Goal: Ask a question: Seek information or help from site administrators or community

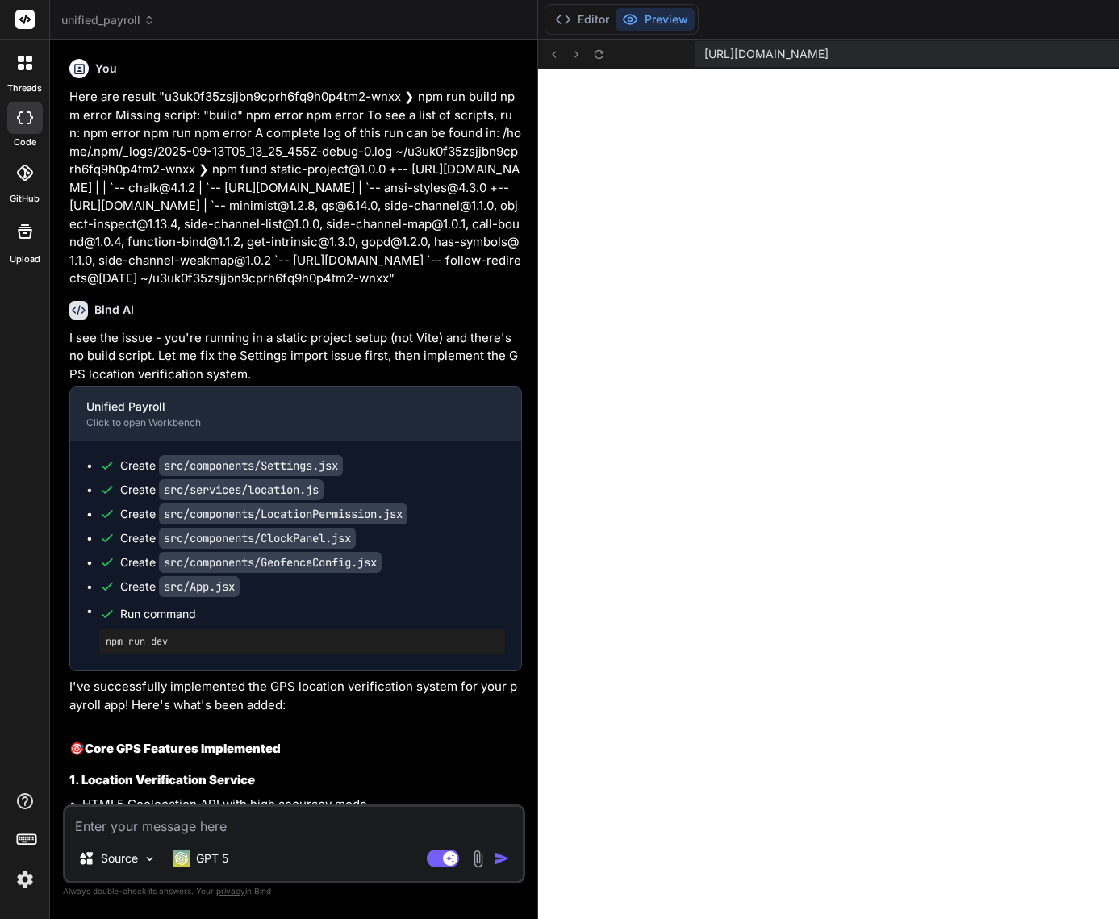
scroll to position [920, 0]
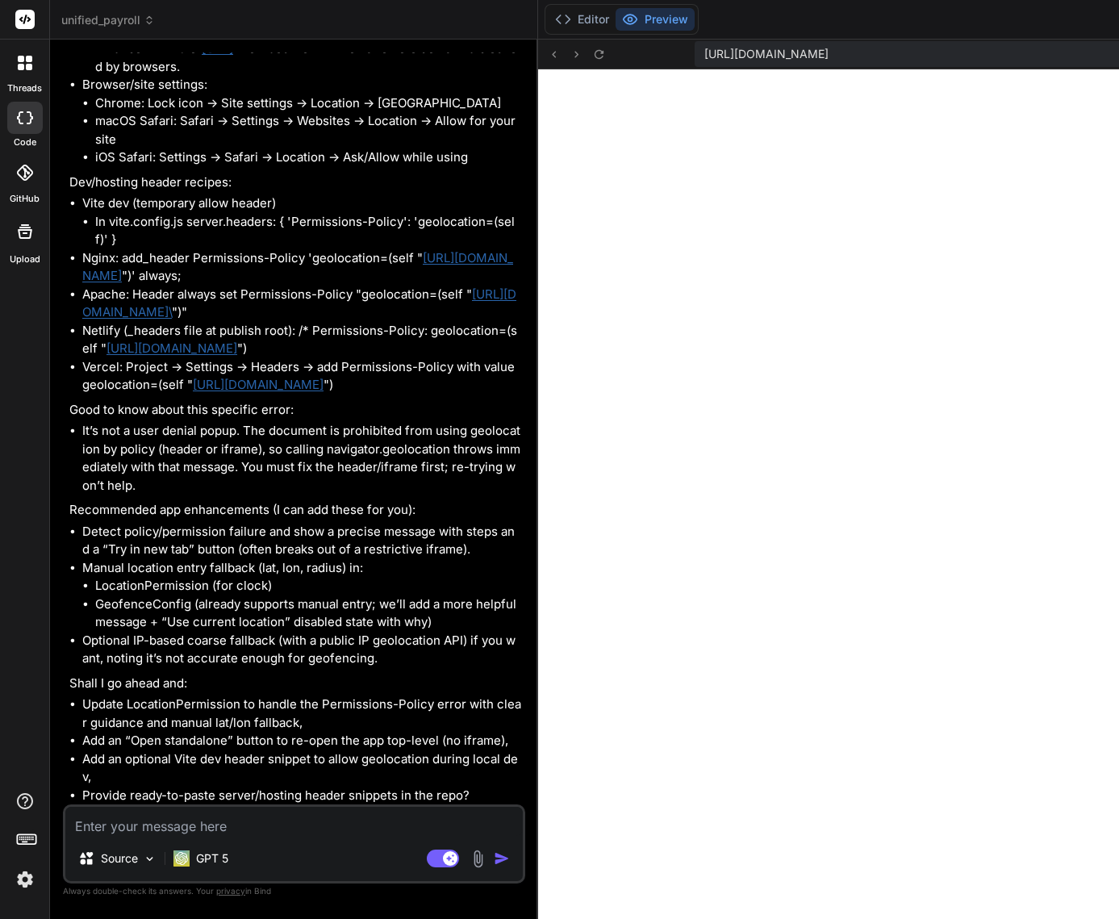
click at [157, 832] on textarea at bounding box center [293, 821] width 457 height 29
type textarea "Y"
type textarea "x"
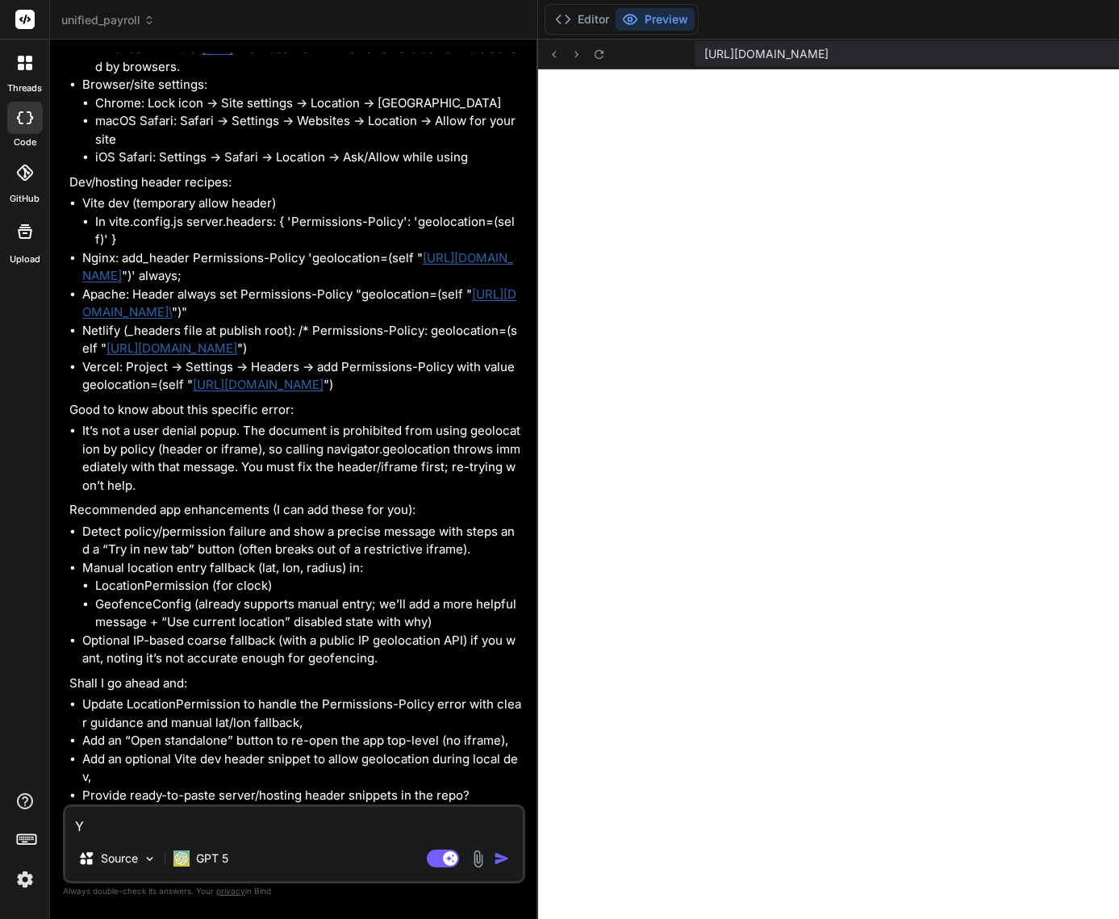
type textarea "YE"
type textarea "x"
type textarea "YEs"
type textarea "x"
type textarea "YE"
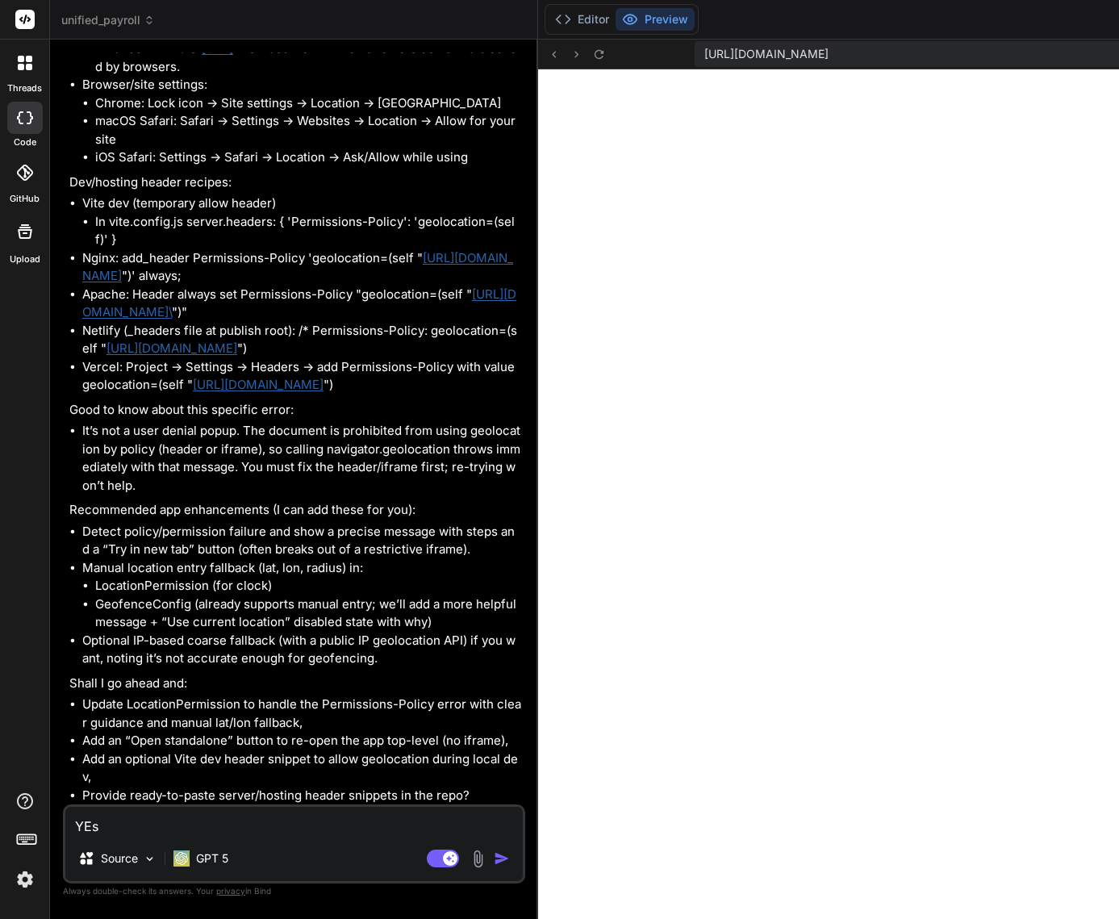
type textarea "x"
type textarea "YES"
type textarea "x"
type textarea "YES,"
type textarea "x"
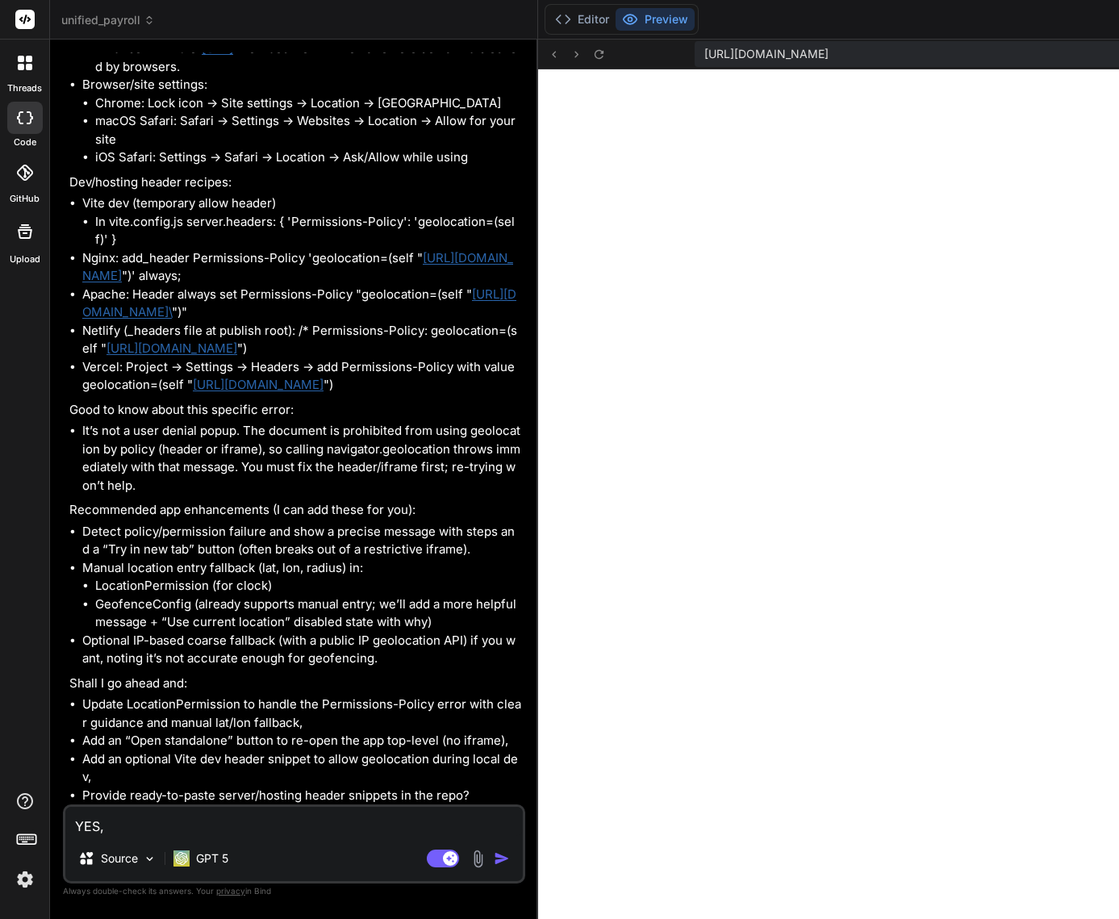
type textarea "YES, h"
type textarea "x"
type textarea "YES, he"
type textarea "x"
type textarea "YES, hel"
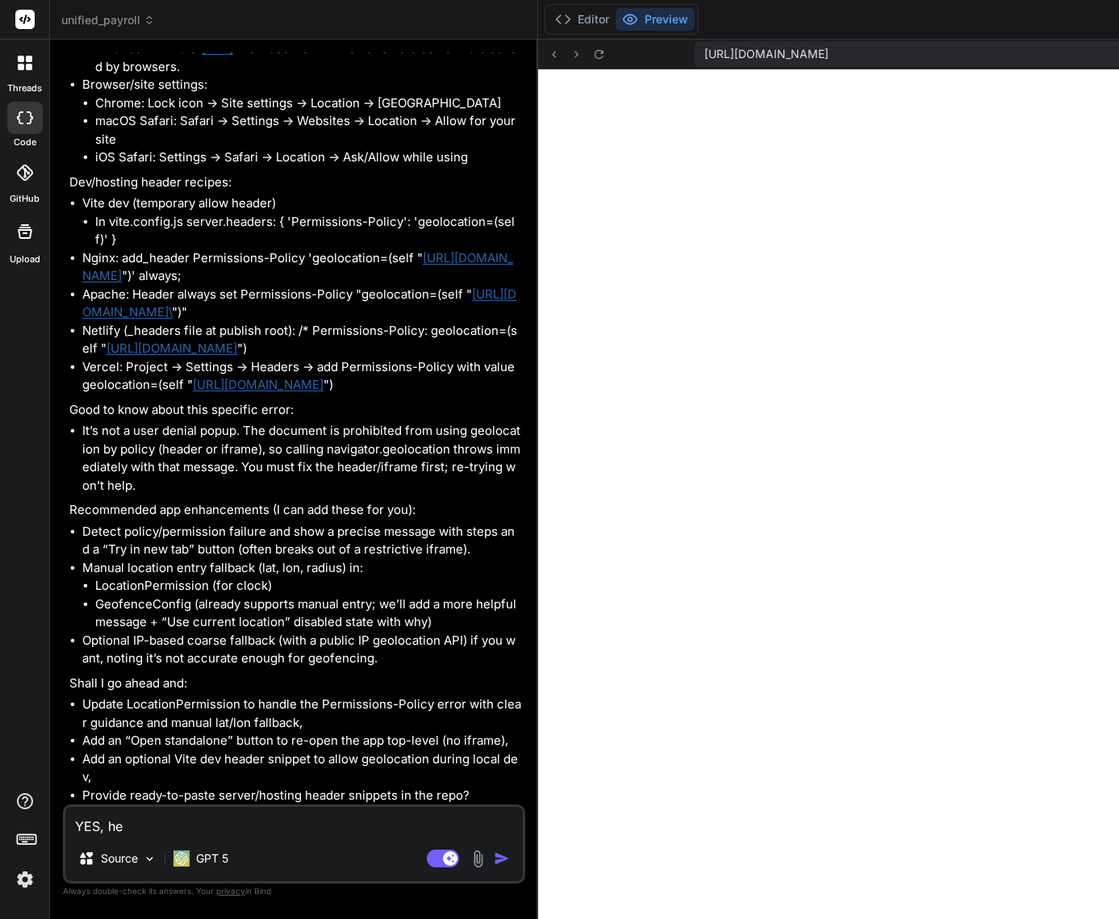
type textarea "x"
type textarea "YES, help"
type textarea "x"
type textarea "YES, help"
type textarea "x"
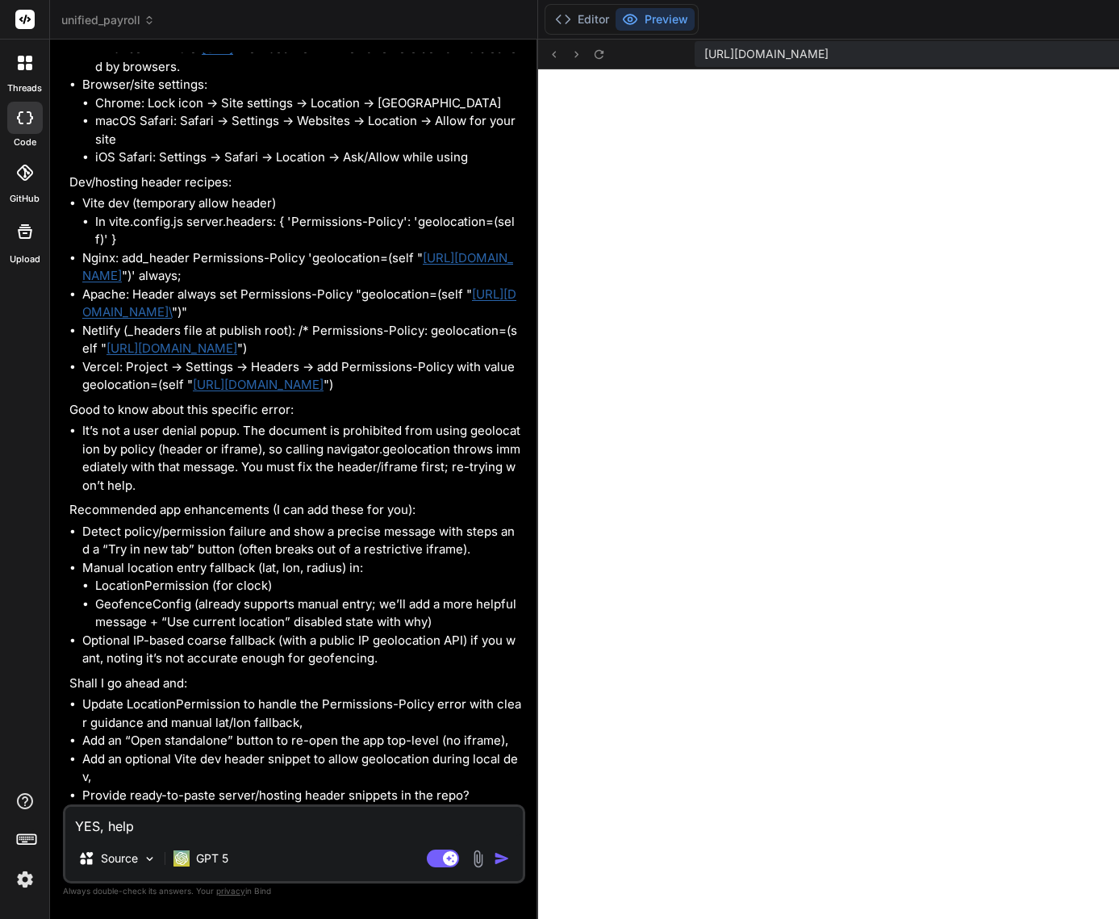
type textarea "YES, help m"
type textarea "x"
type textarea "YES, help me"
type textarea "x"
type textarea "YES, help me"
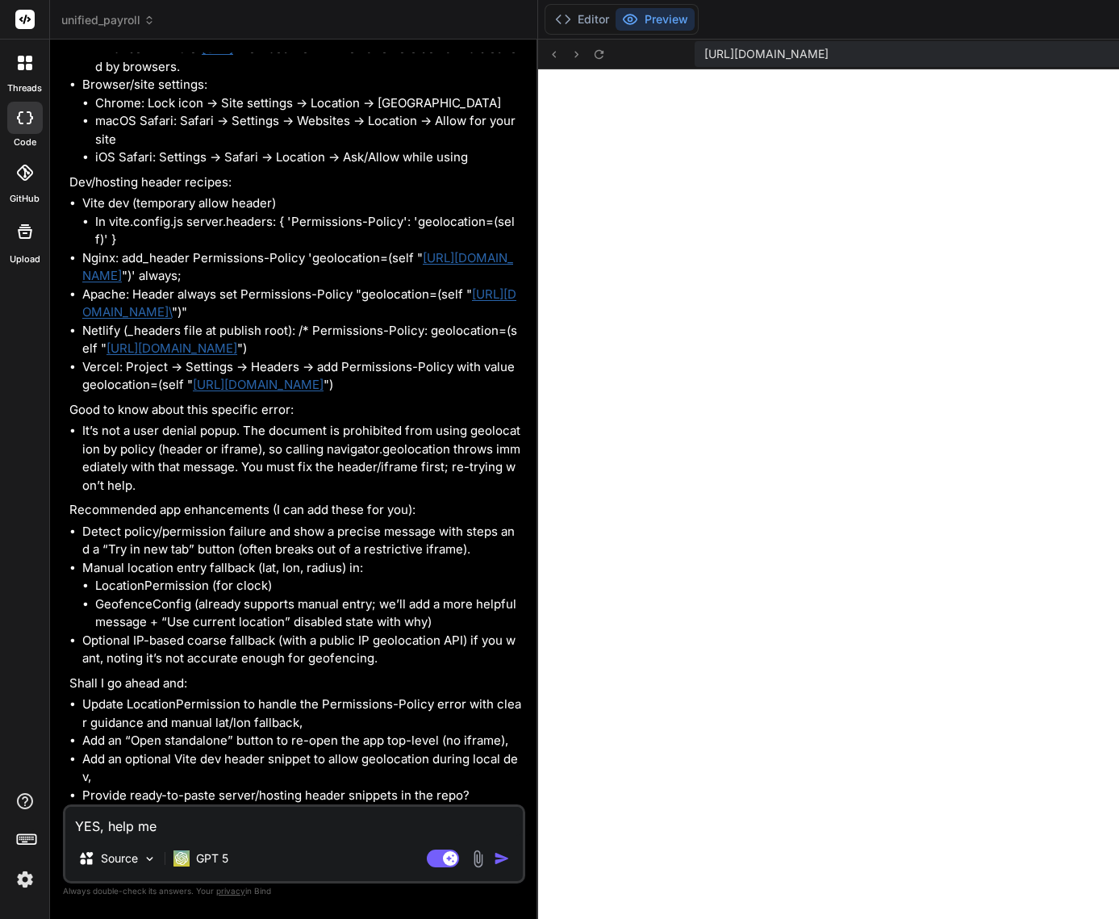
type textarea "x"
type textarea "YES, help me i"
type textarea "x"
type textarea "YES, help me im"
type textarea "x"
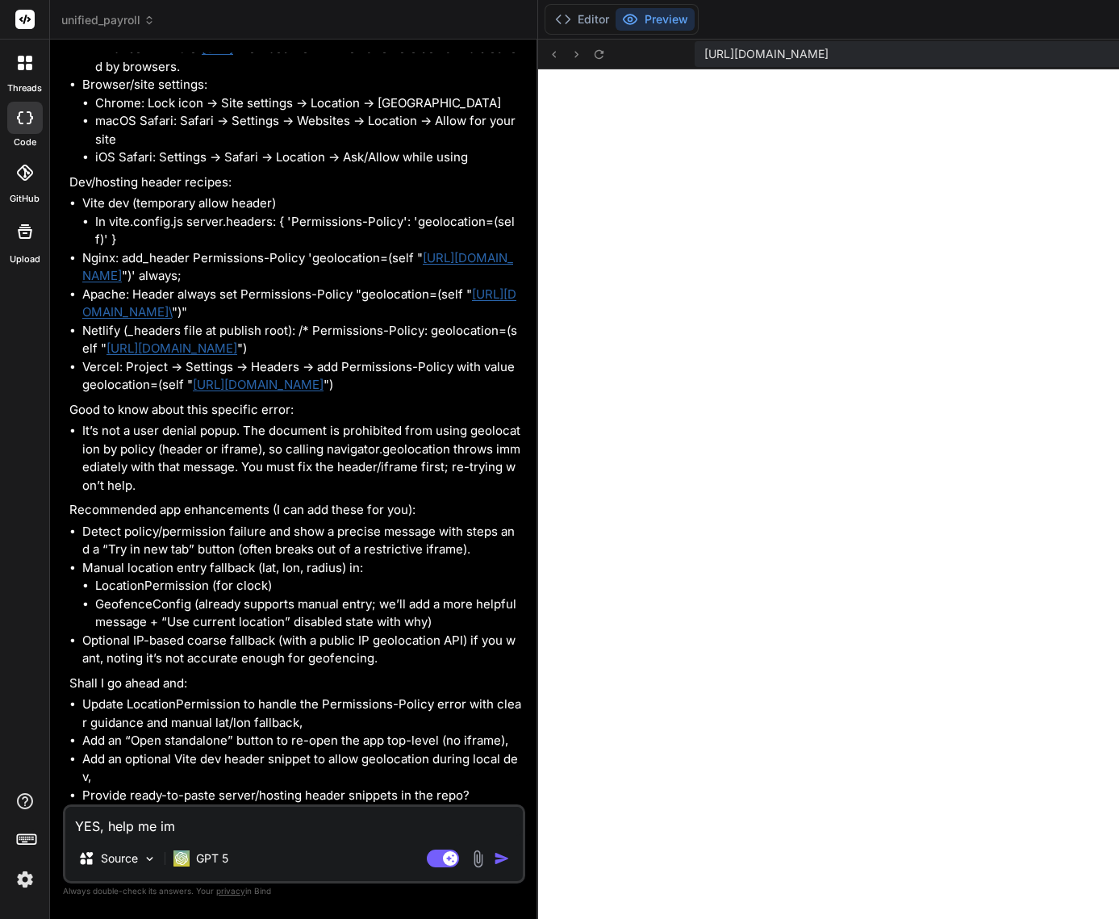
type textarea "YES, help me imp"
type textarea "x"
type textarea "YES, help me impl"
type textarea "x"
type textarea "YES, help me imple"
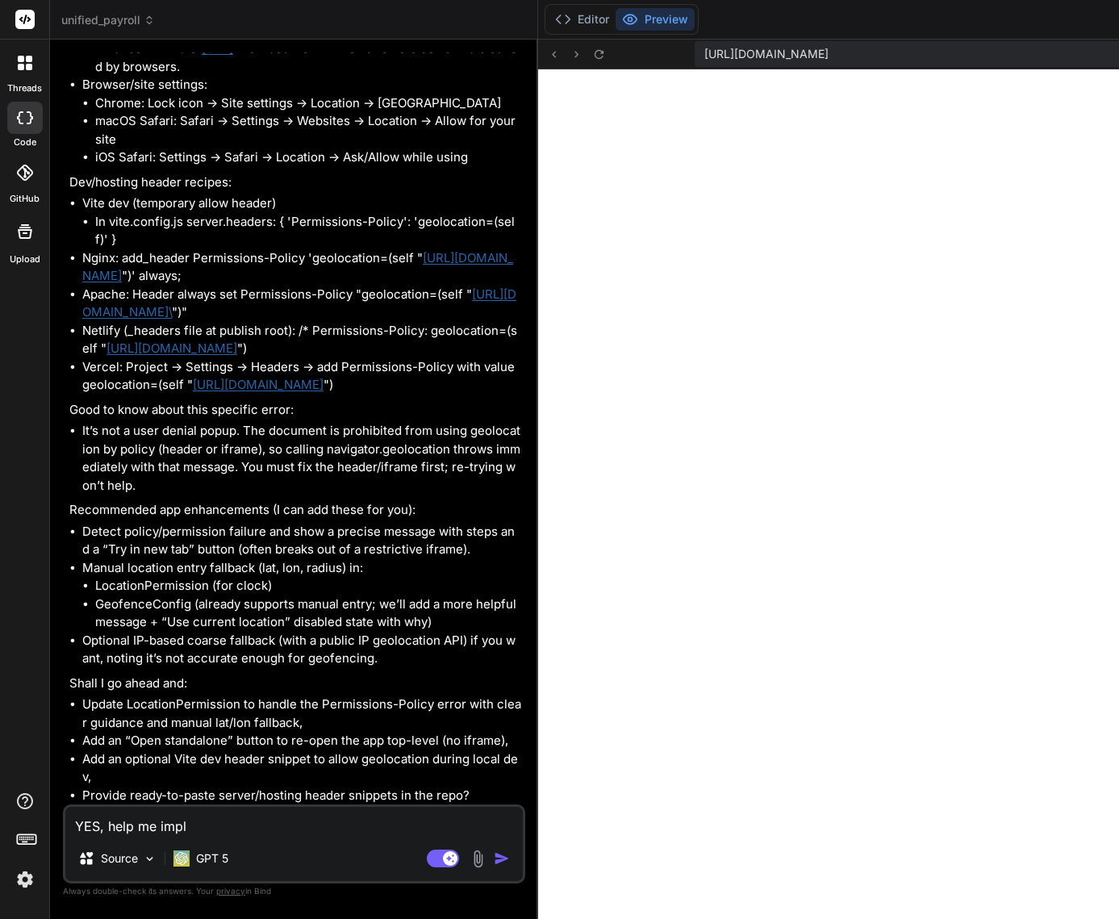
type textarea "x"
type textarea "YES, help me implem"
type textarea "x"
type textarea "YES, help me impleme"
type textarea "x"
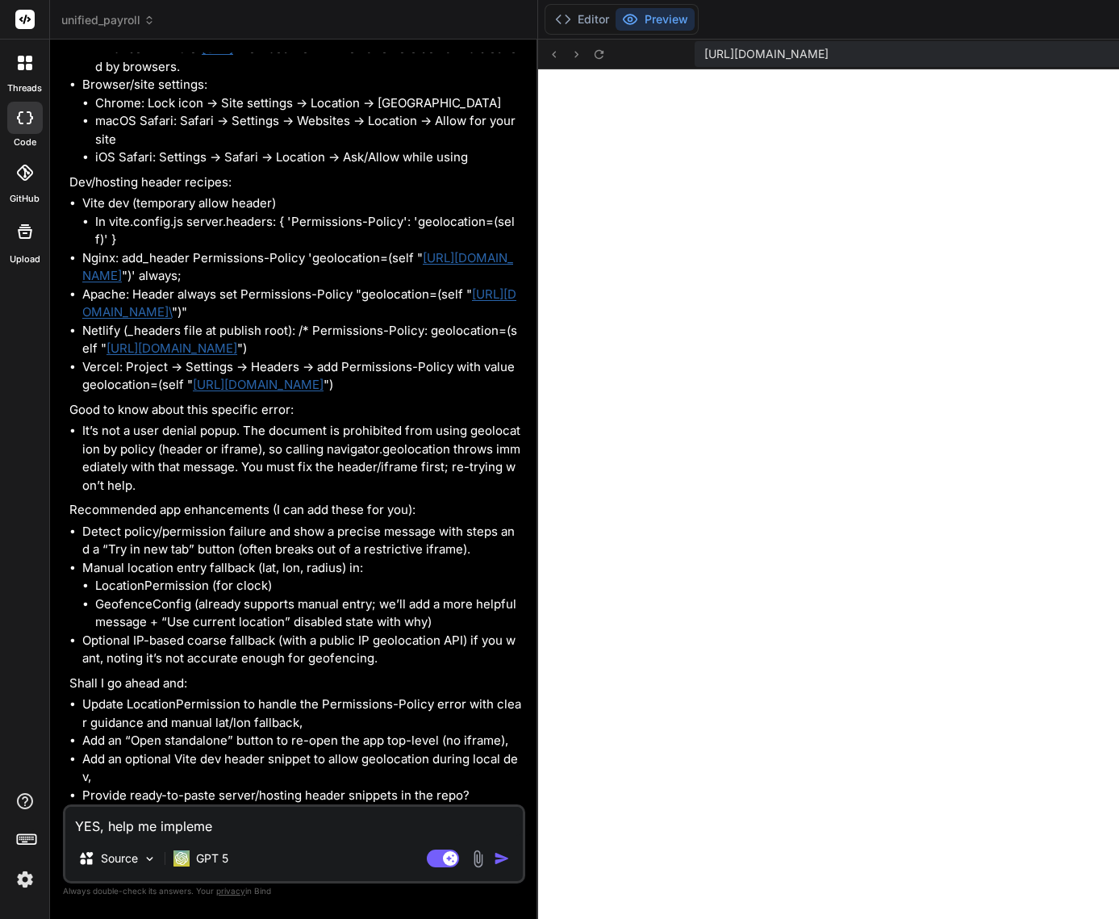
type textarea "YES, help me implemen"
type textarea "x"
type textarea "YES, help me implement"
type textarea "x"
type textarea "YES, help me implement"
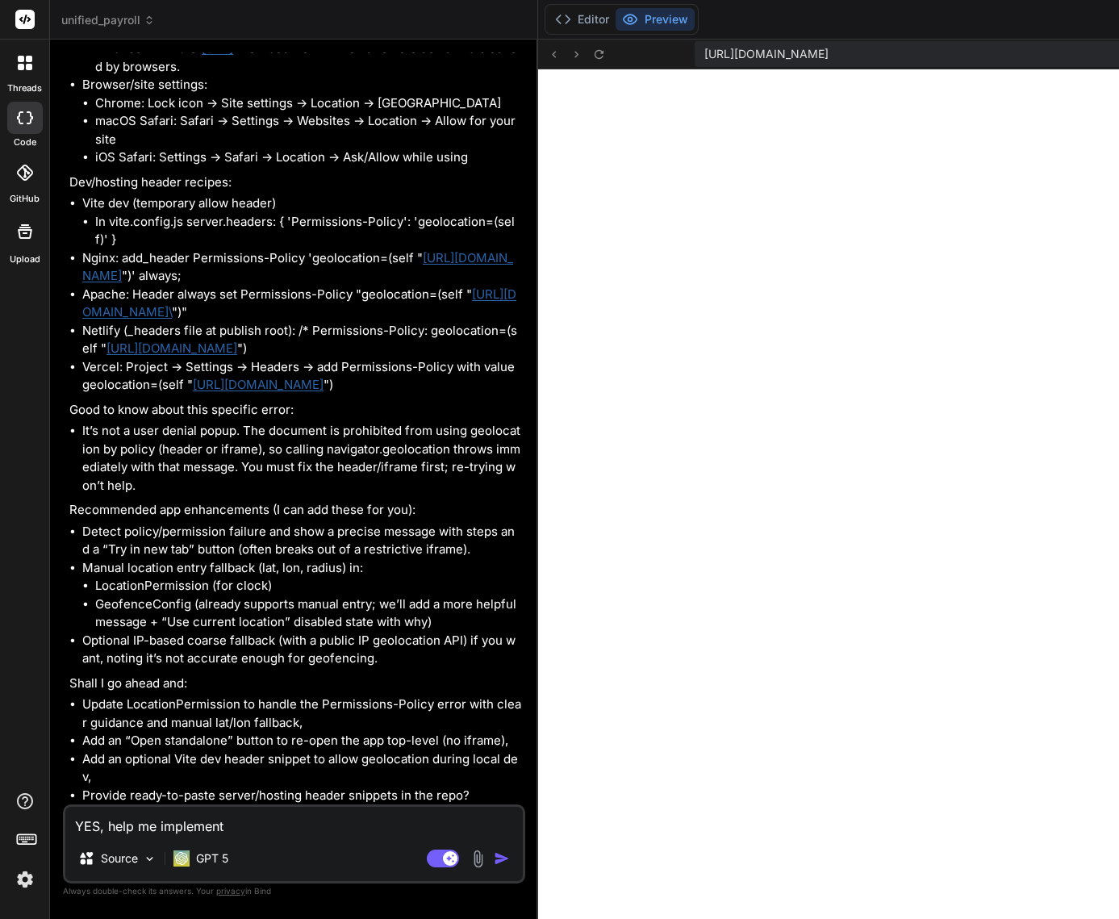
type textarea "x"
type textarea "YES, help me implement a"
type textarea "x"
type textarea "YES, help me implement an"
type textarea "x"
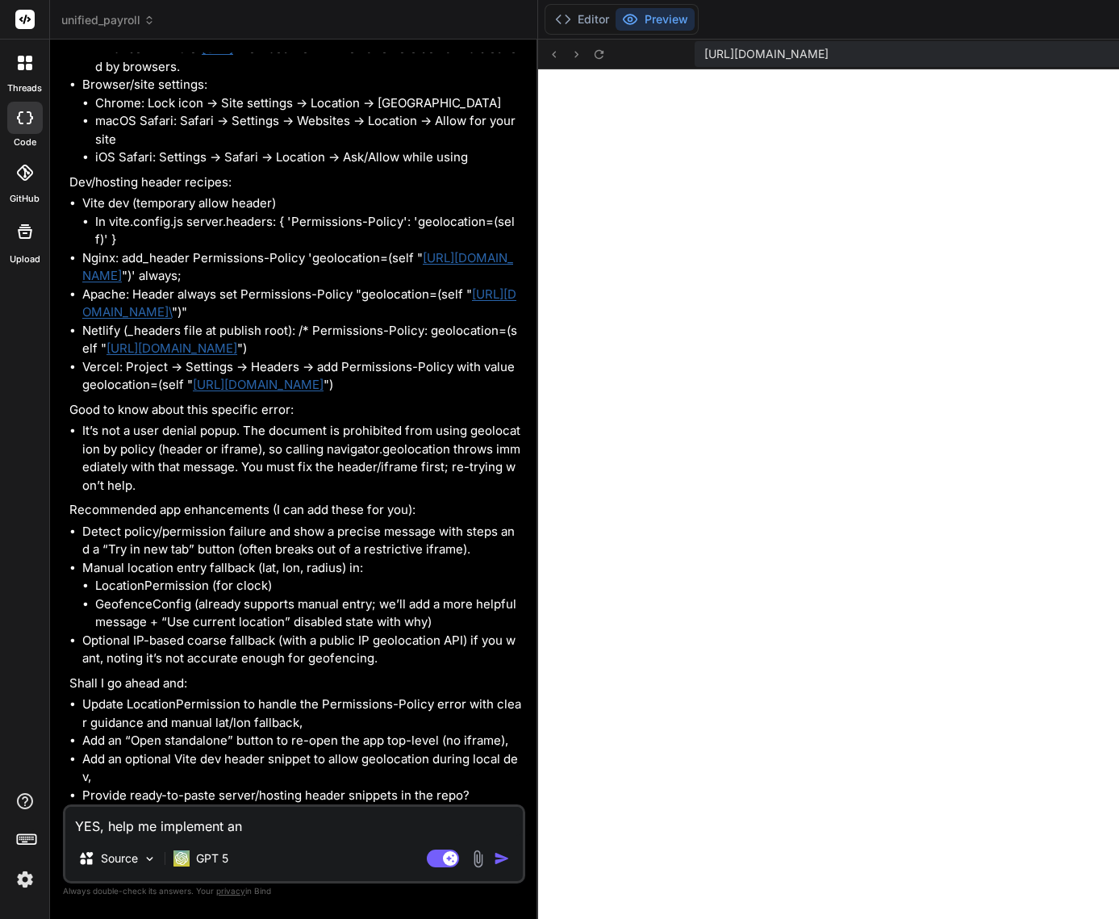
type textarea "YES, help me implement any"
type textarea "x"
type textarea "YES, help me implement any"
type textarea "x"
type textarea "YES, help me implement any o"
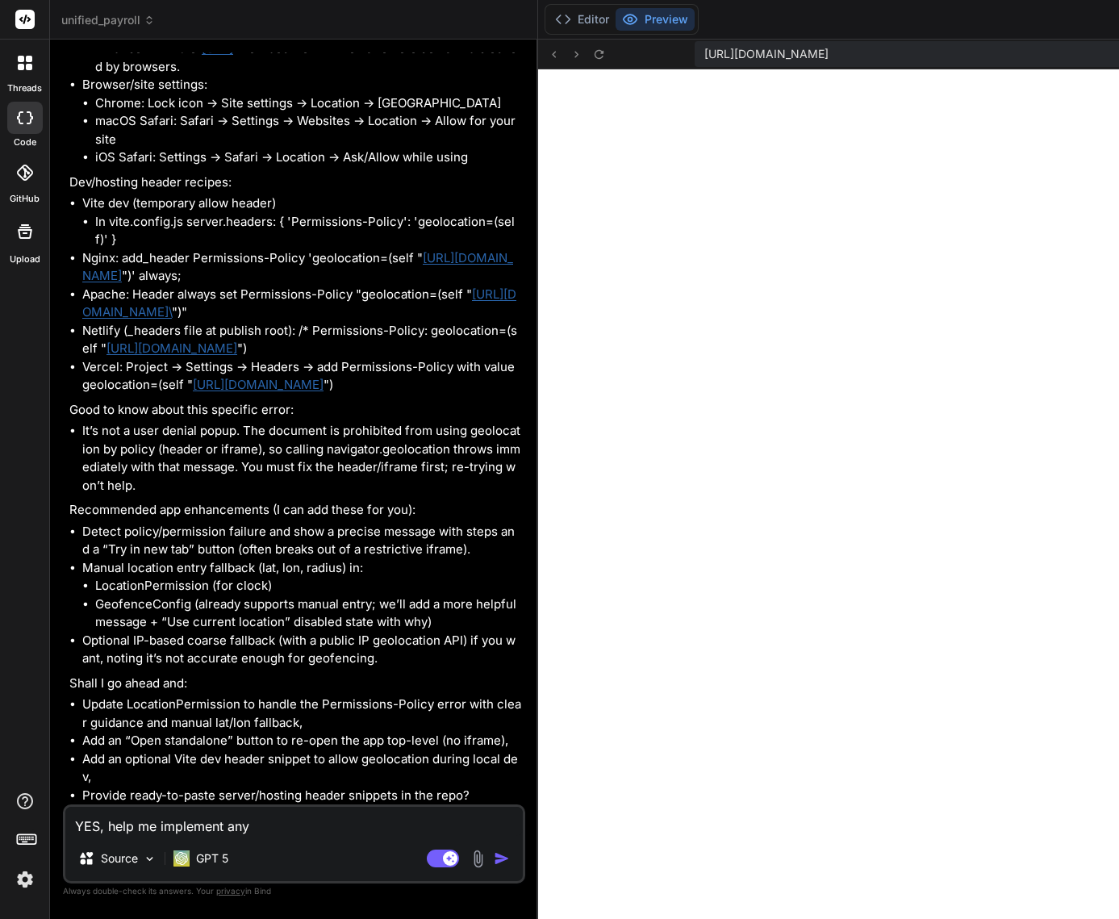
type textarea "x"
type textarea "YES, help me implement any op"
type textarea "x"
type textarea "YES, help me implement any opt"
type textarea "x"
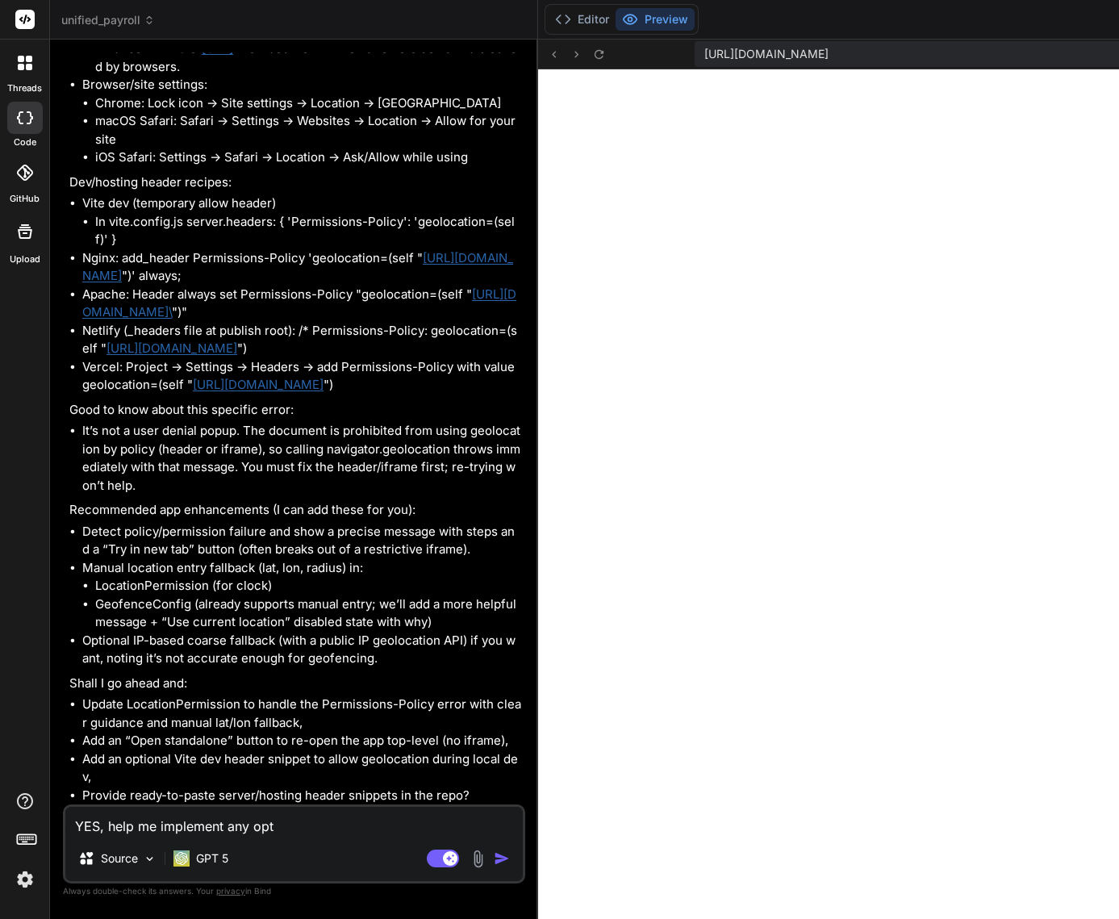
type textarea "YES, help me implement any opti"
type textarea "x"
type textarea "YES, help me implement any optio"
type textarea "x"
type textarea "YES, help me implement any option"
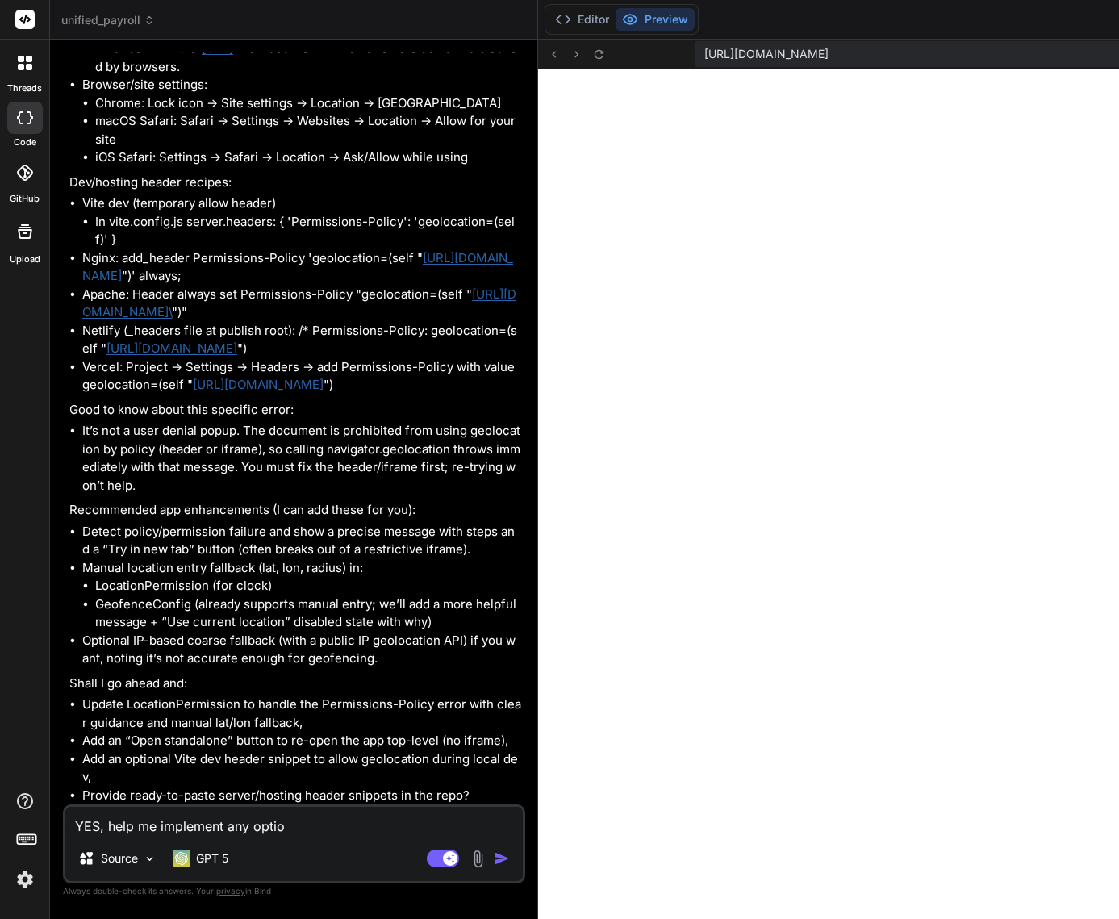
type textarea "x"
type textarea "YES, help me implement any options"
type textarea "x"
type textarea "YES, help me implement any options"
type textarea "x"
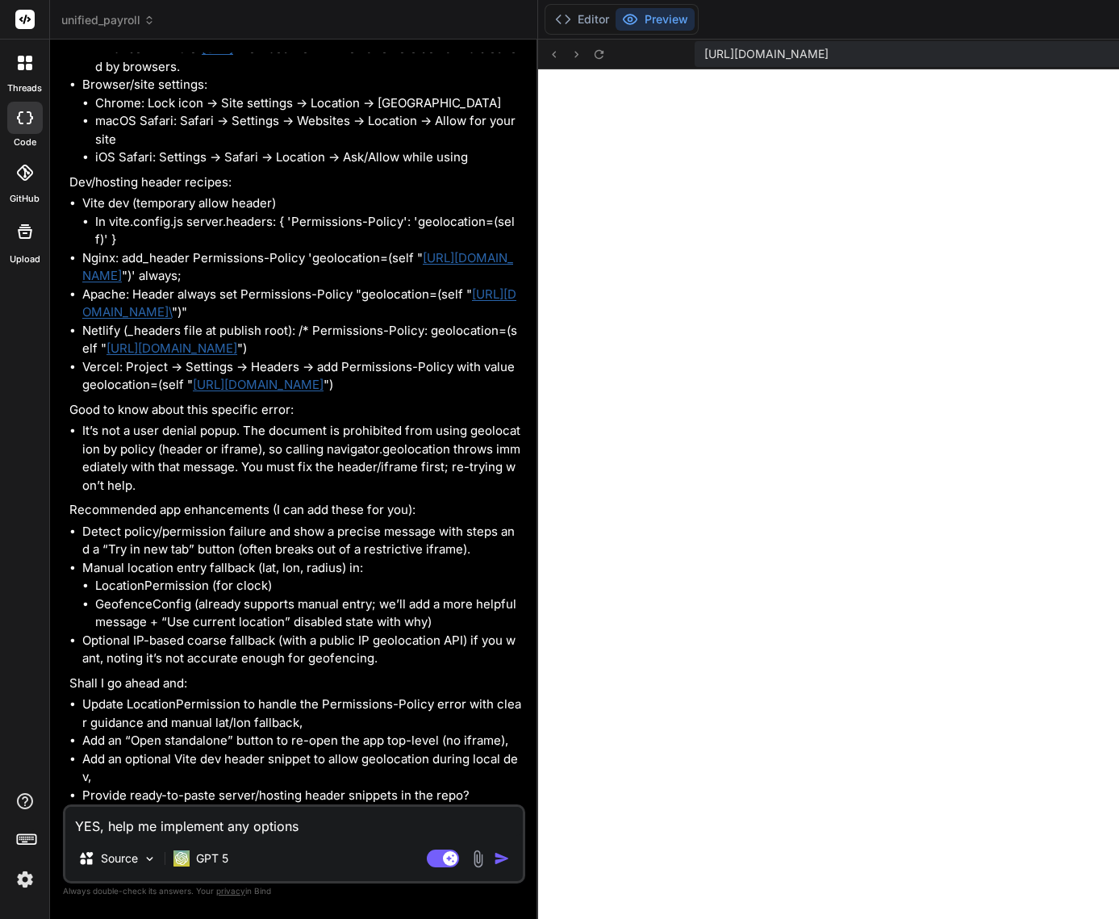
type textarea "YES, help me implement any options a"
type textarea "x"
type textarea "YES, help me implement any options av"
type textarea "x"
type textarea "YES, help me implement any options ava"
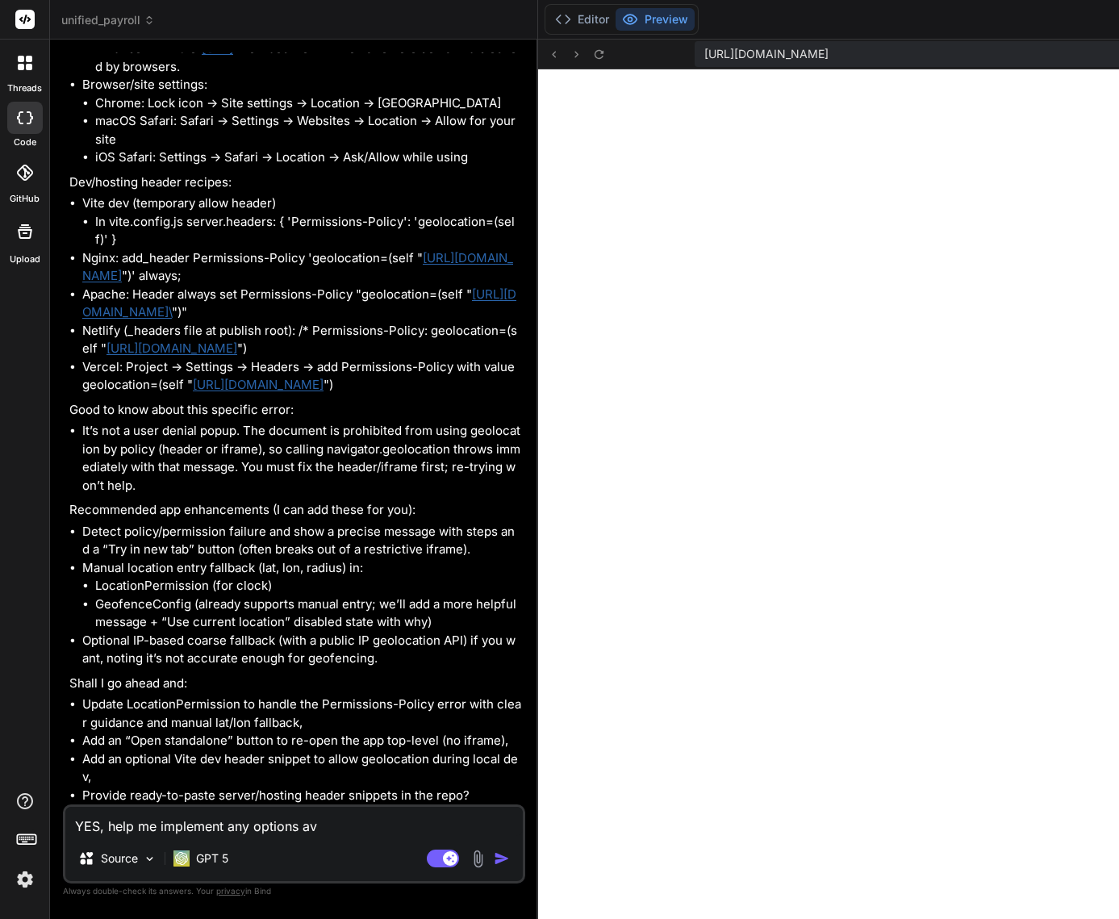
type textarea "x"
type textarea "YES, help me implement any options aval"
type textarea "x"
type textarea "YES, help me implement any options ava"
type textarea "x"
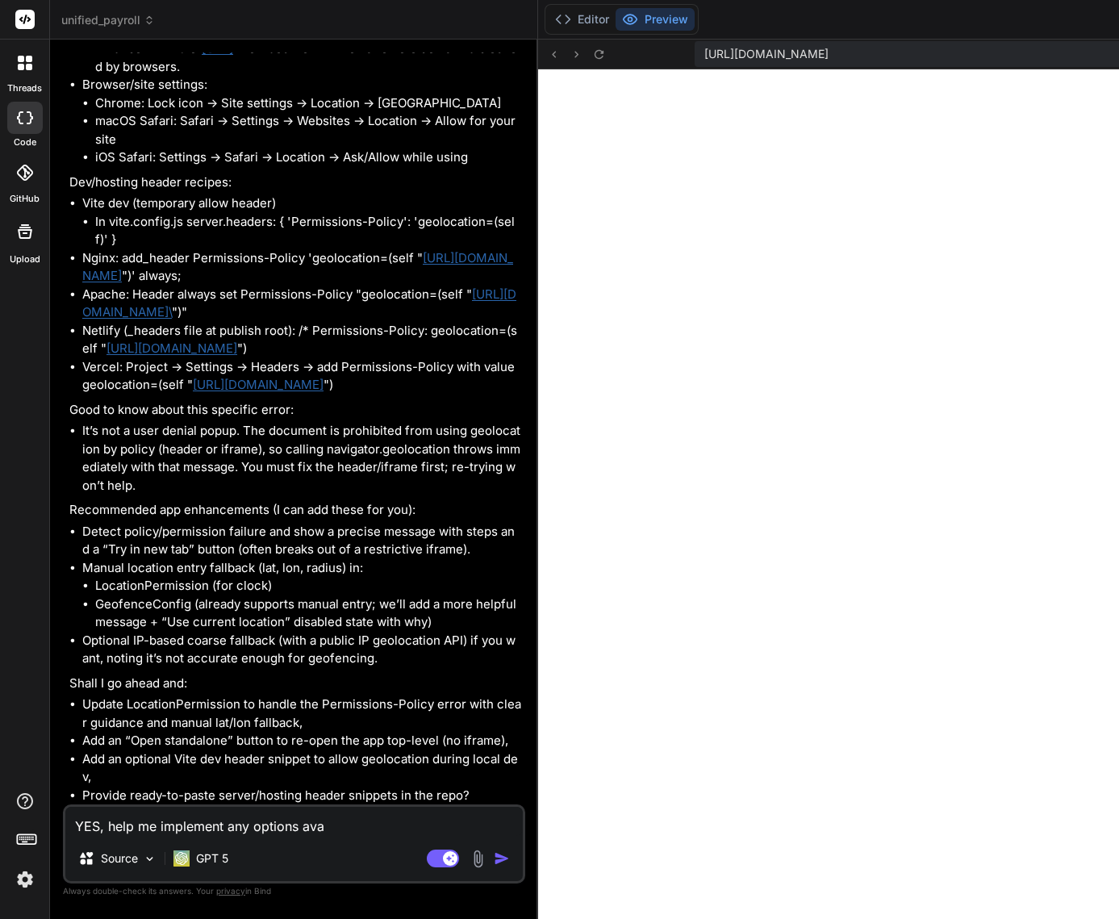
type textarea "YES, help me implement any options avai"
type textarea "x"
type textarea "YES, help me implement any options [PERSON_NAME]"
type textarea "x"
type textarea "YES, help me implement any options avai"
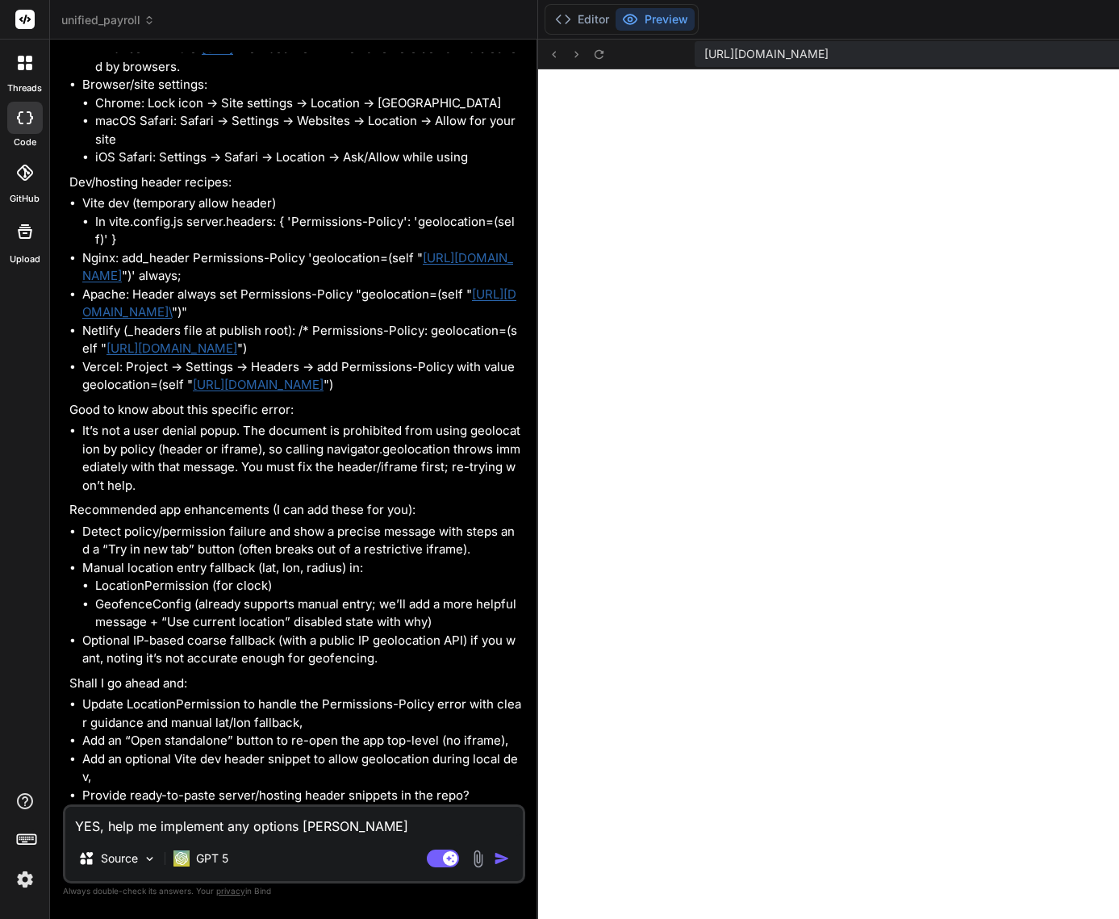
type textarea "x"
type textarea "YES, help me implement any options avail"
type textarea "x"
type textarea "YES, help me implement any options availa"
type textarea "x"
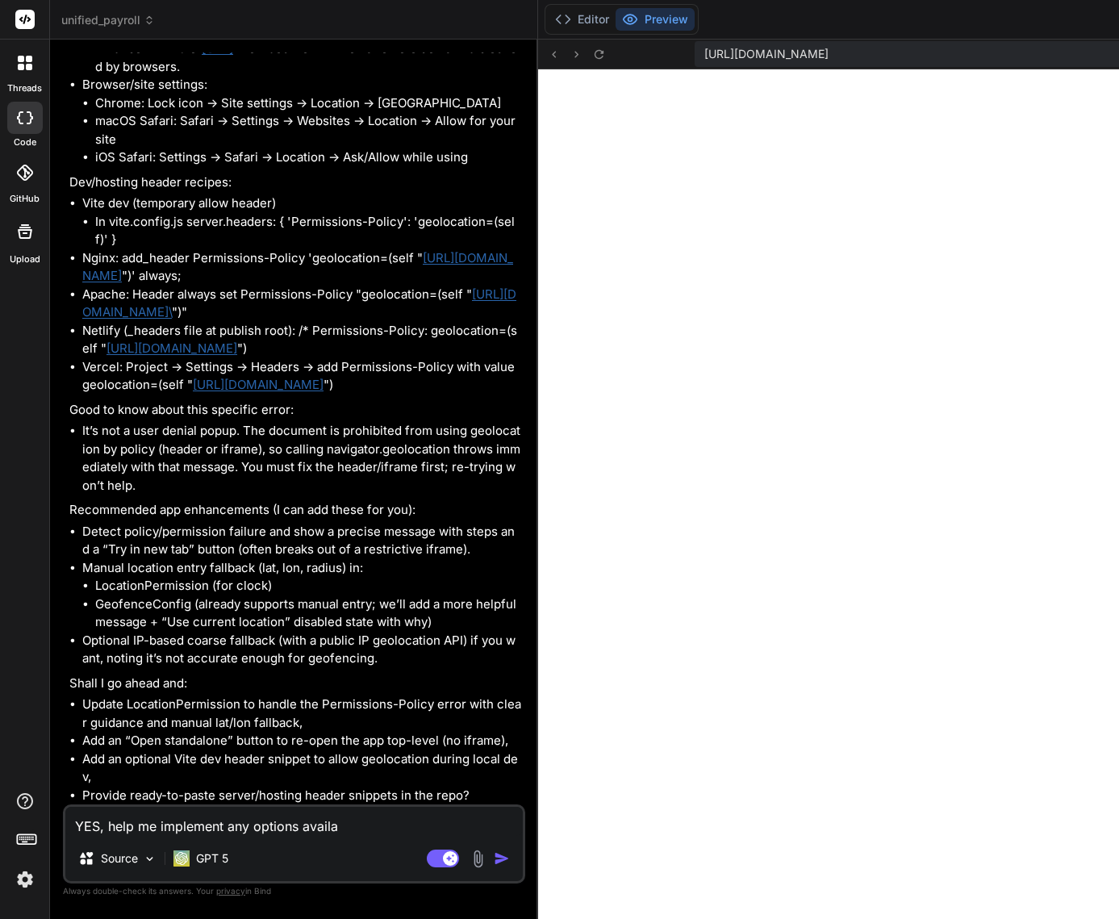
type textarea "YES, help me implement any options availab"
type textarea "x"
type textarea "YES, help me implement any options availabl"
type textarea "x"
type textarea "YES, help me implement any options available"
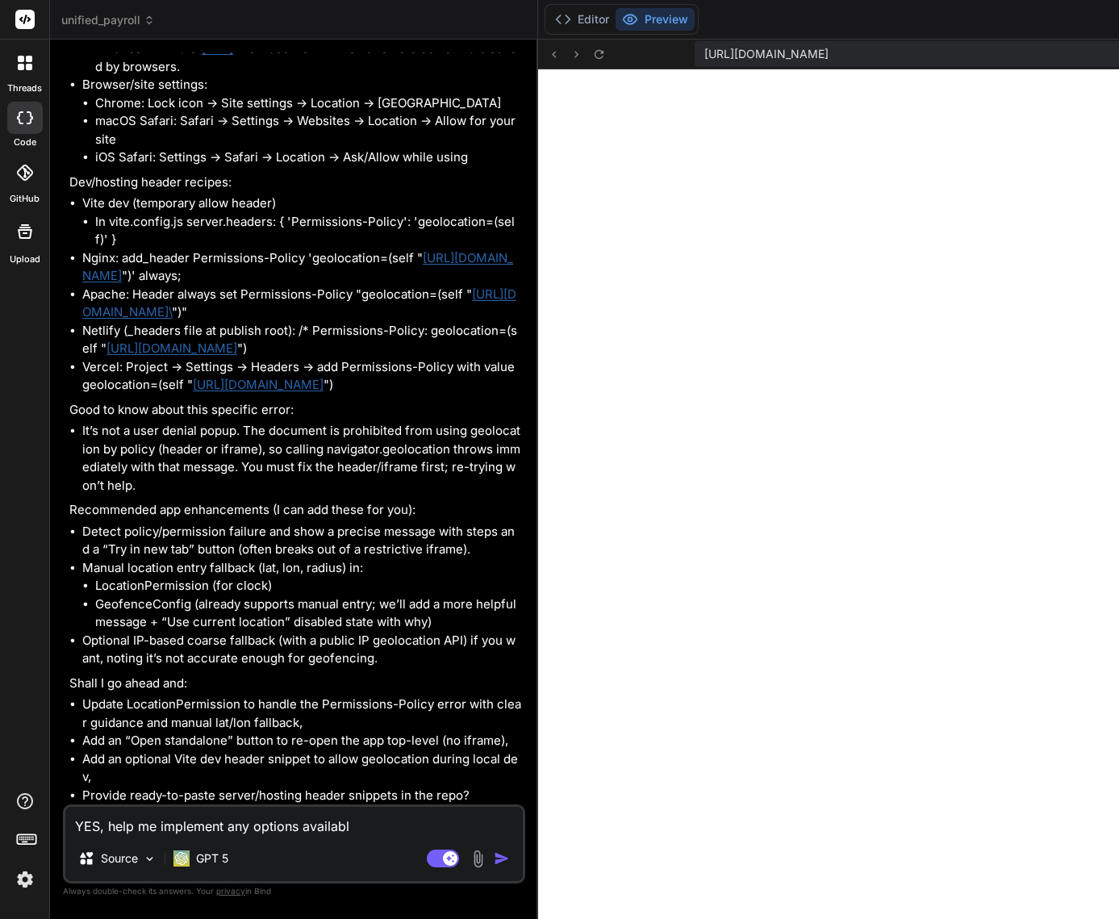
type textarea "x"
type textarea "YES, help me implement any options available"
type textarea "x"
type textarea "YES, help me implement any options available t"
type textarea "x"
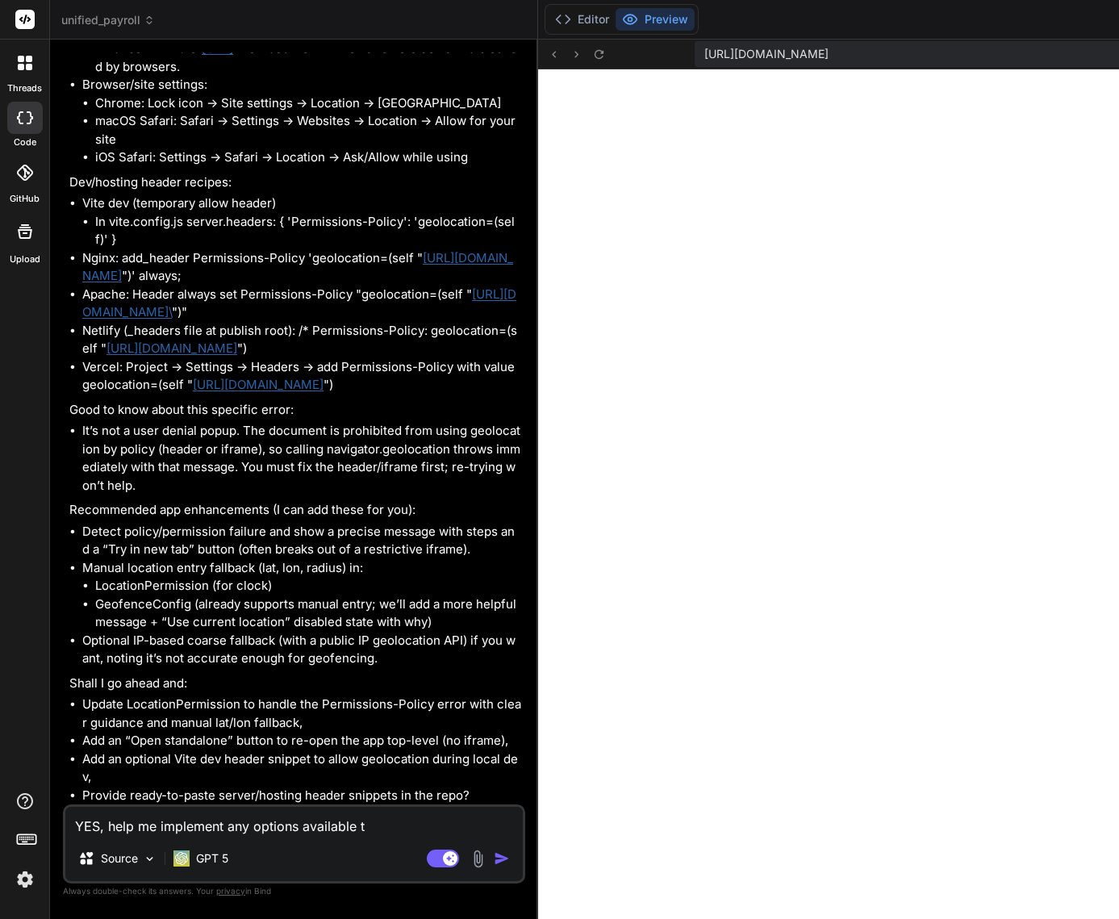
type textarea "YES, help me implement any options available th"
type textarea "x"
type textarea "YES, help me implement any options available tha"
type textarea "x"
type textarea "YES, help me implement any options available that"
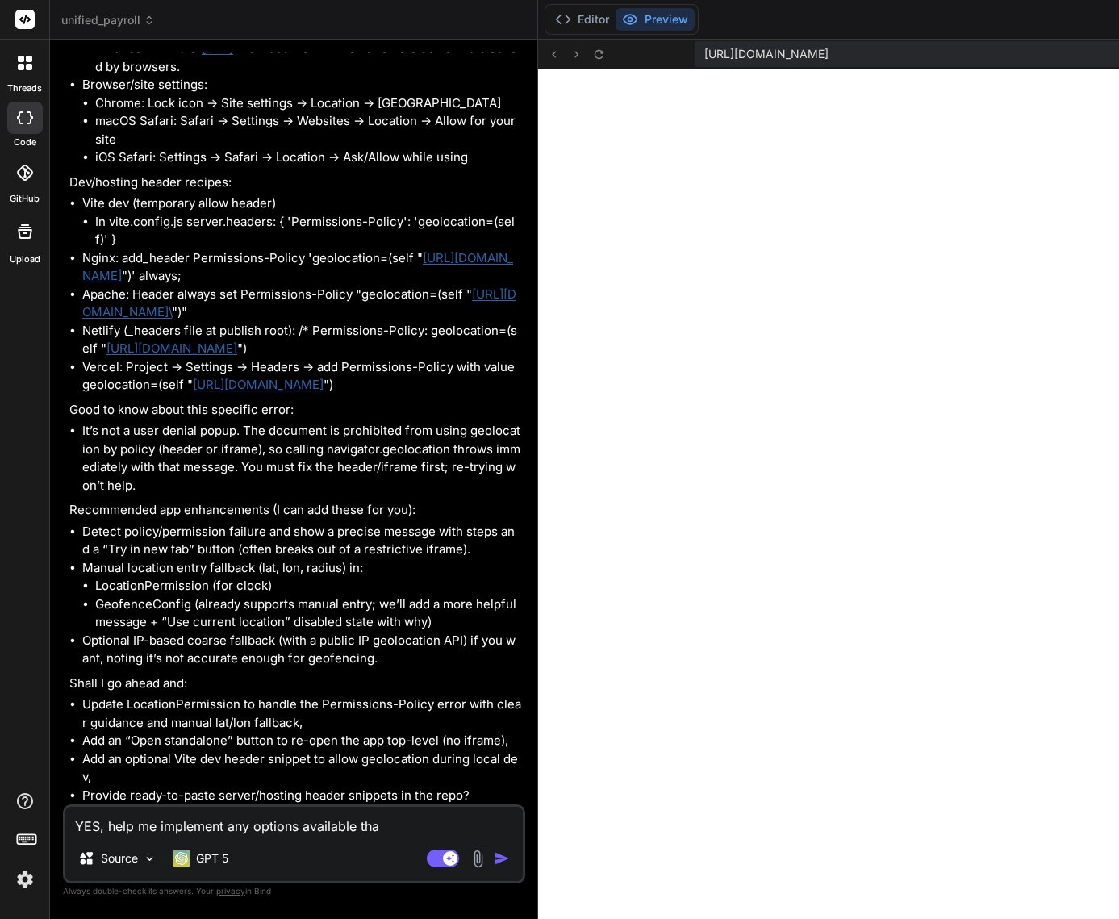
type textarea "x"
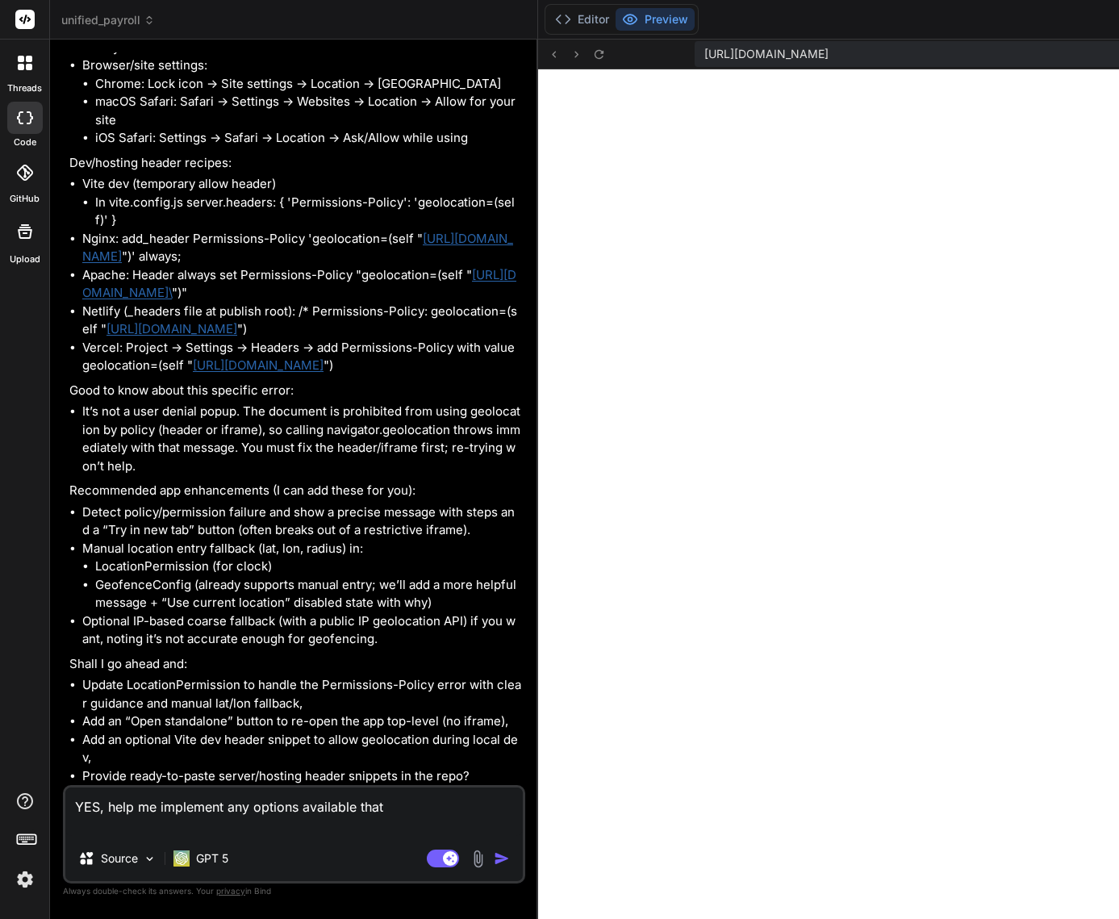
type textarea "YES, help me implement any options available that"
type textarea "x"
type textarea "YES, help me implement any options available that A"
type textarea "x"
type textarea "YES, help me implement any options available that Ad"
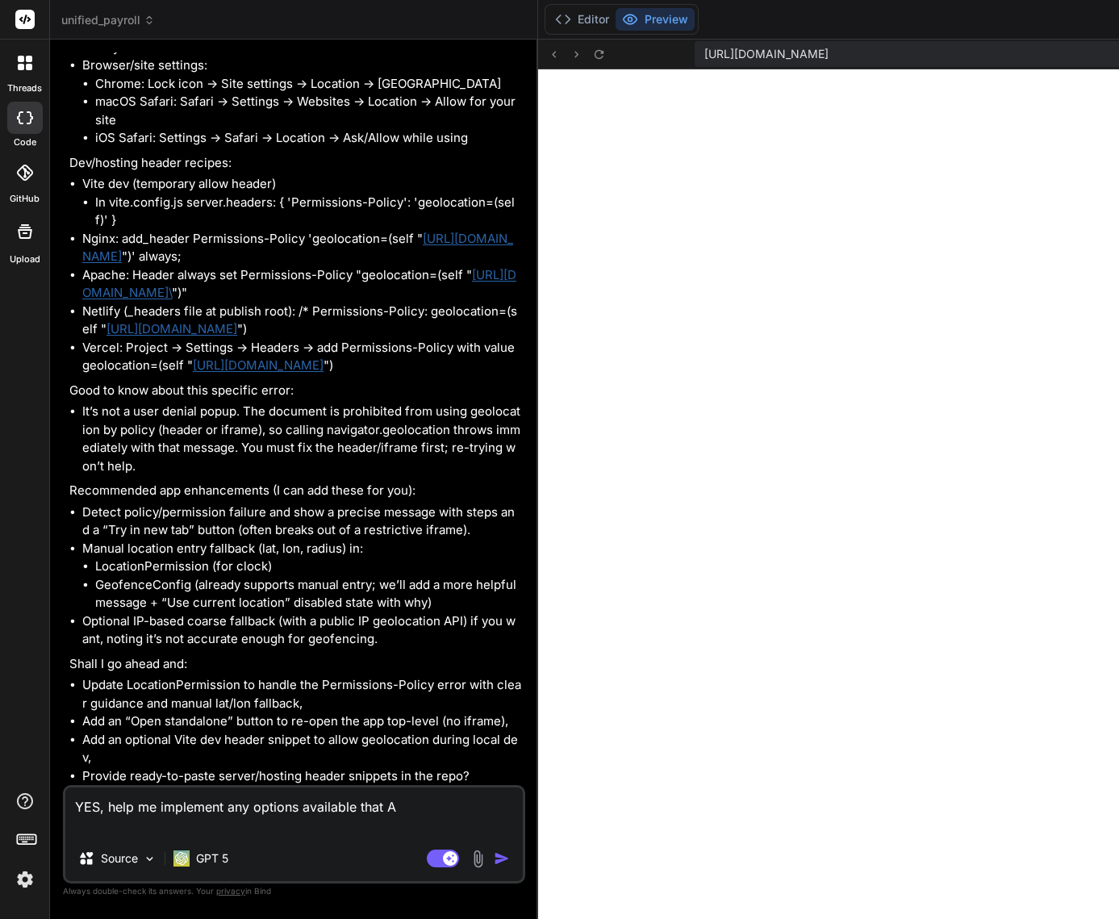
type textarea "x"
type textarea "YES, help me implement any options available that Adm"
type textarea "x"
type textarea "YES, help me implement any options available that Admi"
type textarea "x"
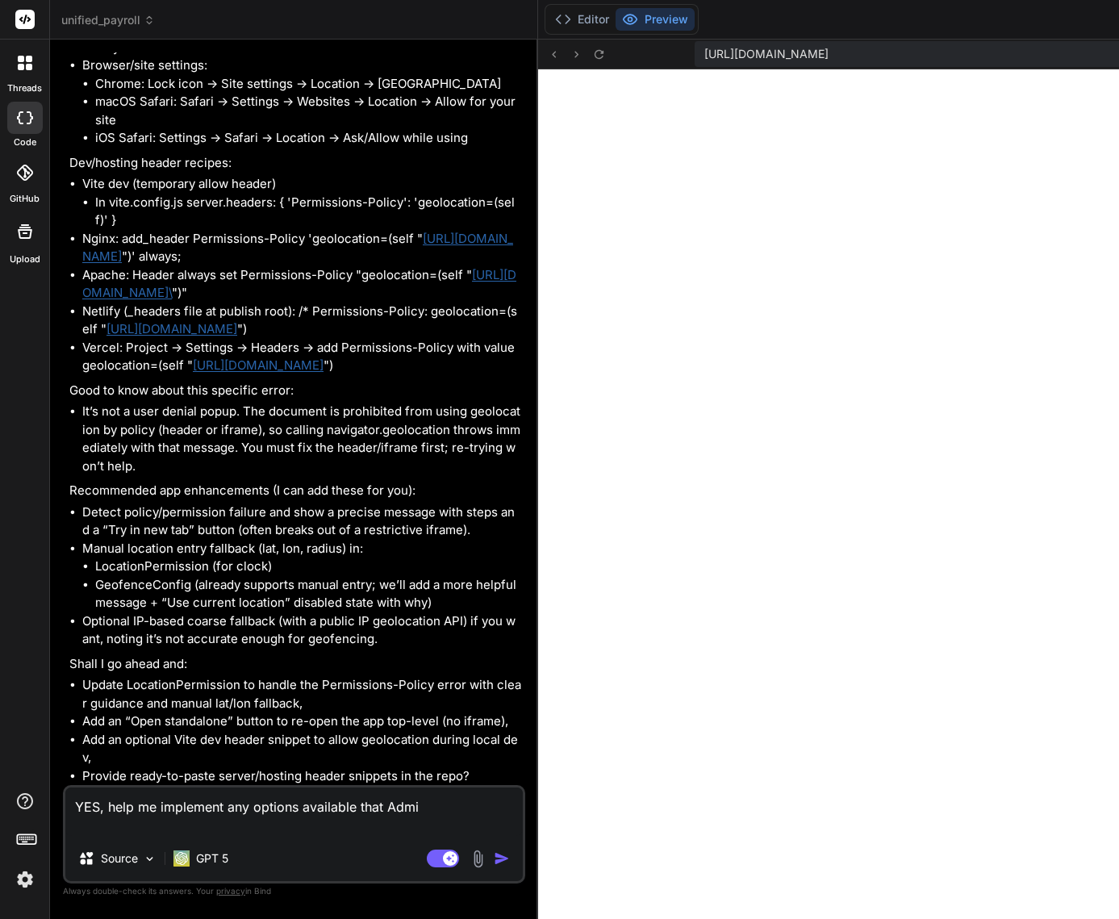
type textarea "YES, help me implement any options available that Admin"
type textarea "x"
type textarea "YES, help me implement any options available that Admin"
type textarea "x"
type textarea "YES, help me implement any options available that Admin a"
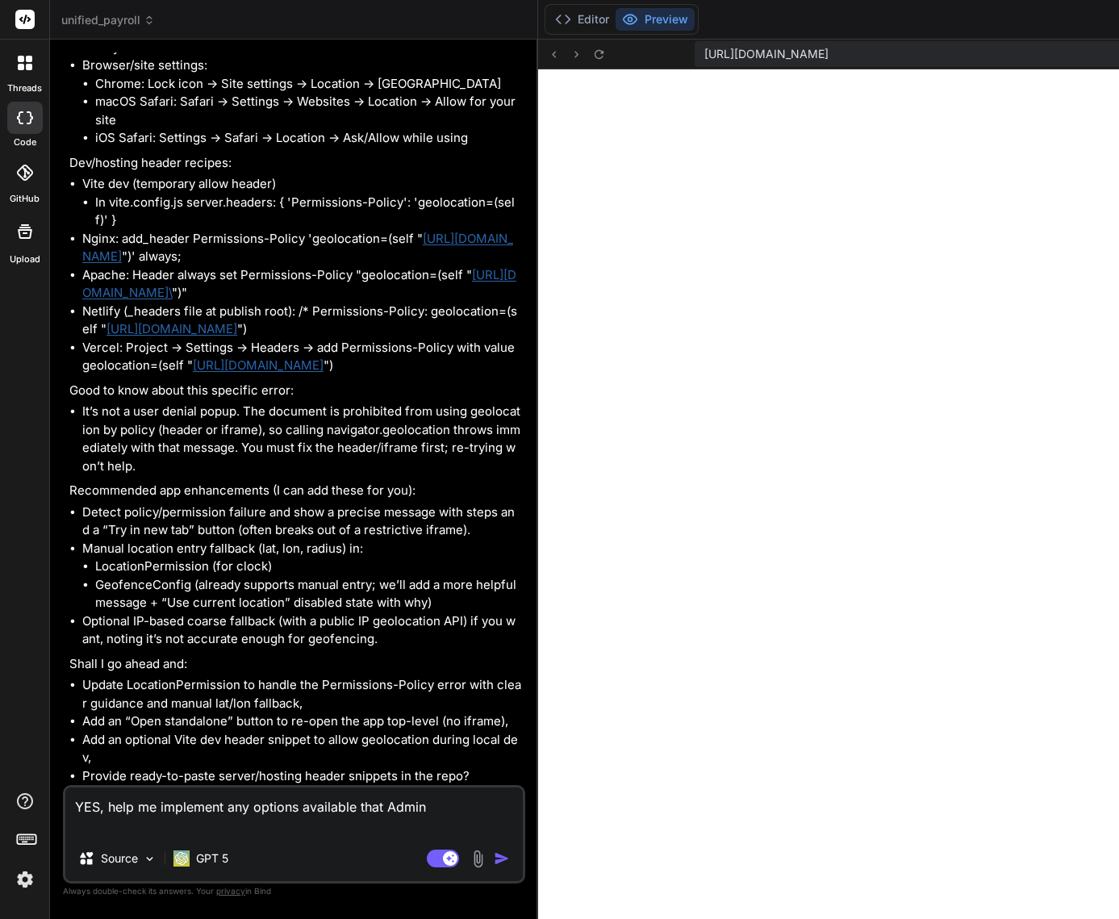
type textarea "x"
type textarea "YES, help me implement any options available that Admin an"
type textarea "x"
type textarea "YES, help me implement any options available that Admin and"
type textarea "x"
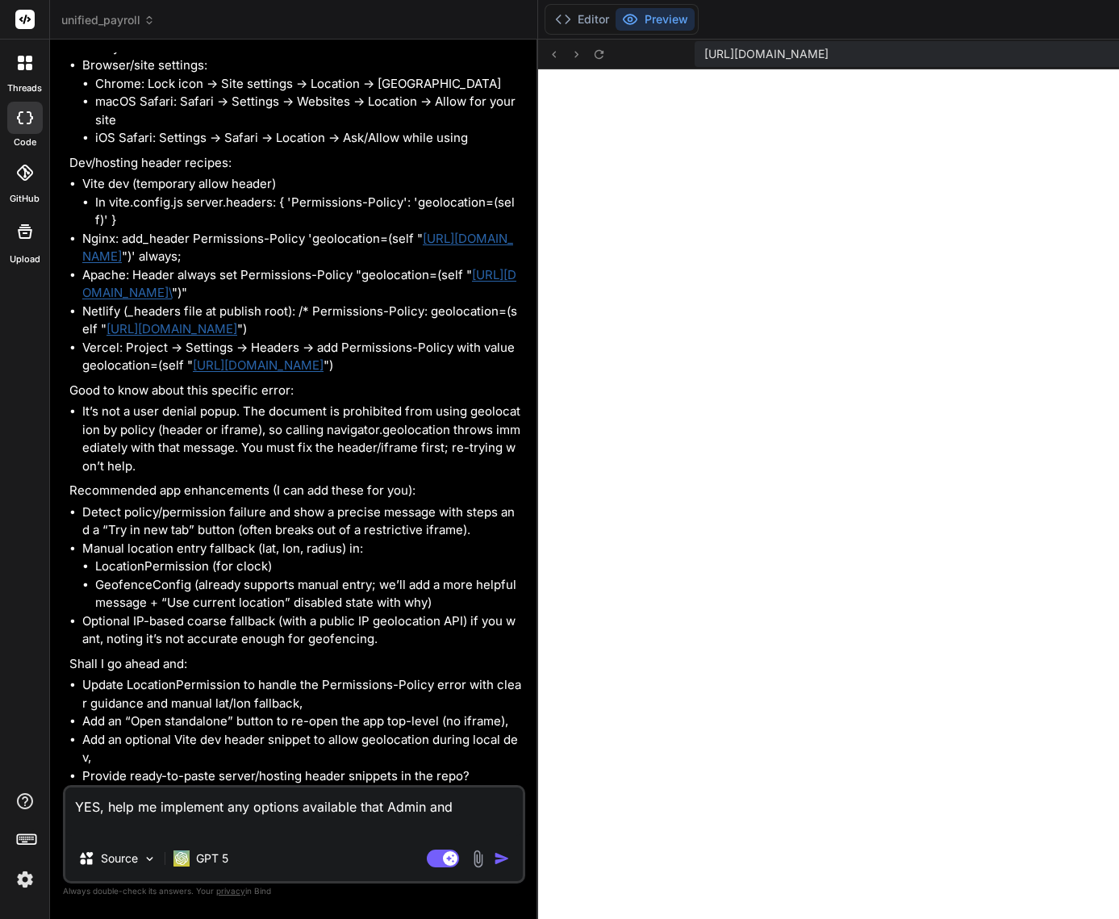
type textarea "YES, help me implement any options available that Admin and"
type textarea "x"
type textarea "YES, help me implement any options available that Admin and O"
type textarea "x"
type textarea "YES, help me implement any options available that Admin and Ow"
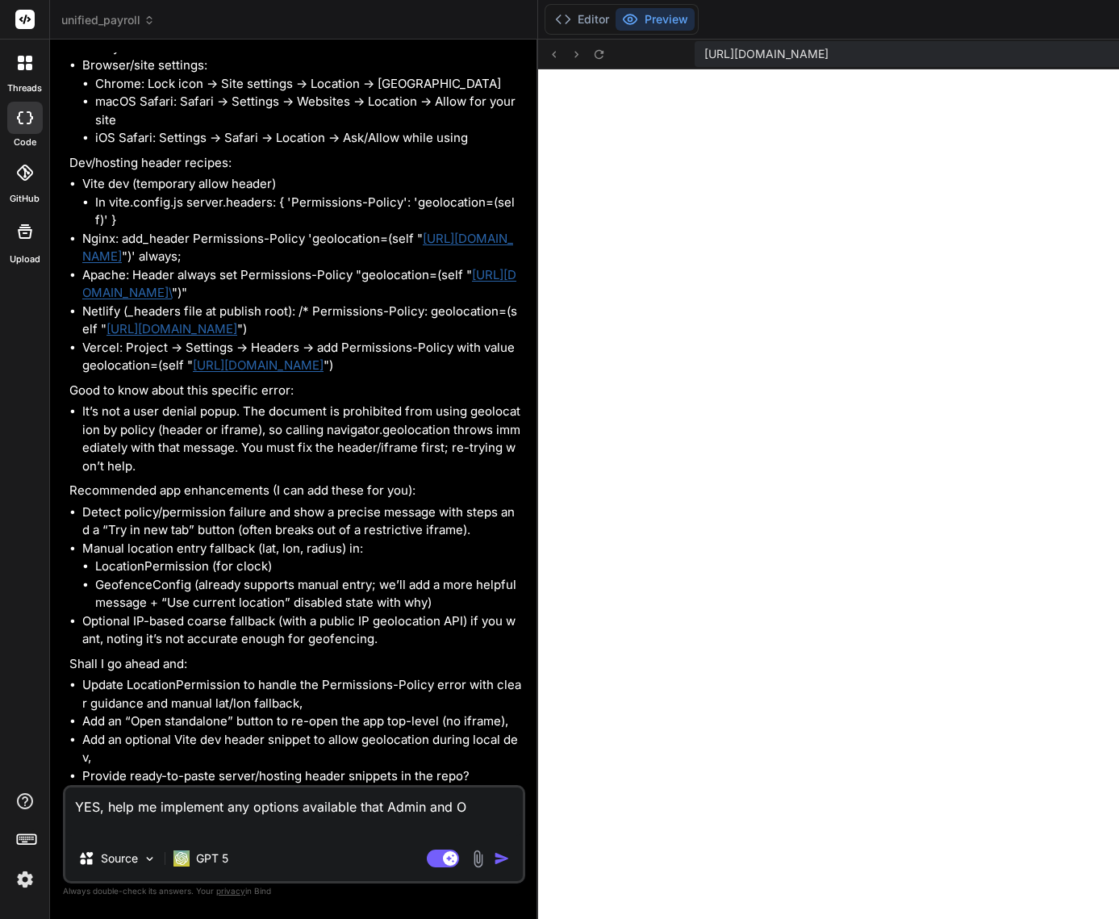
type textarea "x"
type textarea "YES, help me implement any options available that Admin and Own"
type textarea "x"
type textarea "YES, help me implement any options available that Admin and Owne"
type textarea "x"
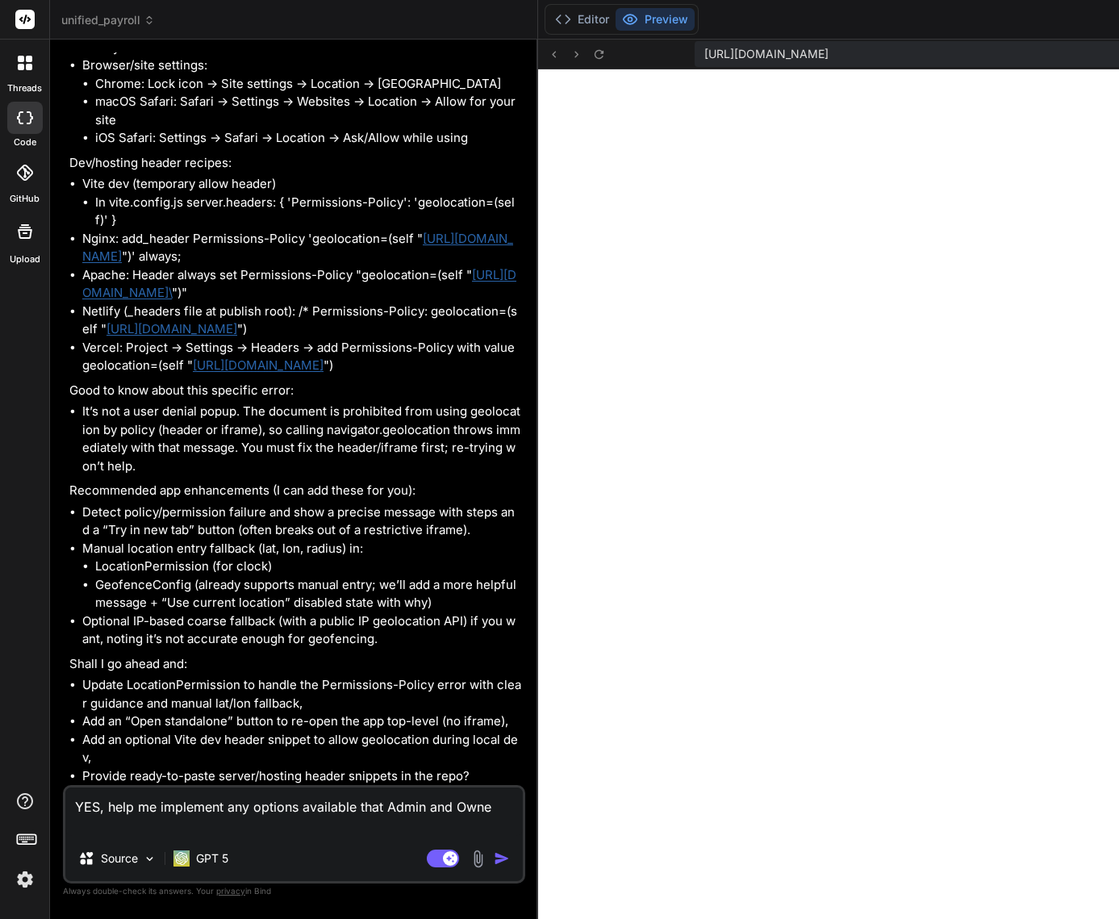
type textarea "YES, help me implement any options available that Admin and Owner"
type textarea "x"
type textarea "YES, help me implement any options available that Admin and Owner"
type textarea "x"
type textarea "YES, help me implement any options available that Admin and Owner u"
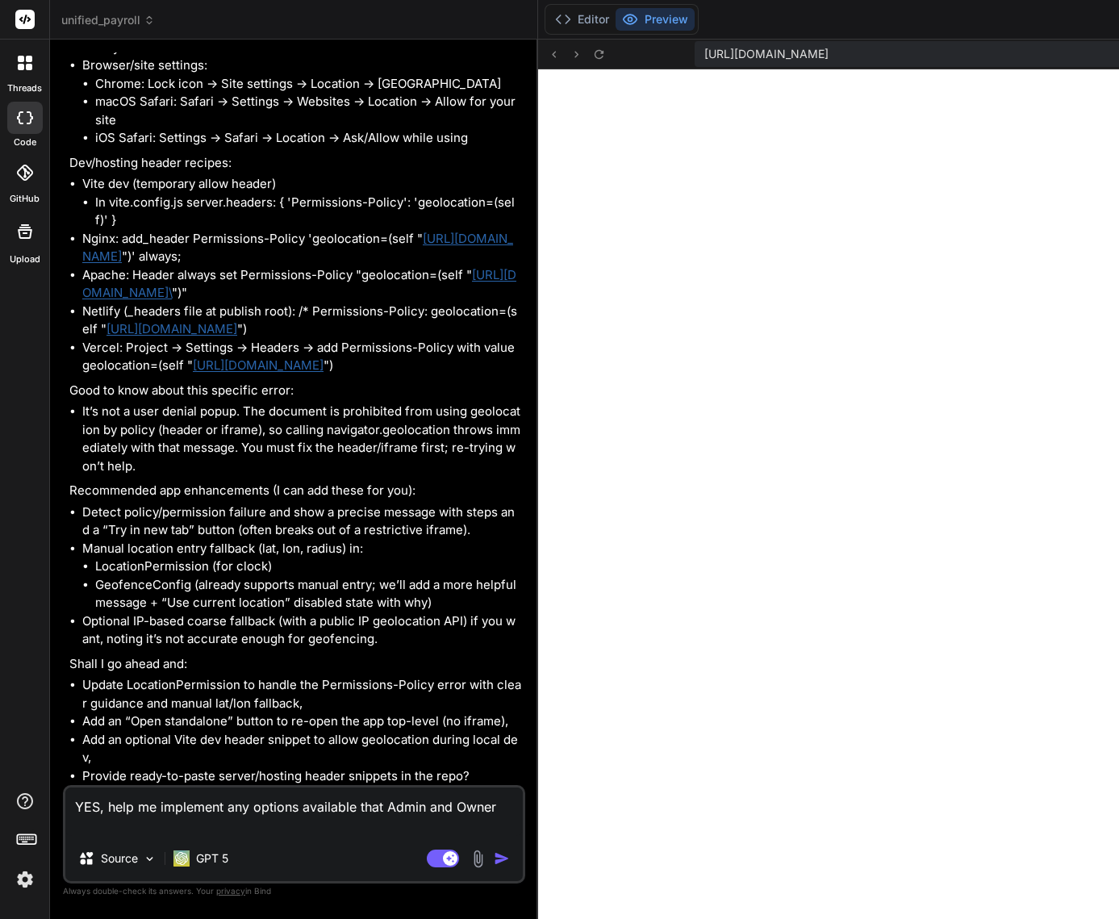
type textarea "x"
type textarea "YES, help me implement any options available that Admin and Owner us"
type textarea "x"
type textarea "YES, help me implement any options available that Admin and Owner use"
type textarea "x"
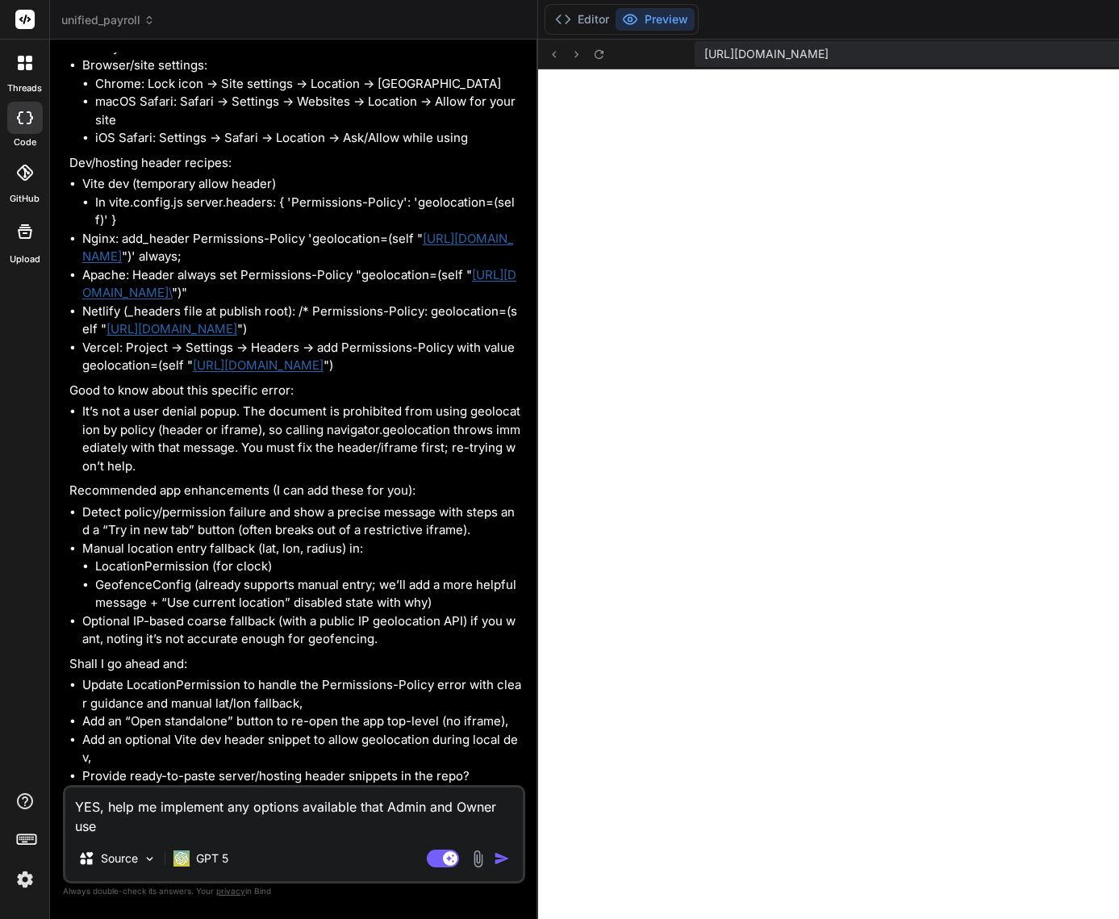
type textarea "YES, help me implement any options available that Admin and Owner user"
type textarea "x"
type textarea "YES, help me implement any options available that Admin and Owner user"
type textarea "x"
type textarea "YES, help me implement any options available that Admin and Owner user c"
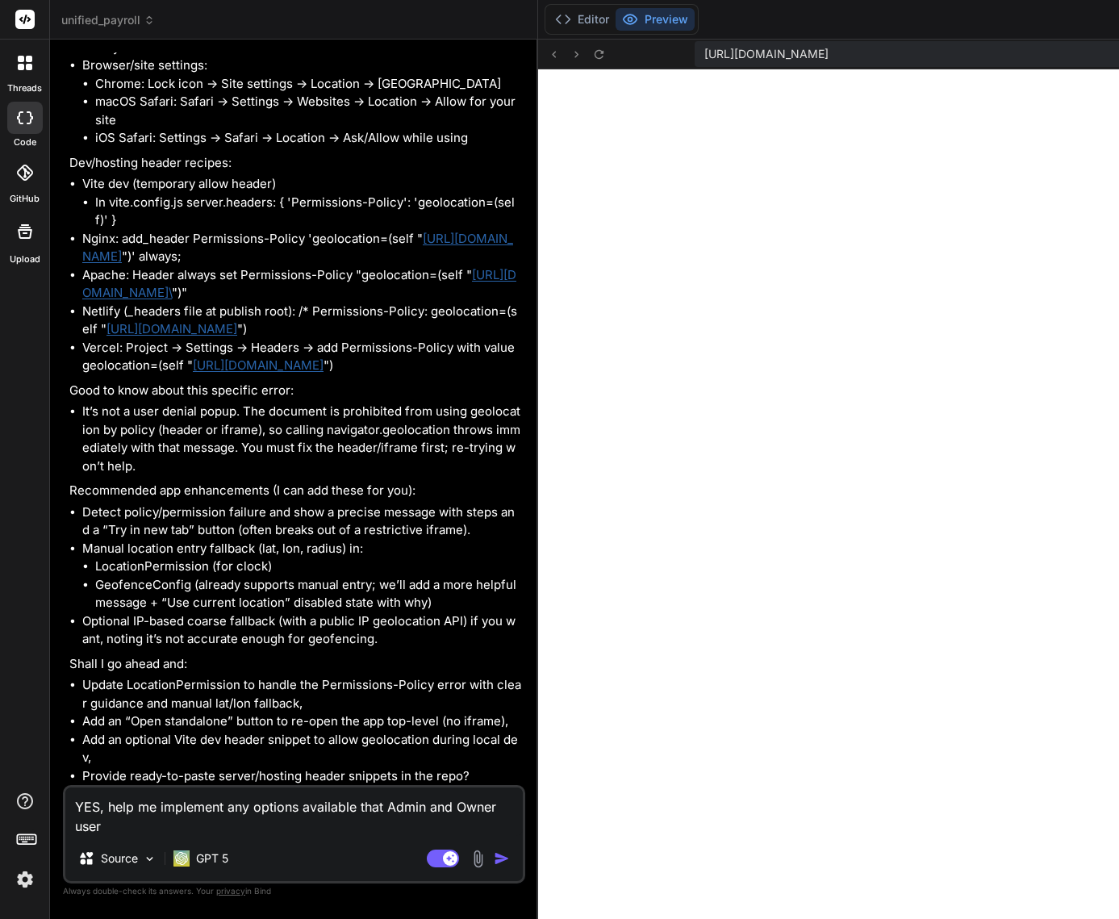
type textarea "x"
type textarea "YES, help me implement any options available that Admin and Owner user ca"
type textarea "x"
type textarea "YES, help me implement any options available that Admin and Owner user can"
type textarea "x"
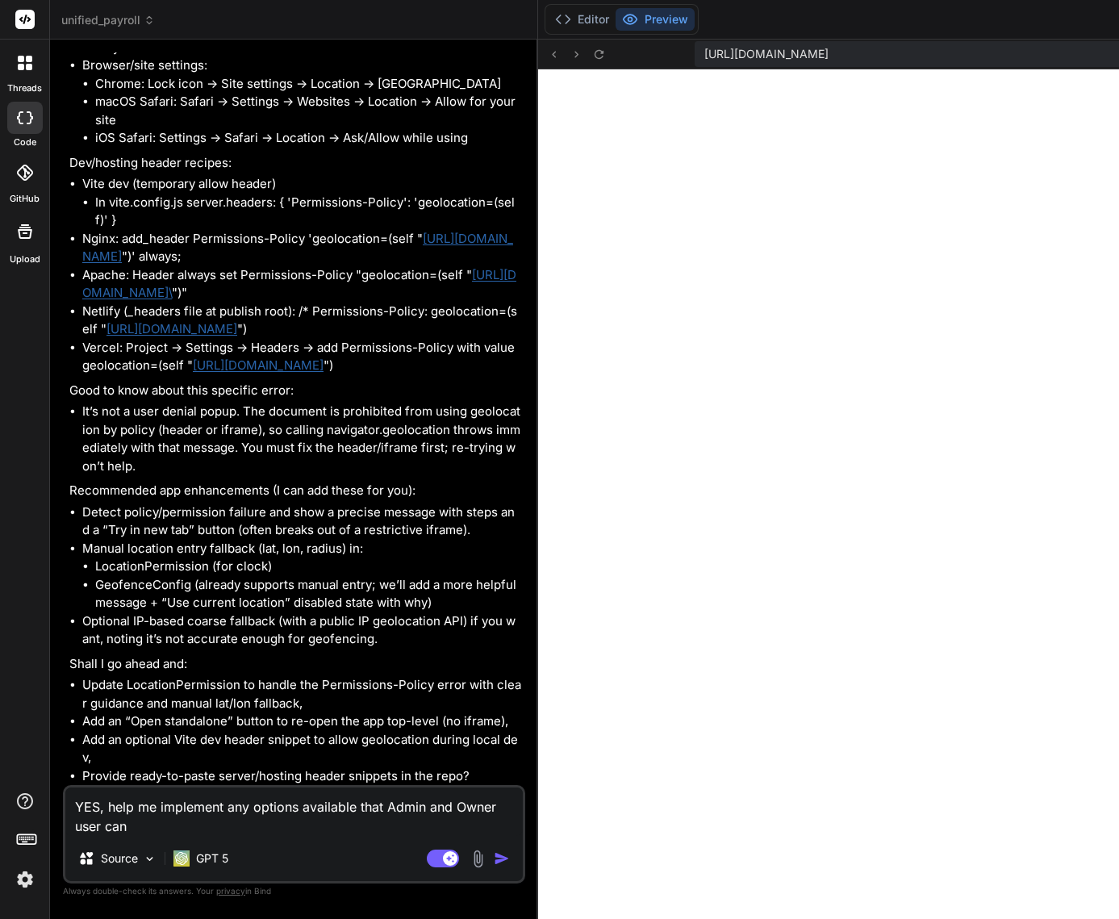
type textarea "YES, help me implement any options available that Admin and Owner user can"
type textarea "x"
type textarea "YES, help me implement any options available that Admin and Owner user can c"
type textarea "x"
type textarea "YES, help me implement any options available that Admin and Owner user can cl"
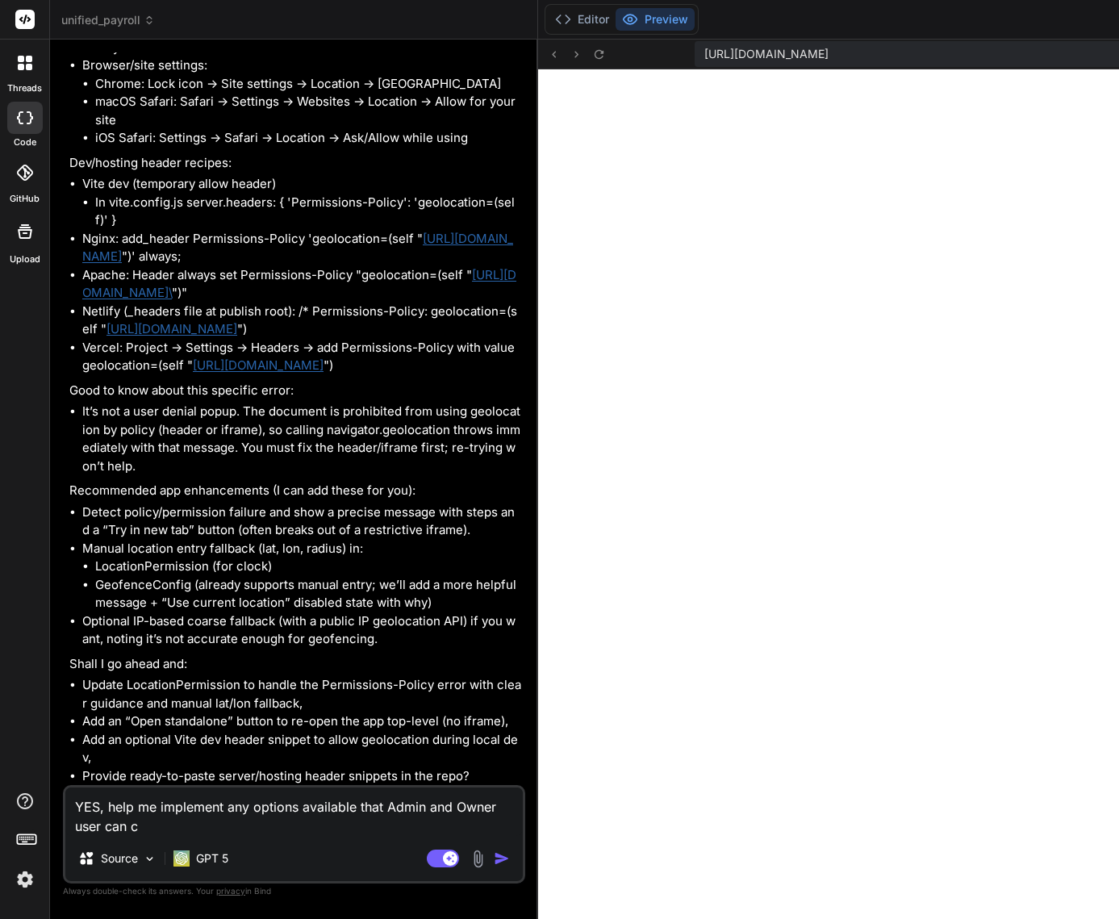
type textarea "x"
type textarea "YES, help me implement any options available that Admin and Owner user can cli"
type textarea "x"
type textarea "YES, help me implement any options available that Admin and Owner user can clic"
type textarea "x"
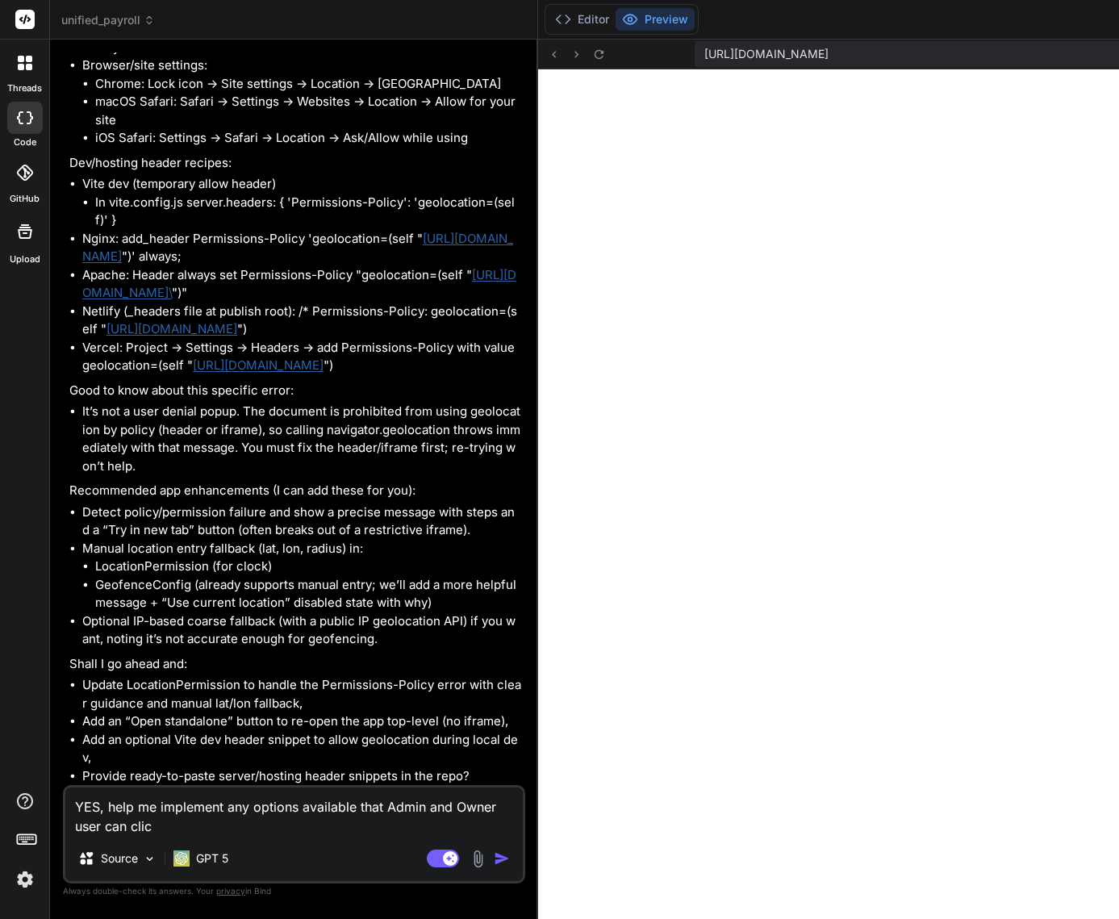
type textarea "YES, help me implement any options available that Admin and Owner user can click"
type textarea "x"
type textarea "YES, help me implement any options available that Admin and Owner user can click"
type textarea "x"
type textarea "YES, help me implement any options available that Admin and Owner user can clic…"
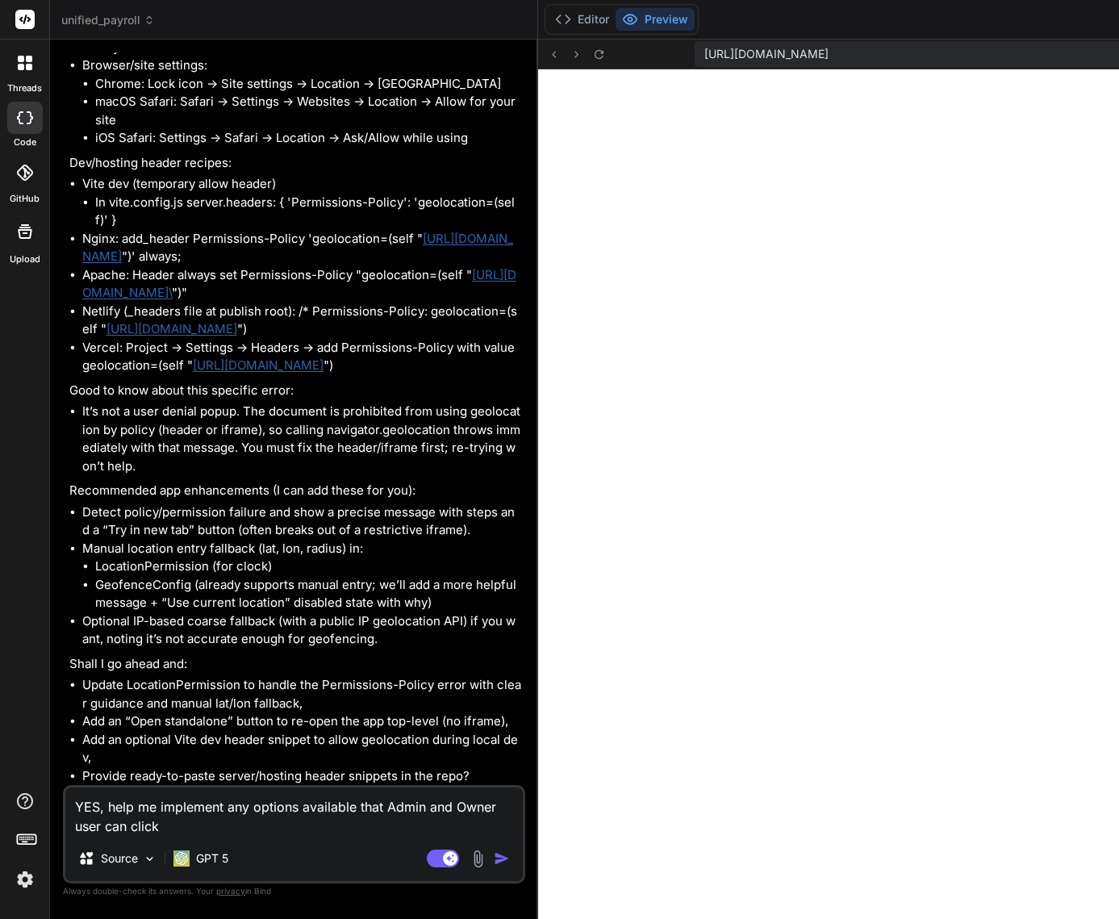
type textarea "x"
type textarea "YES, help me implement any options available that Admin and Owner user can clic…"
type textarea "x"
type textarea "YES, help me implement any options available that Admin and Owner user can clic…"
type textarea "x"
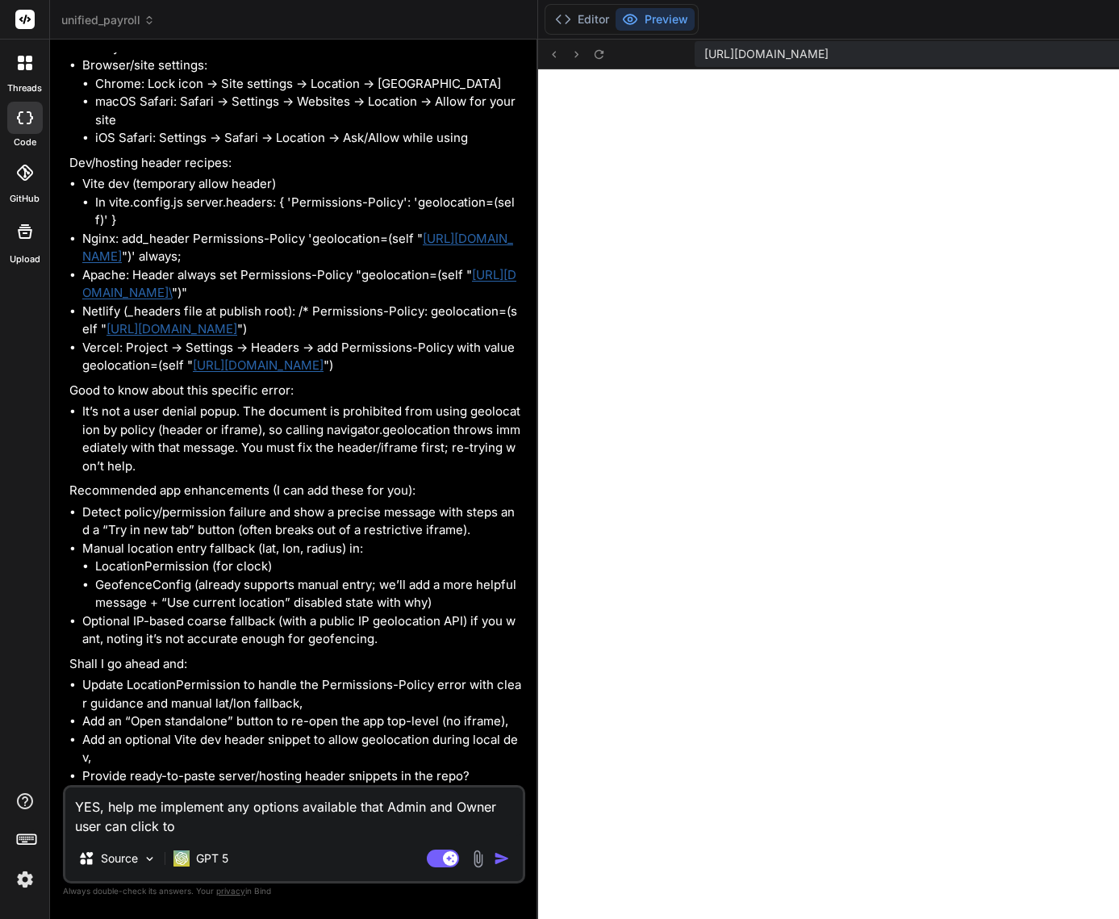
type textarea "YES, help me implement any options available that Admin and Owner user can clic…"
type textarea "x"
type textarea "YES, help me implement any options available that Admin and Owner user can clic…"
type textarea "x"
type textarea "YES, help me implement any options available that Admin and Owner user can clic…"
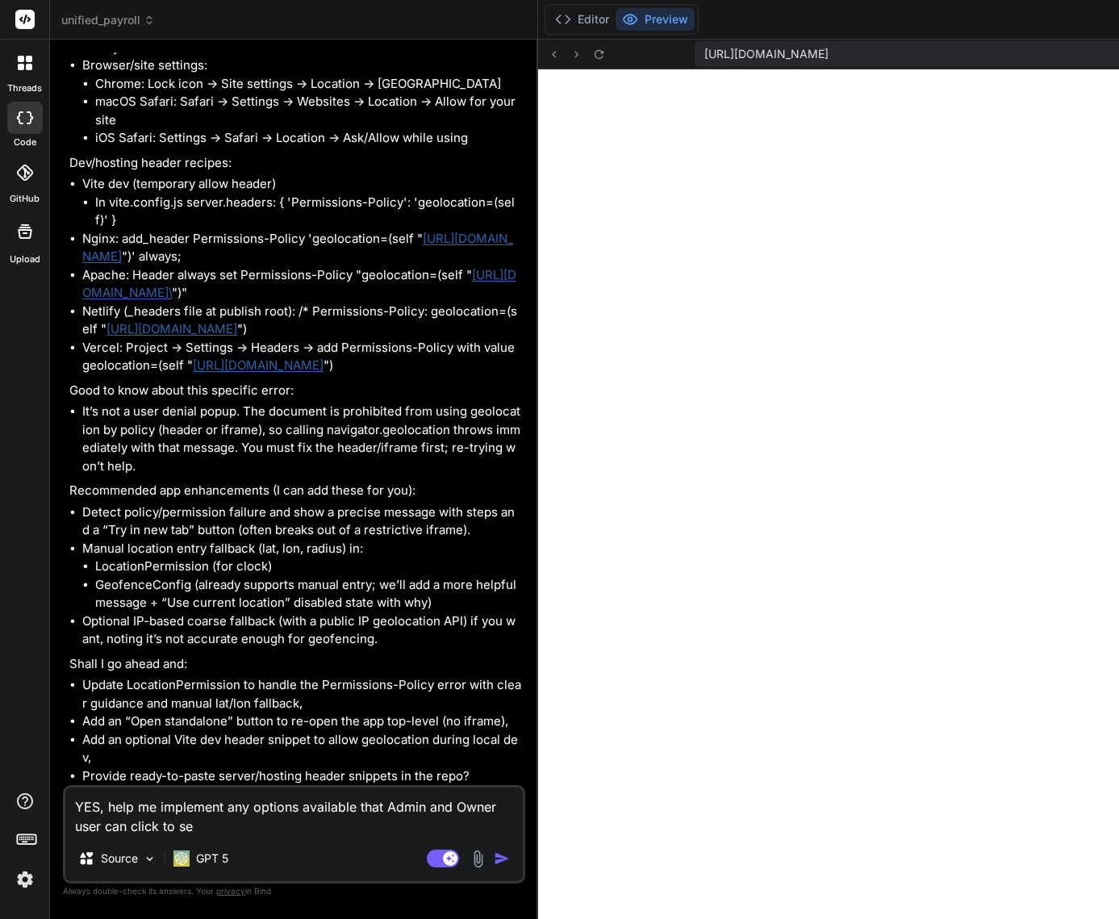
type textarea "x"
type textarea "YES, help me implement any options available that Admin and Owner user can clic…"
type textarea "x"
type textarea "YES, help me implement any options available that Admin and Owner user can clic…"
type textarea "x"
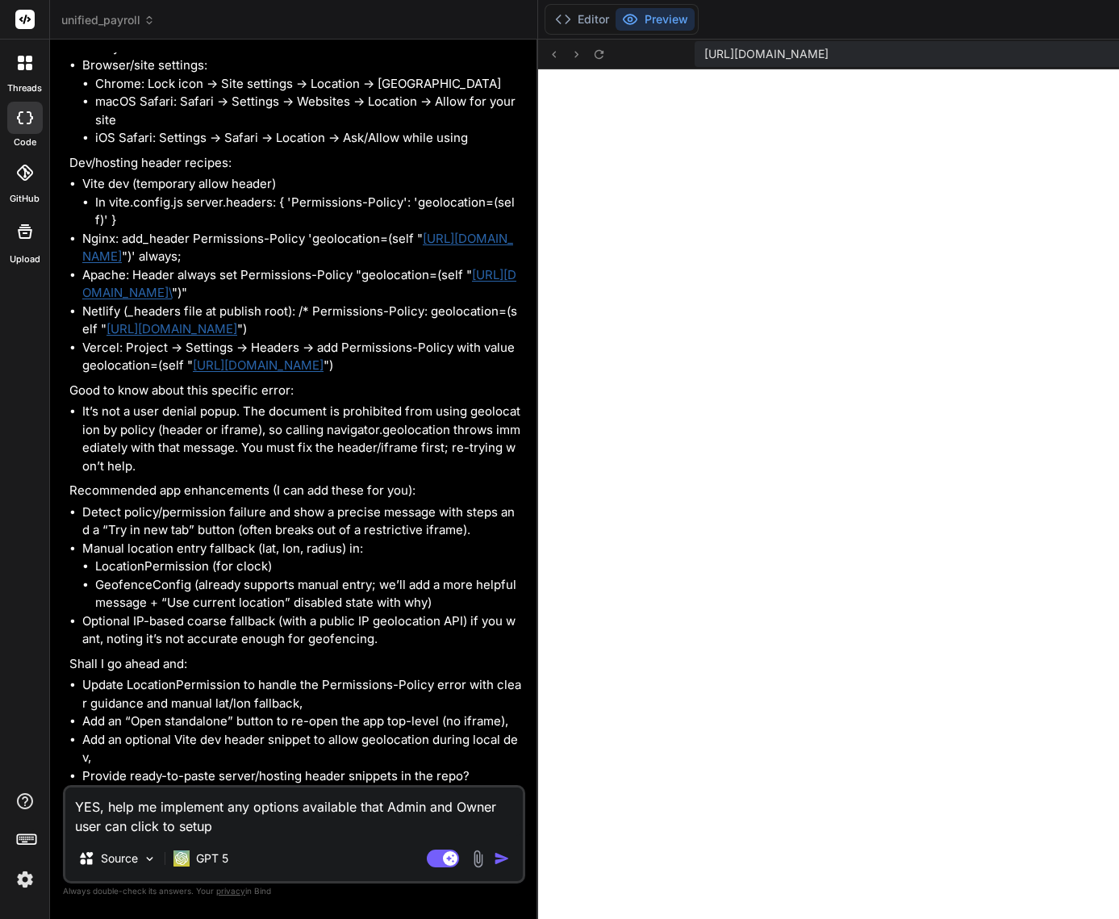
type textarea "YES, help me implement any options available that Admin and Owner user can clic…"
type textarea "x"
type textarea "YES, help me implement any options available that Admin and Owner user can clic…"
type textarea "x"
type textarea "YES, help me implement any options available that Admin and Owner user can clic…"
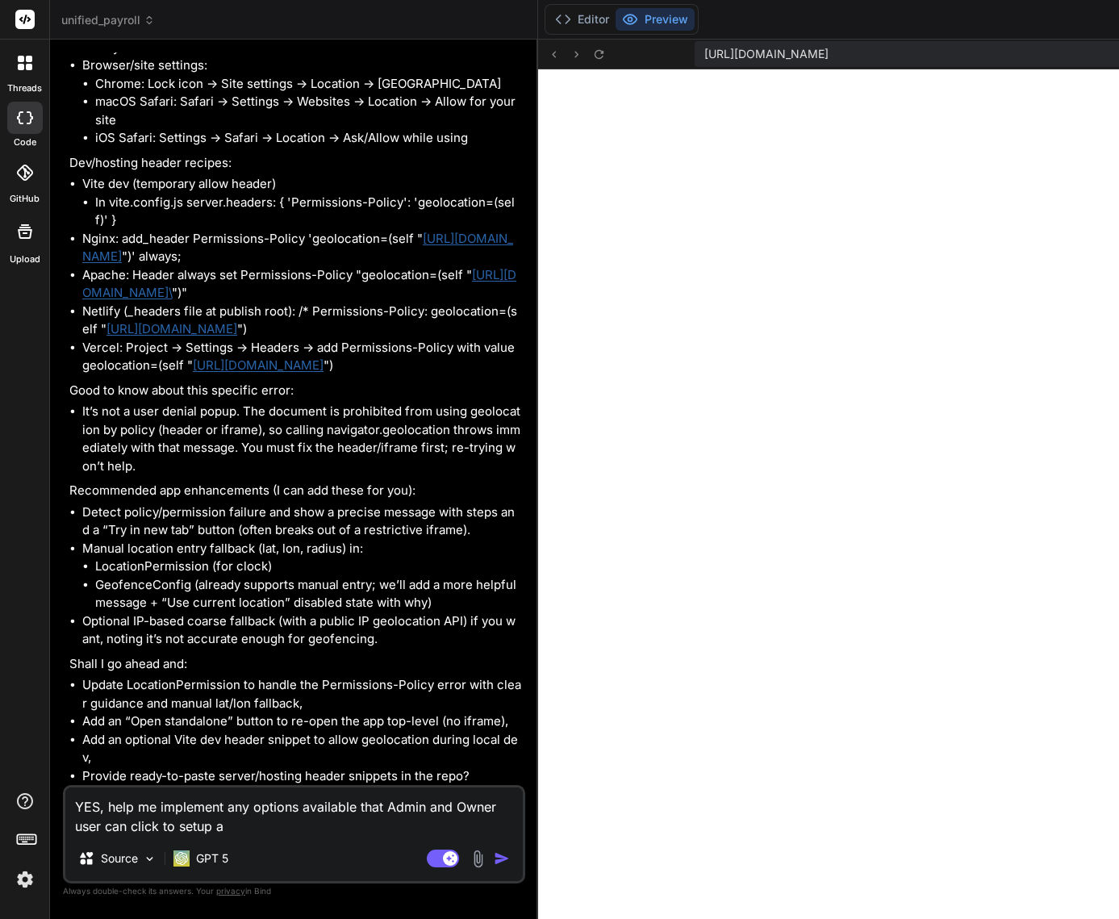
type textarea "x"
type textarea "YES, help me implement any options available that Admin and Owner user can clic…"
type textarea "x"
type textarea "YES, help me implement any options available that Admin and Owner user can clic…"
type textarea "x"
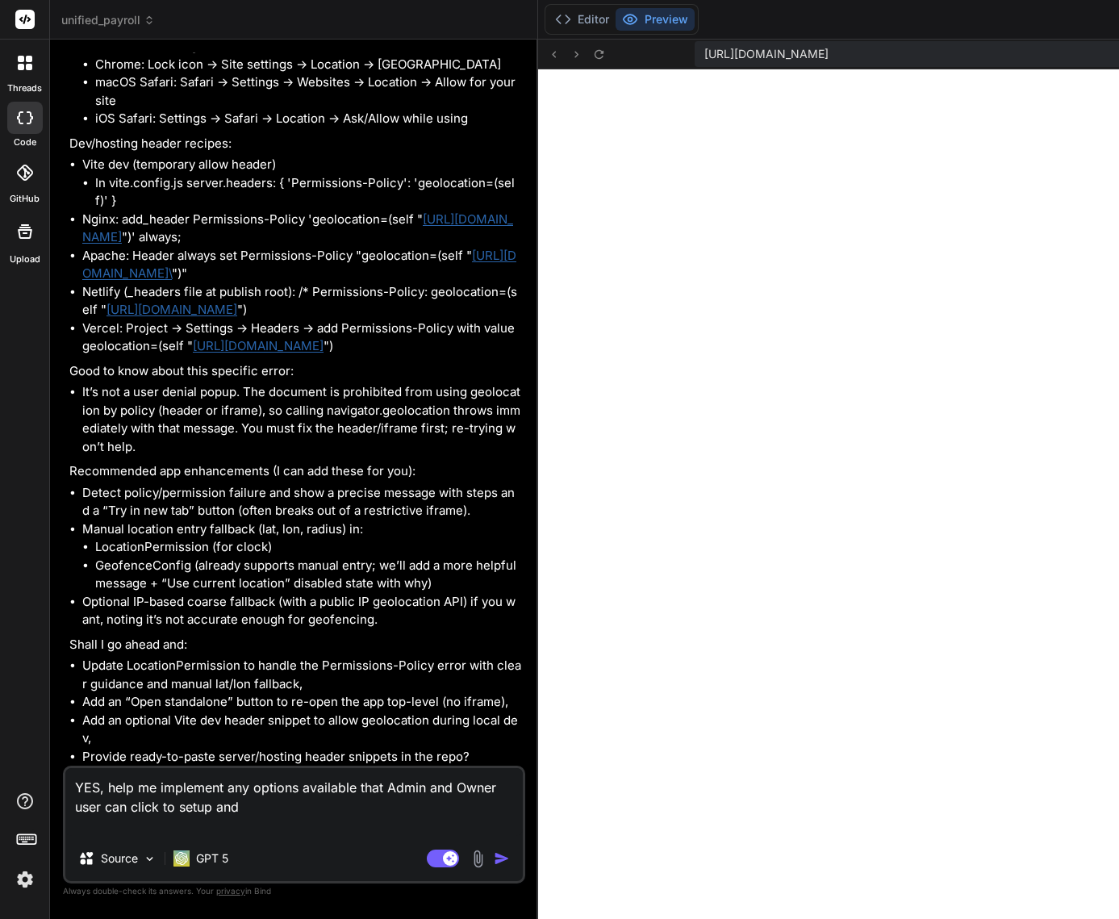
type textarea "YES, help me implement any options available that Admin and Owner user can clic…"
type textarea "x"
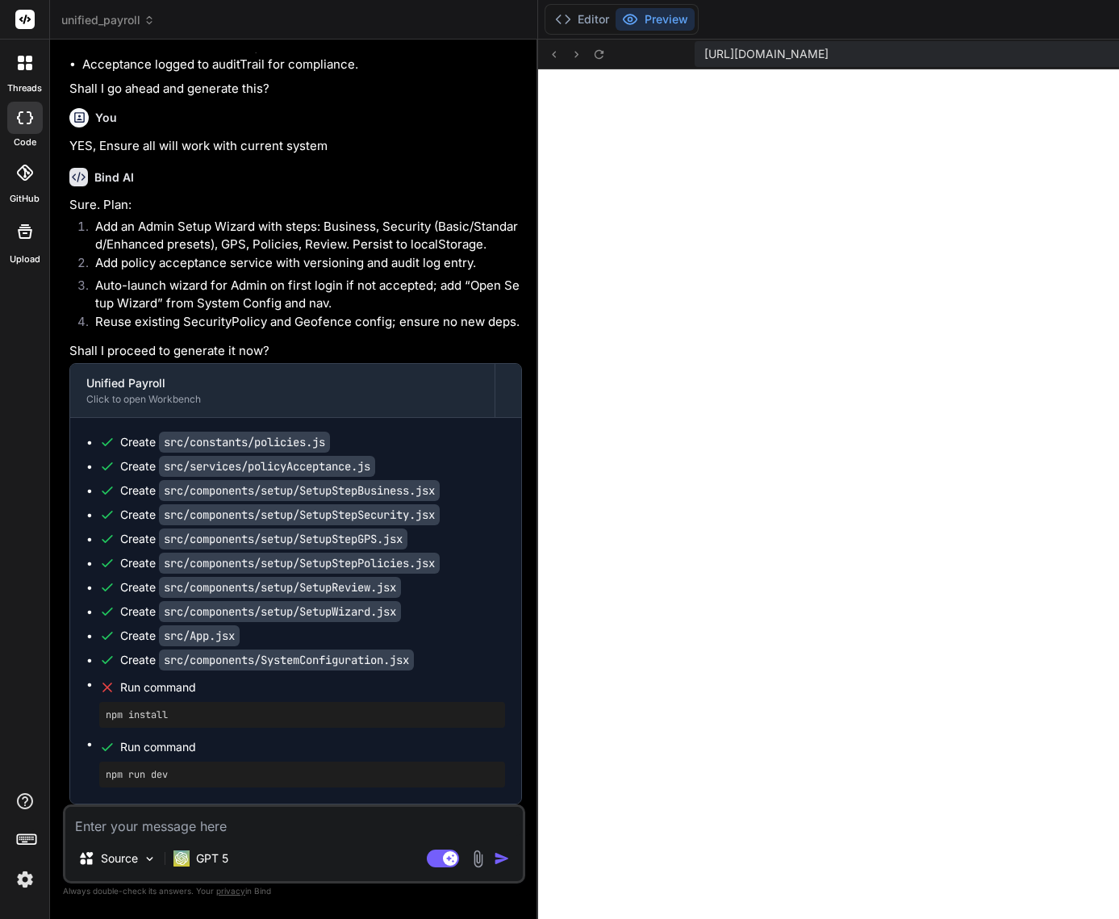
scroll to position [29759, 0]
click at [469, 859] on img at bounding box center [478, 859] width 19 height 19
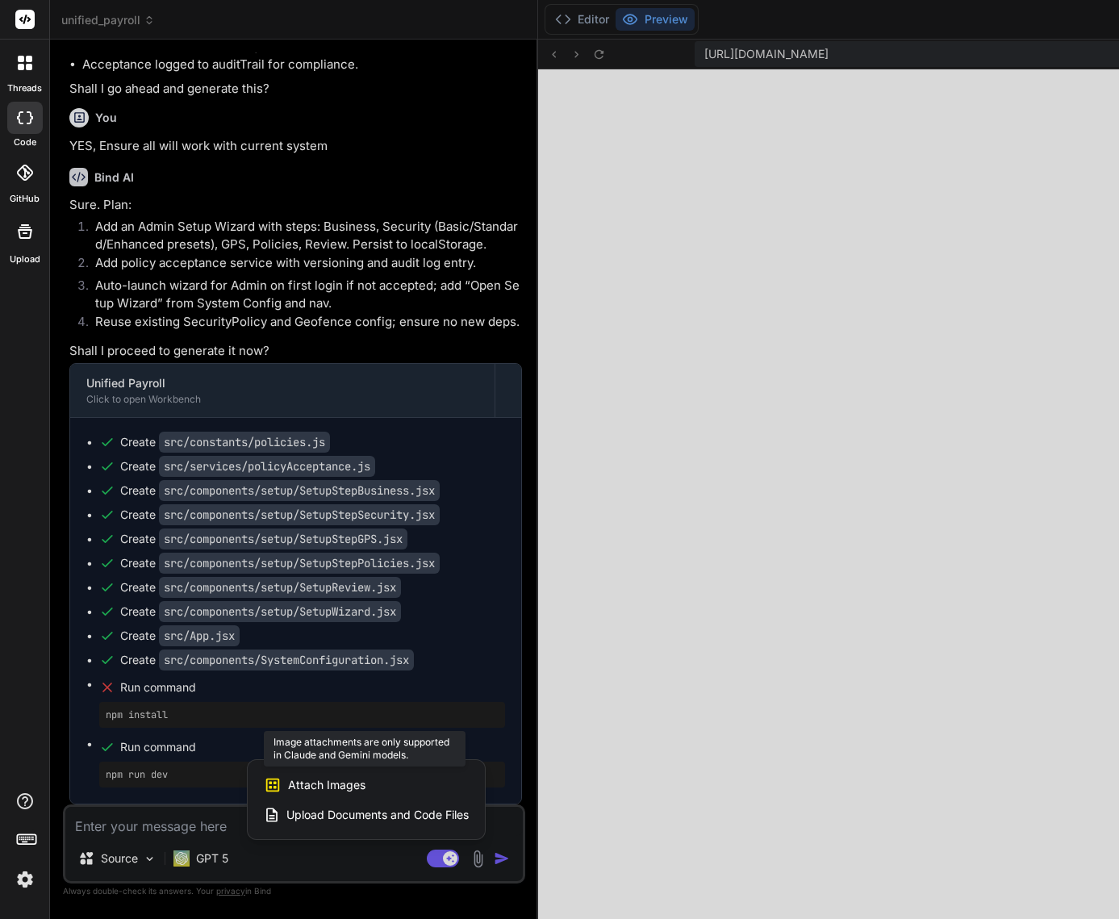
click at [288, 786] on span "Attach Images" at bounding box center [326, 785] width 77 height 16
click at [288, 791] on span "Attach Images" at bounding box center [326, 785] width 77 height 16
click at [397, 814] on div at bounding box center [559, 459] width 1119 height 919
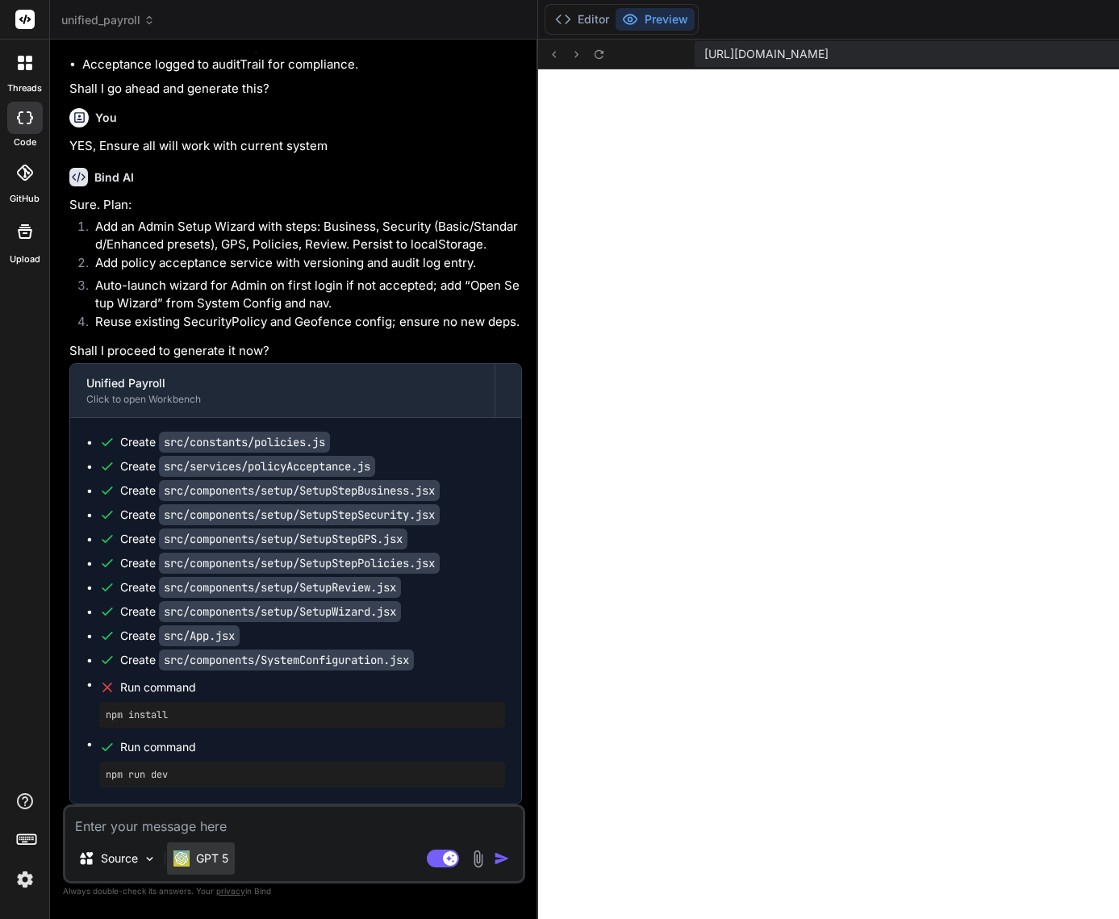
click at [207, 862] on p "GPT 5" at bounding box center [212, 858] width 32 height 16
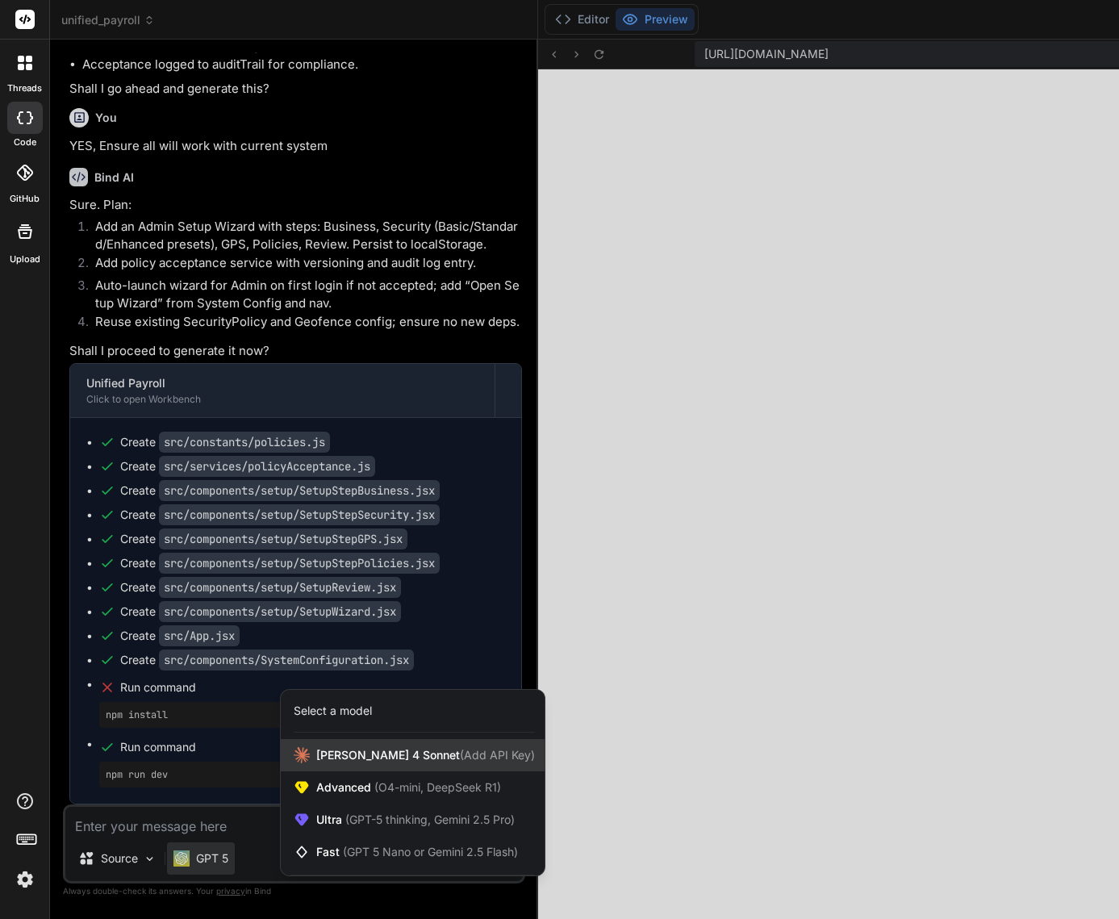
click at [521, 745] on div "[PERSON_NAME] 4 Sonnet (Add API Key)" at bounding box center [413, 755] width 264 height 32
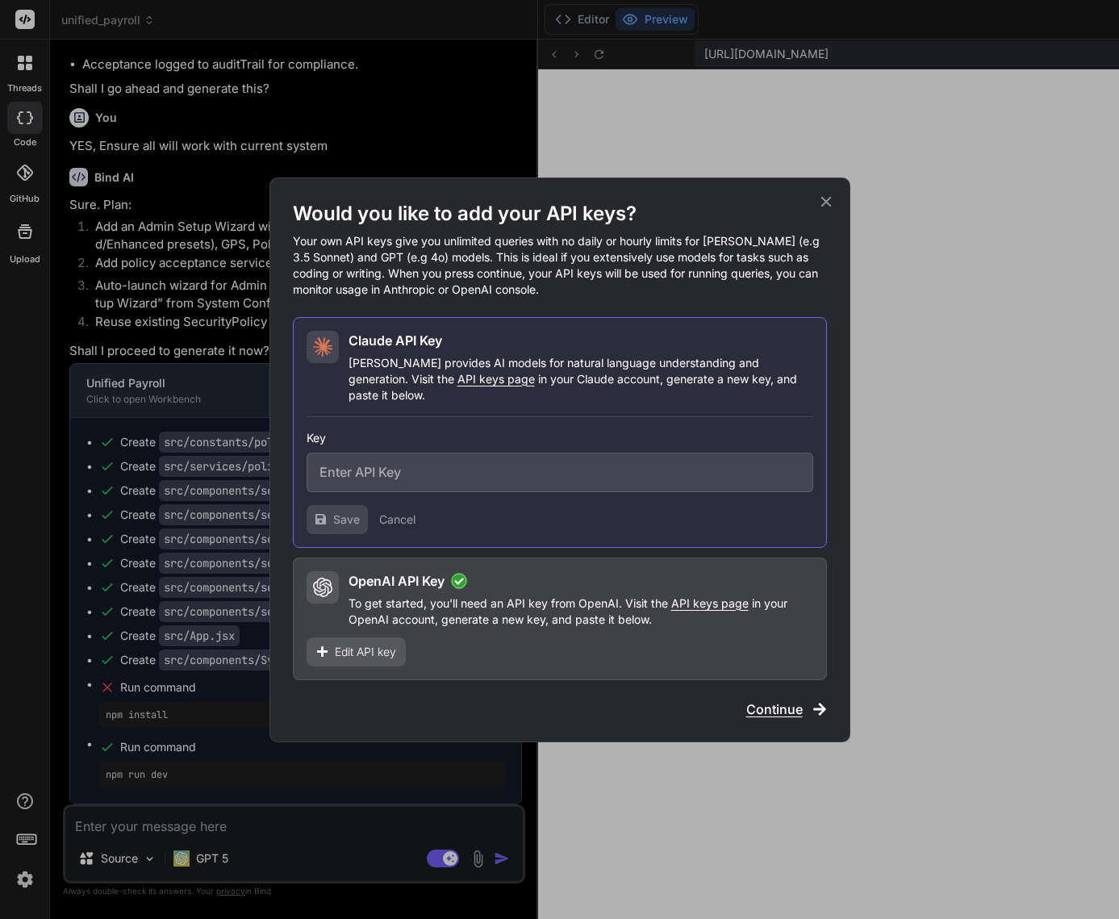
click at [829, 211] on icon at bounding box center [826, 202] width 18 height 18
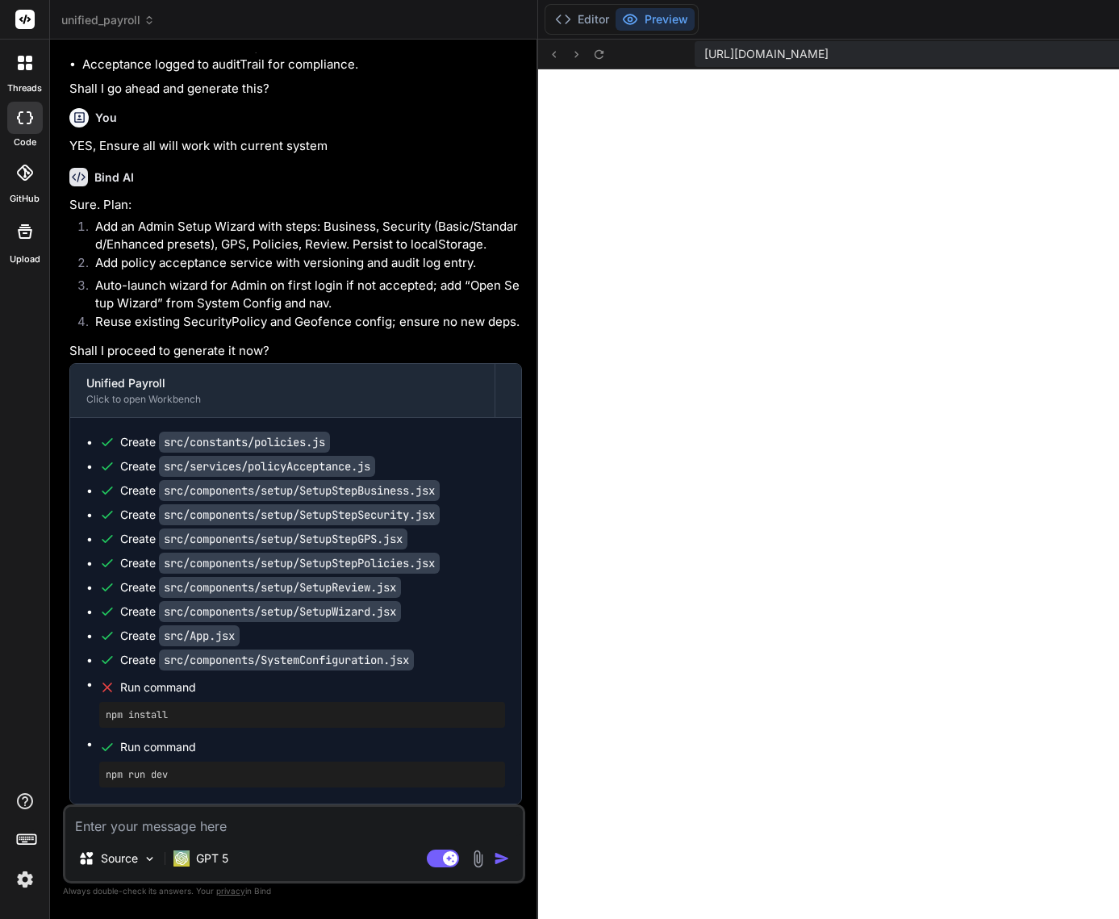
click at [204, 830] on textarea at bounding box center [293, 821] width 457 height 29
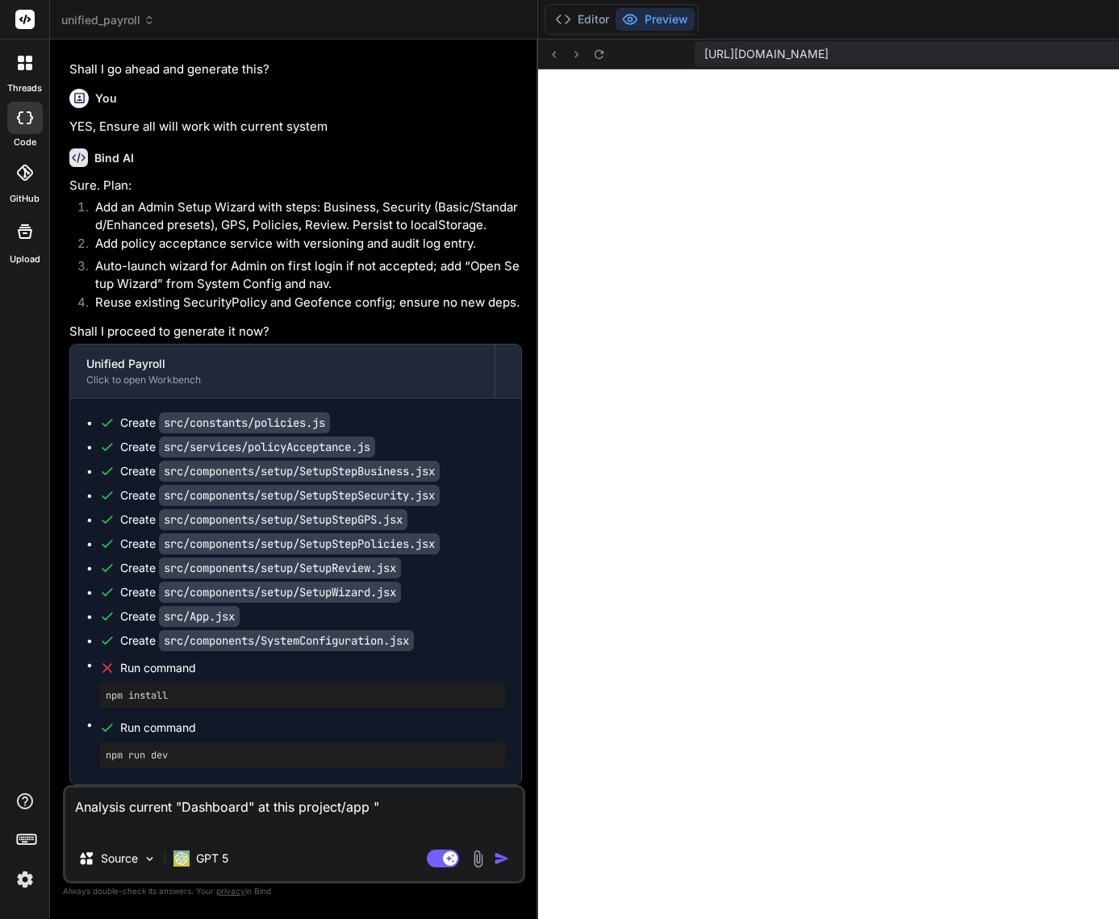
paste textarea "Production Dashboard Enterprise payroll management system [DATE] Total Staff 0 …"
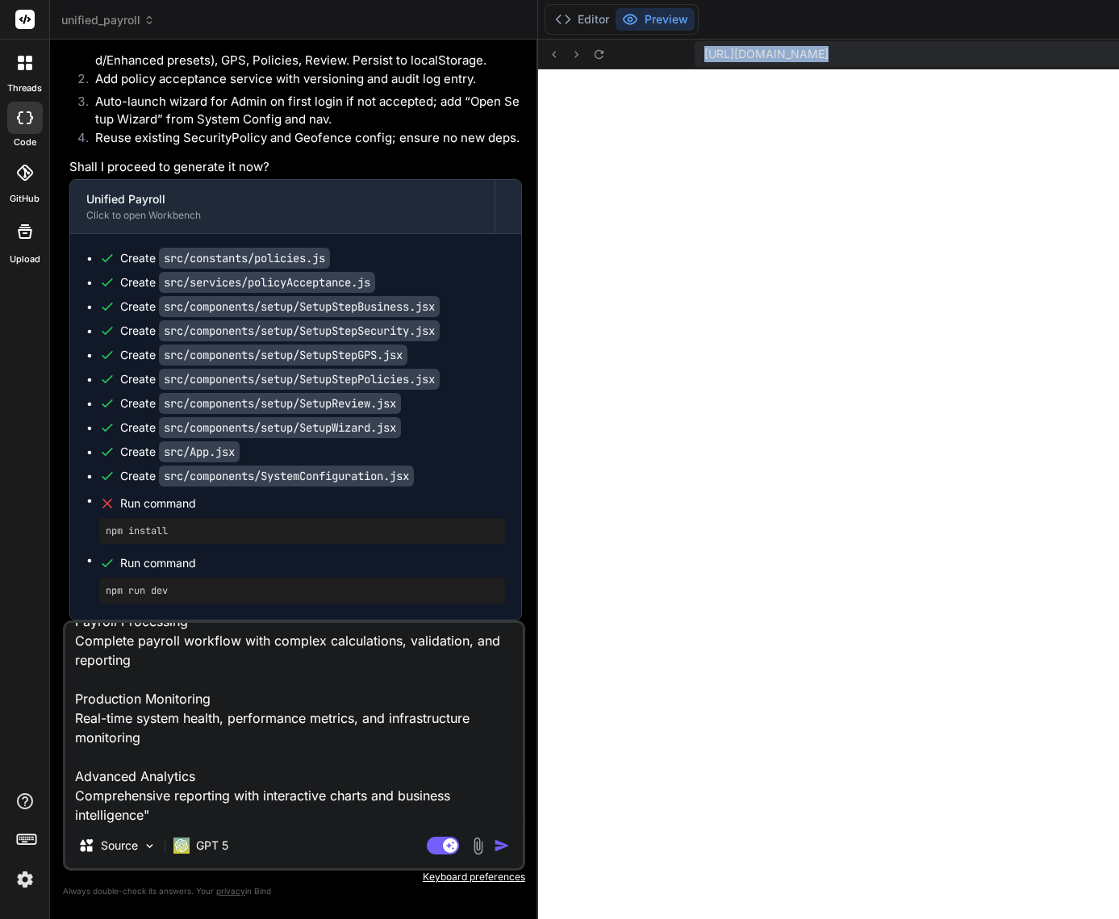
drag, startPoint x: 528, startPoint y: 56, endPoint x: 1053, endPoint y: 71, distance: 524.6
copy div "[URL][DOMAIN_NAME] Created with Pixso."
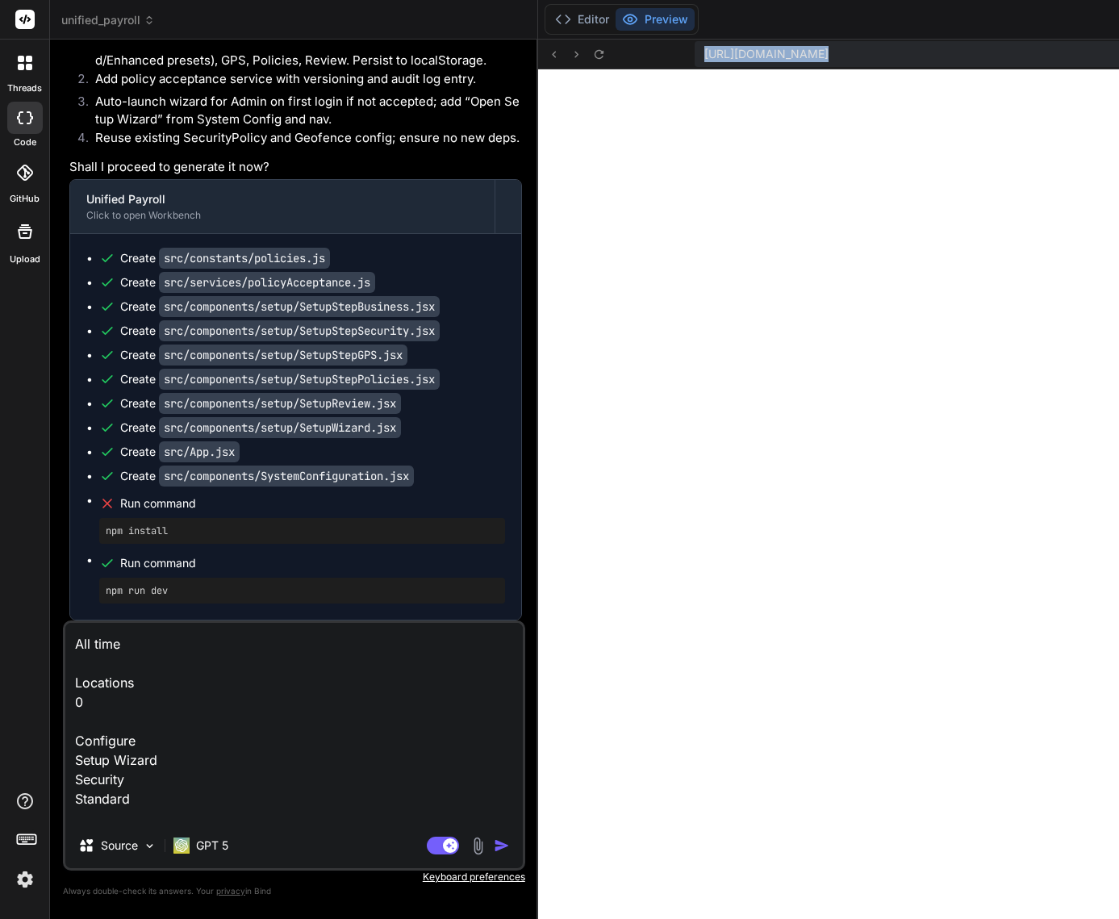
scroll to position [0, 0]
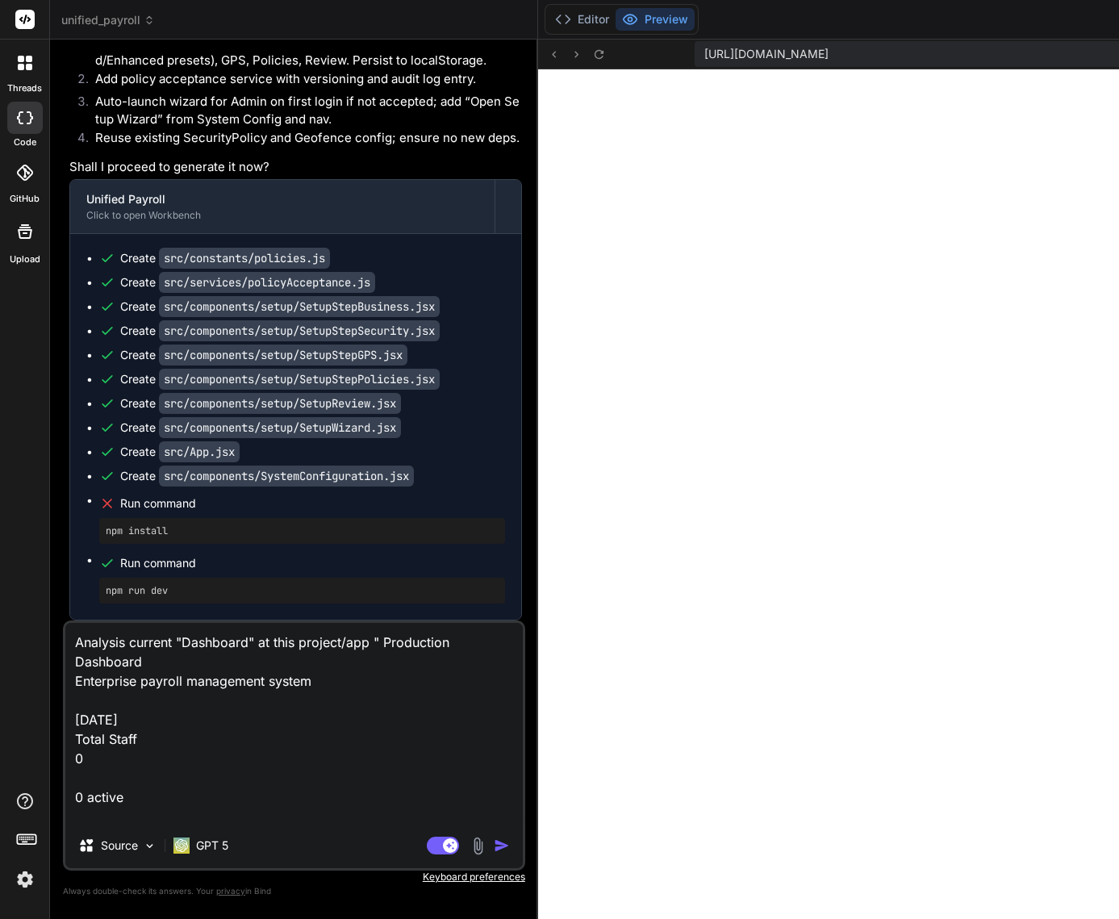
drag, startPoint x: 271, startPoint y: 640, endPoint x: 294, endPoint y: 653, distance: 26.0
click at [273, 641] on textarea "Analysis current "Dashboard" at this project/app " Production Dashboard Enterpr…" at bounding box center [293, 723] width 457 height 200
paste textarea "[URL][DOMAIN_NAME]"
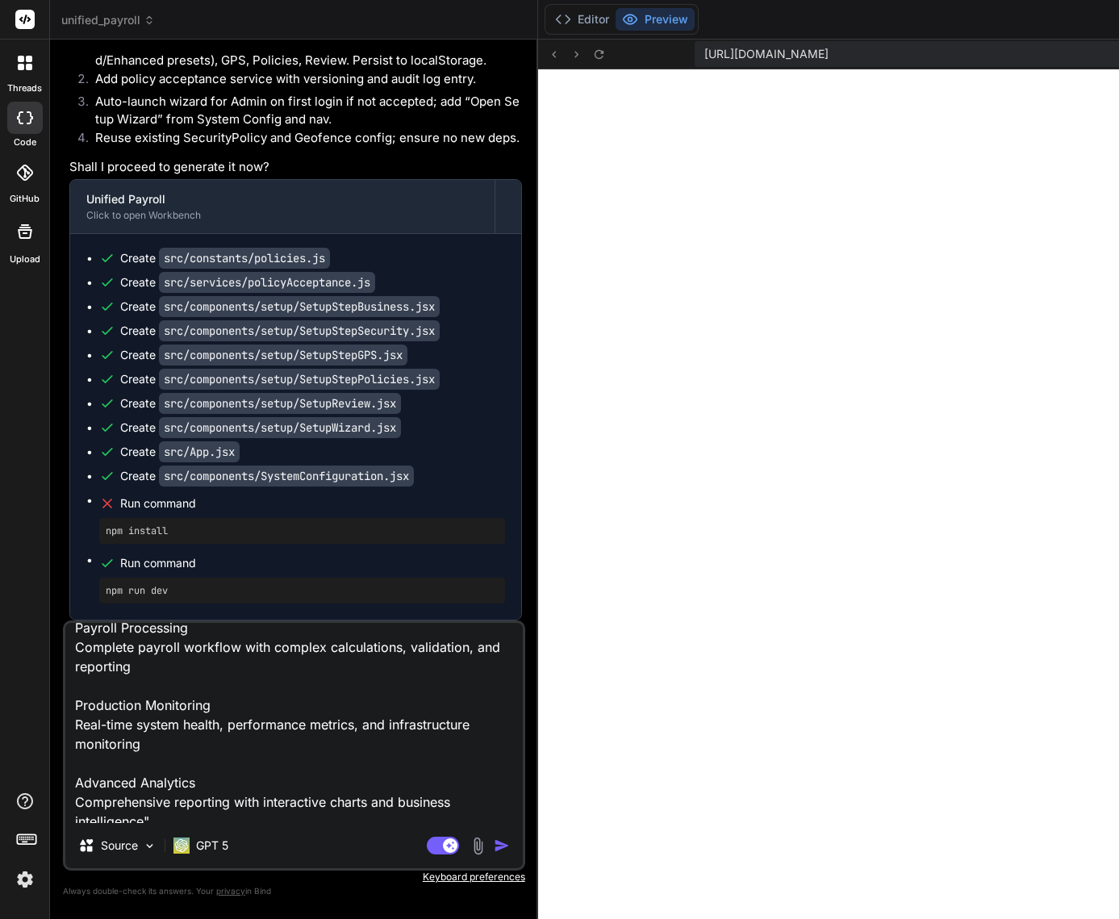
scroll to position [565, 0]
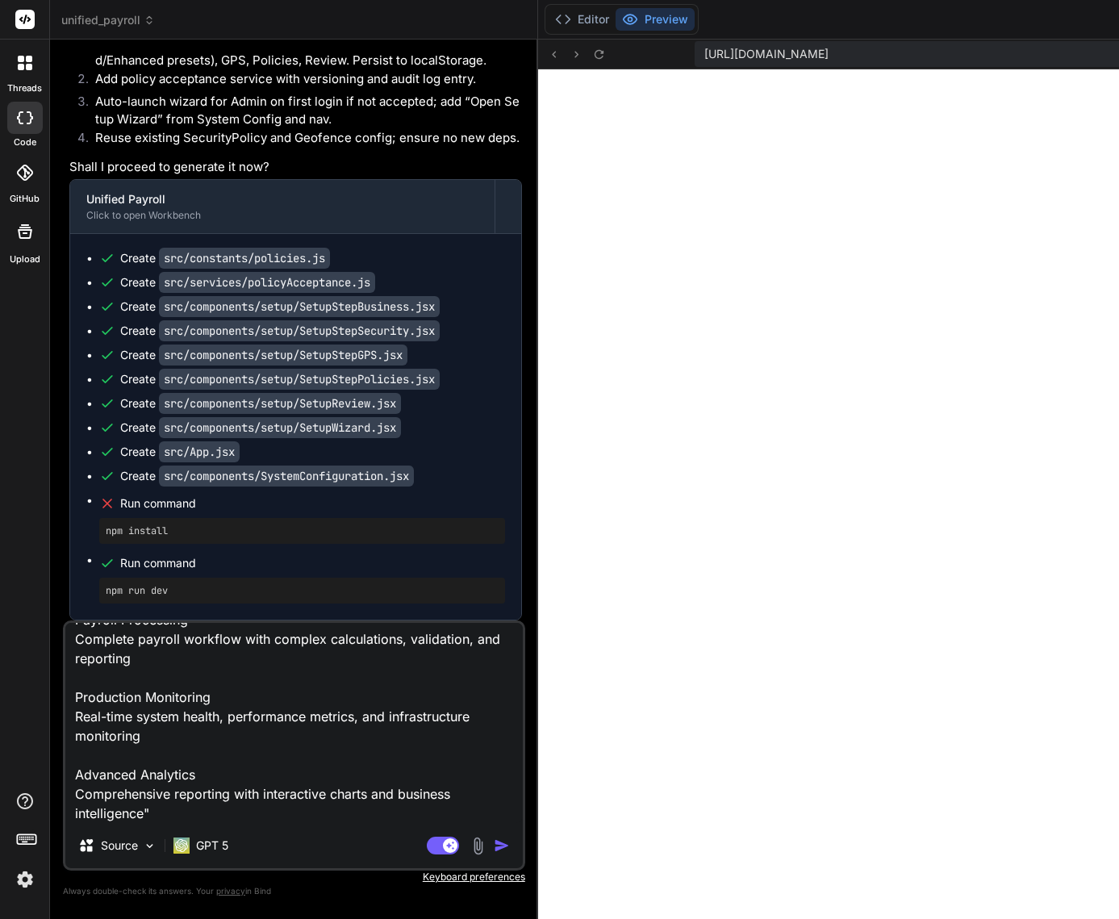
click at [269, 805] on textarea "Analysis current "Dashboard" at this link " [URL][DOMAIN_NAME]" this project/ap…" at bounding box center [293, 723] width 457 height 200
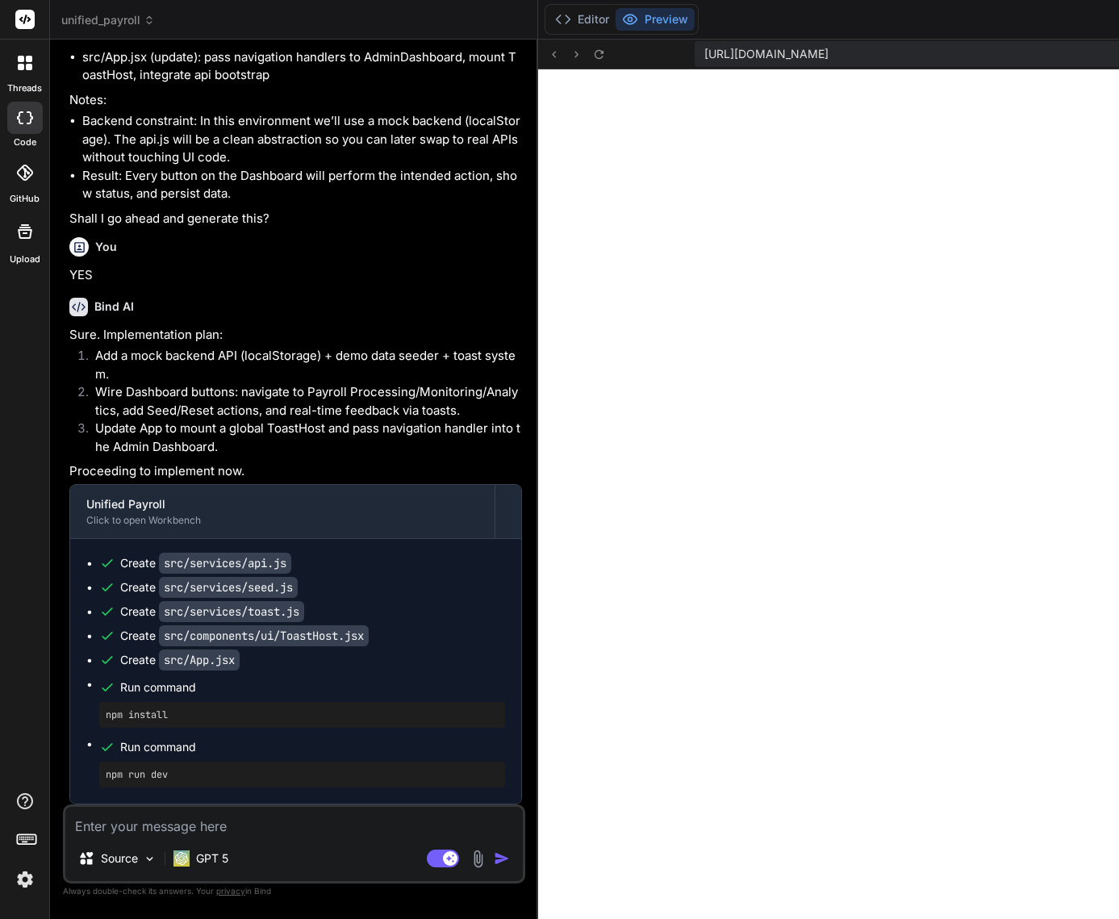
scroll to position [31590, 0]
click at [549, 20] on button "Editor" at bounding box center [582, 19] width 67 height 23
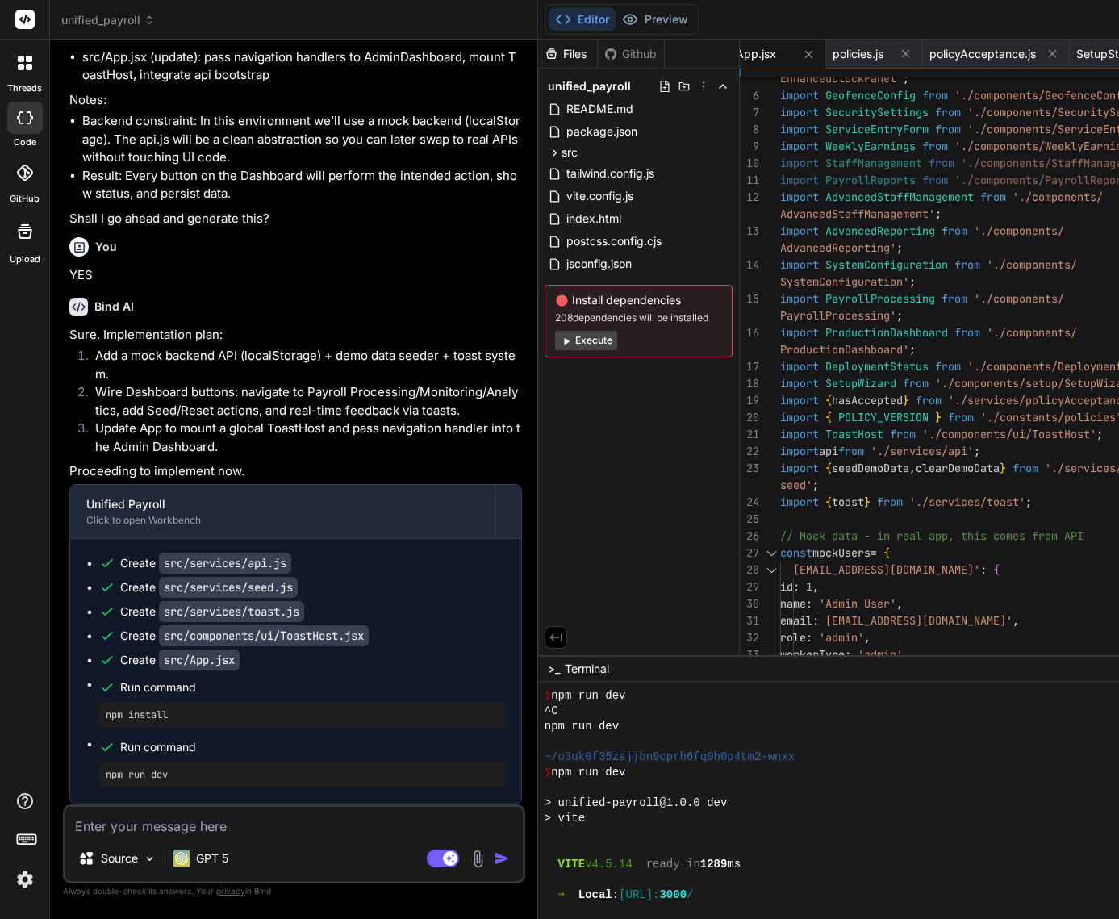
scroll to position [1625, 0]
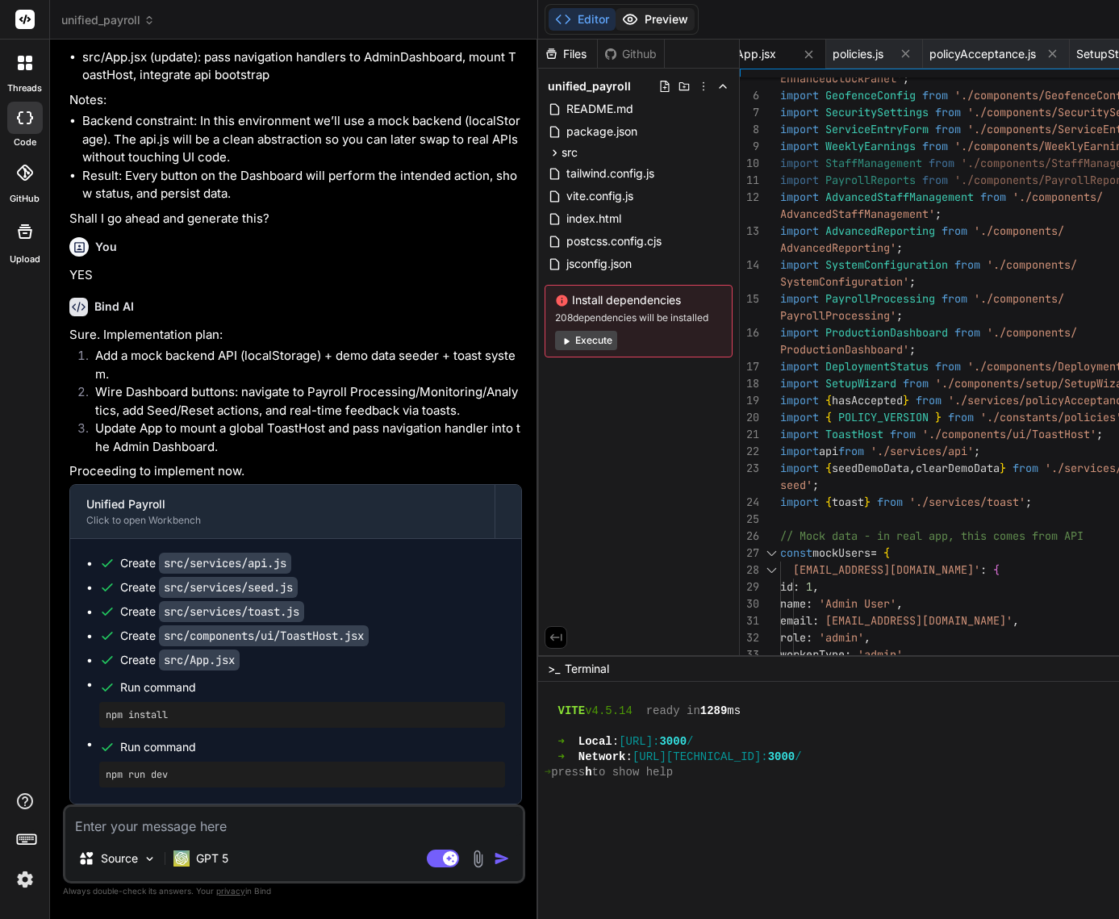
click at [616, 17] on button "Preview" at bounding box center [655, 19] width 79 height 23
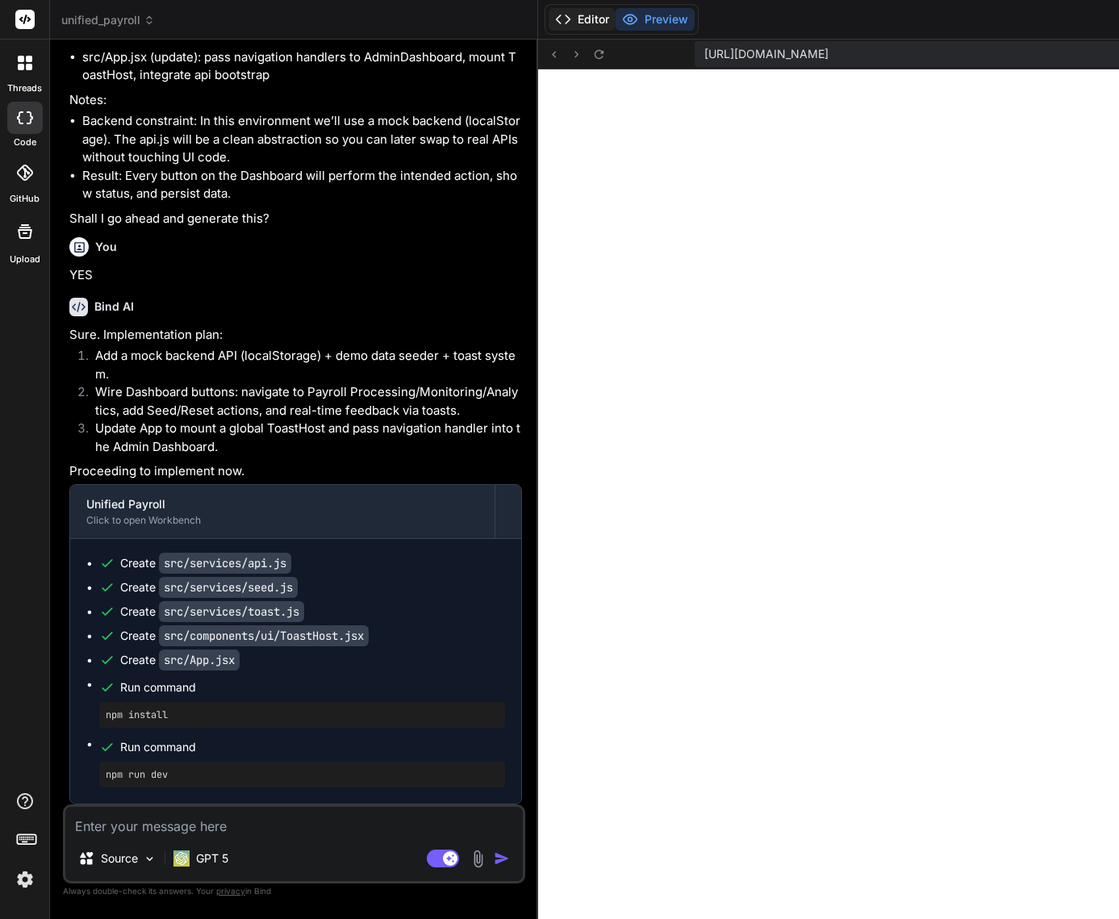
click at [549, 19] on button "Editor" at bounding box center [582, 19] width 67 height 23
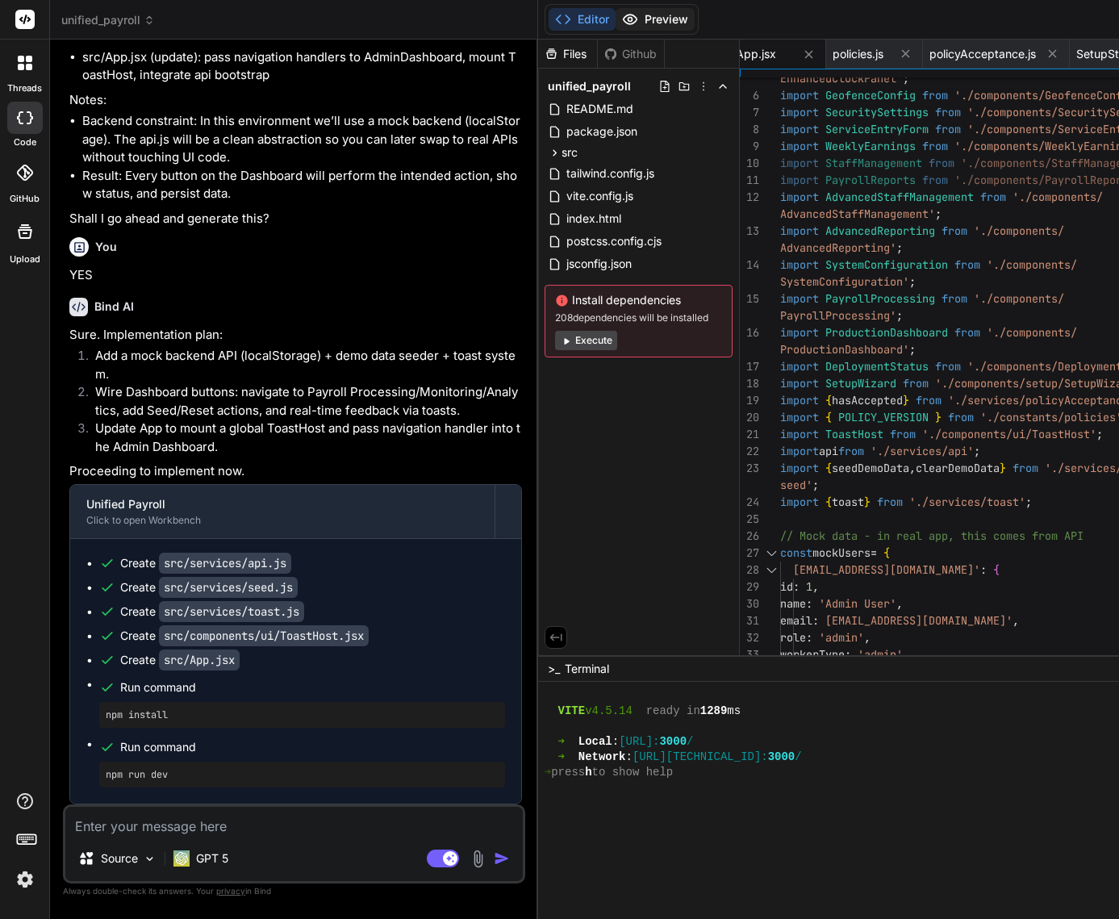
click at [616, 19] on button "Preview" at bounding box center [655, 19] width 79 height 23
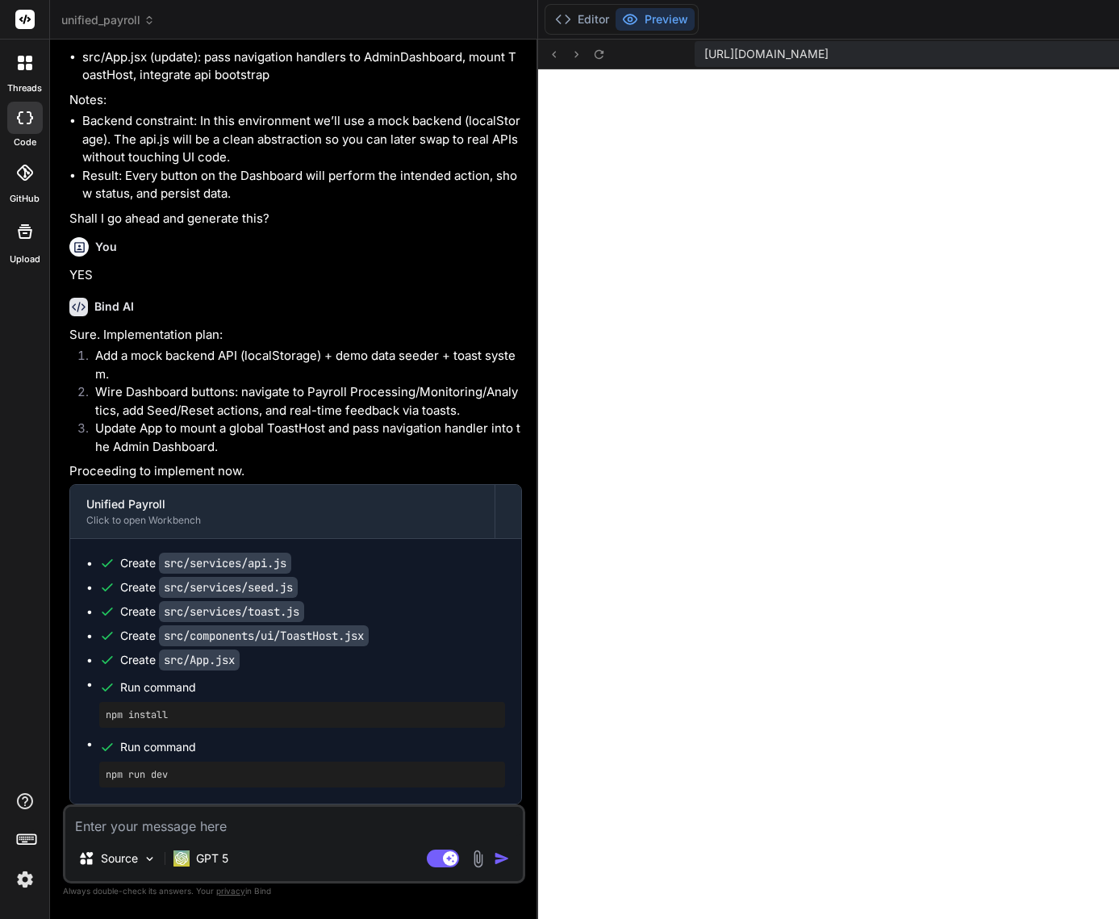
click at [219, 828] on textarea at bounding box center [293, 821] width 457 height 29
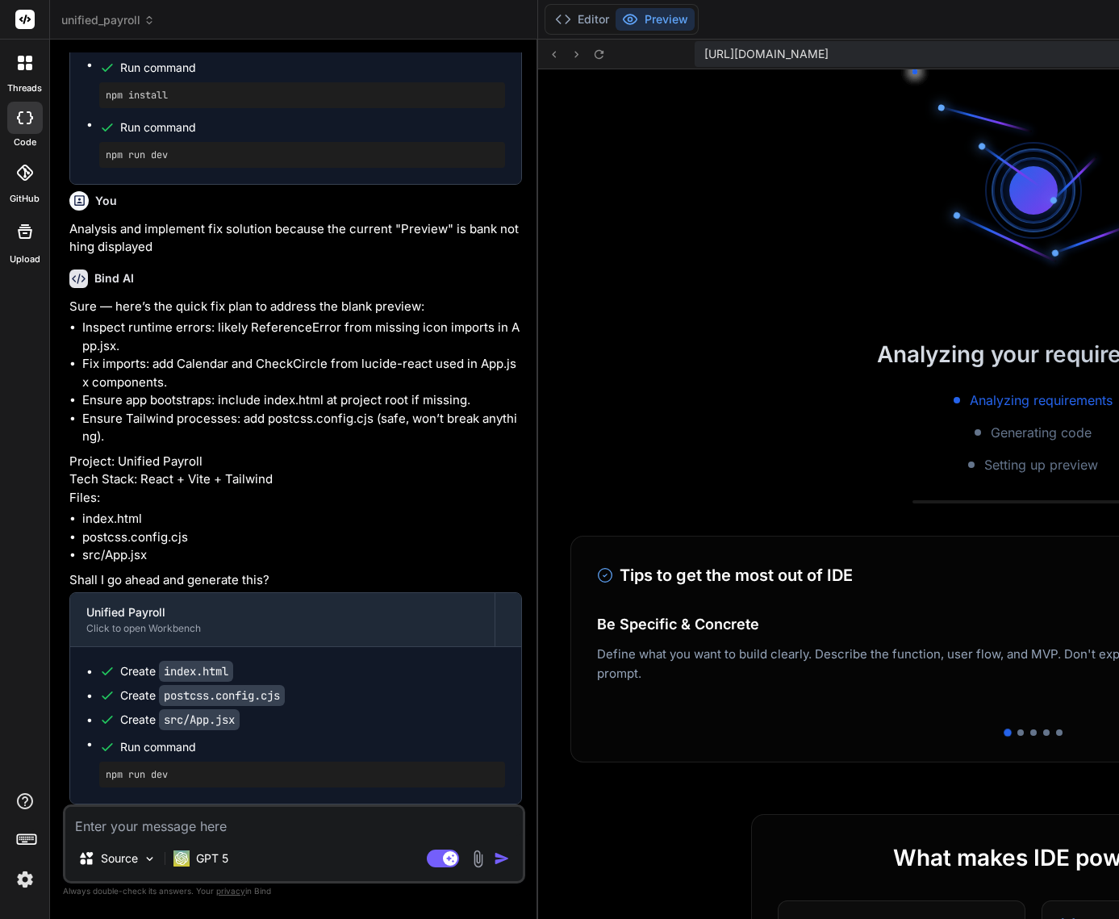
scroll to position [1885, 0]
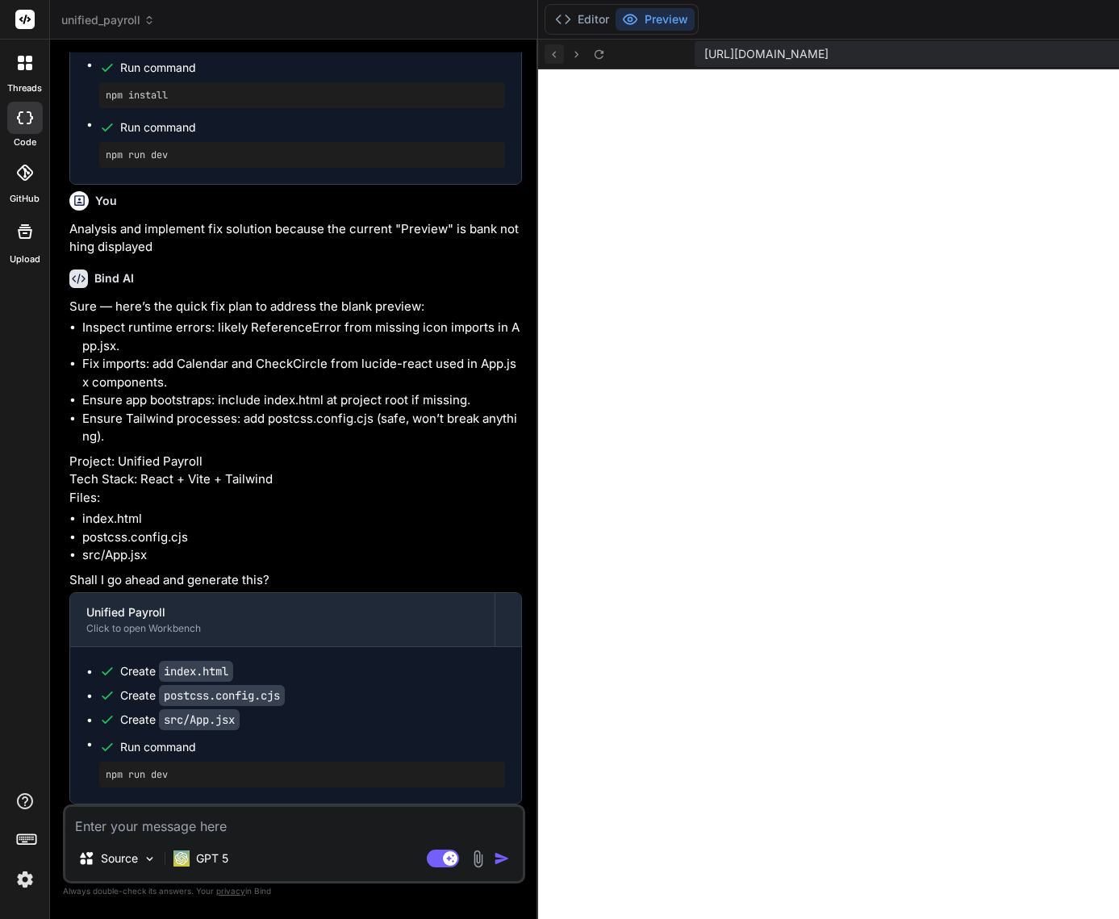
click at [553, 56] on icon at bounding box center [555, 54] width 4 height 6
click at [592, 55] on icon at bounding box center [599, 55] width 14 height 14
click at [590, 61] on button at bounding box center [599, 53] width 19 height 19
drag, startPoint x: 557, startPoint y: 59, endPoint x: 1030, endPoint y: 61, distance: 473.6
click at [1030, 61] on div "[URL][DOMAIN_NAME] Created with Pixso." at bounding box center [1033, 55] width 991 height 30
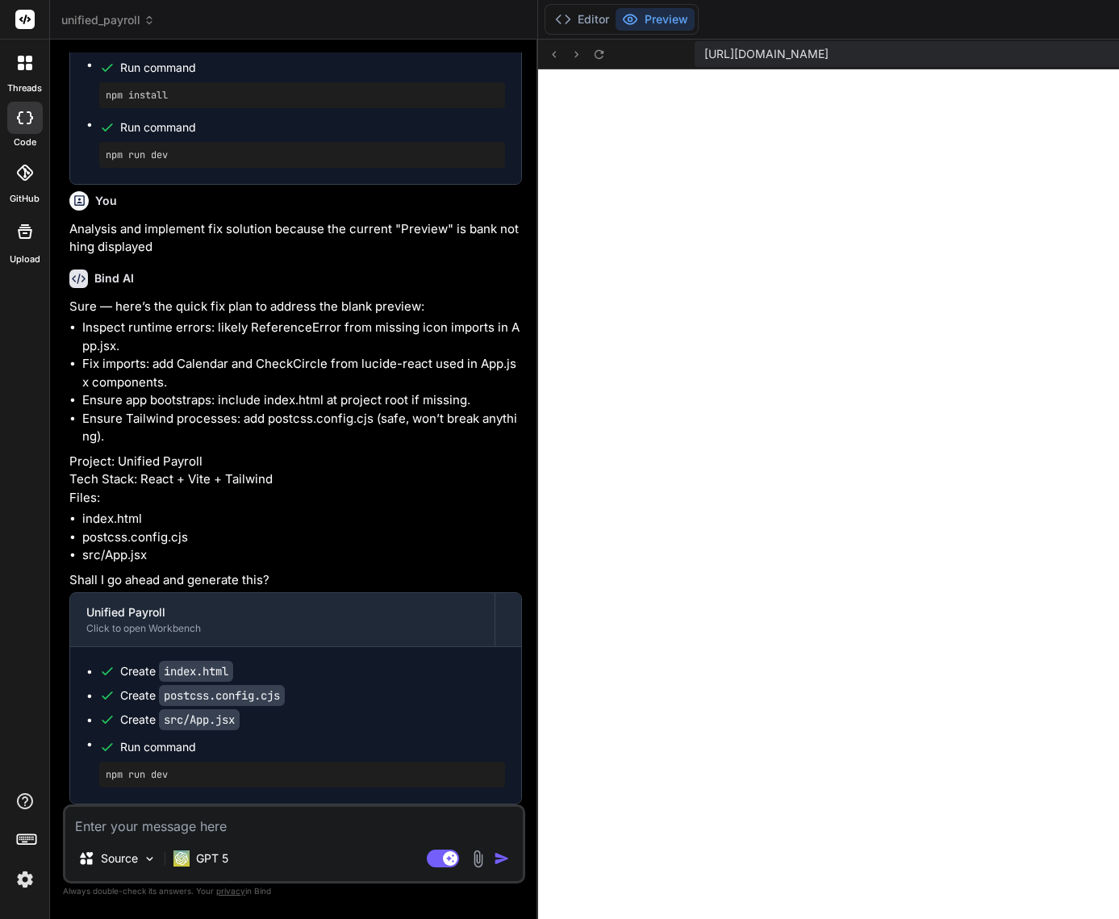
copy span "[URL]"
click at [220, 818] on textarea at bounding box center [293, 821] width 457 height 29
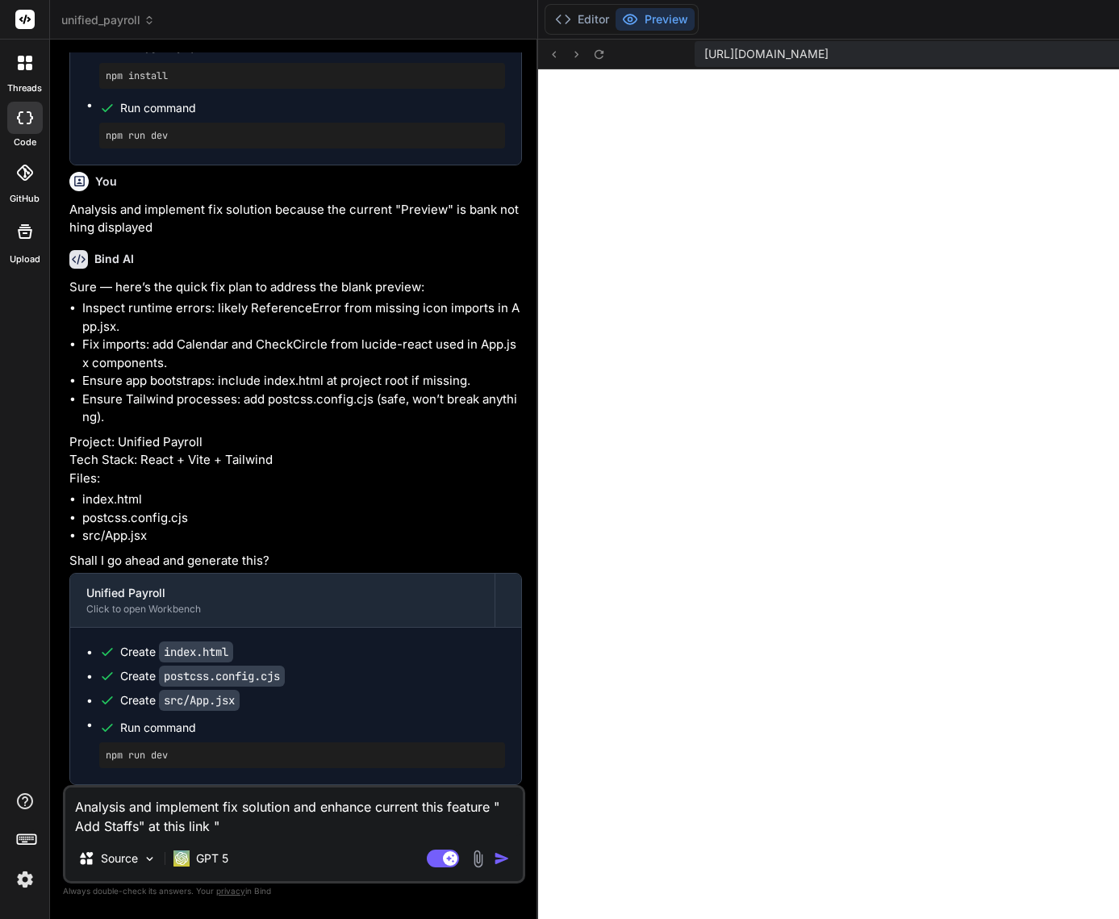
paste textarea "[URL]"
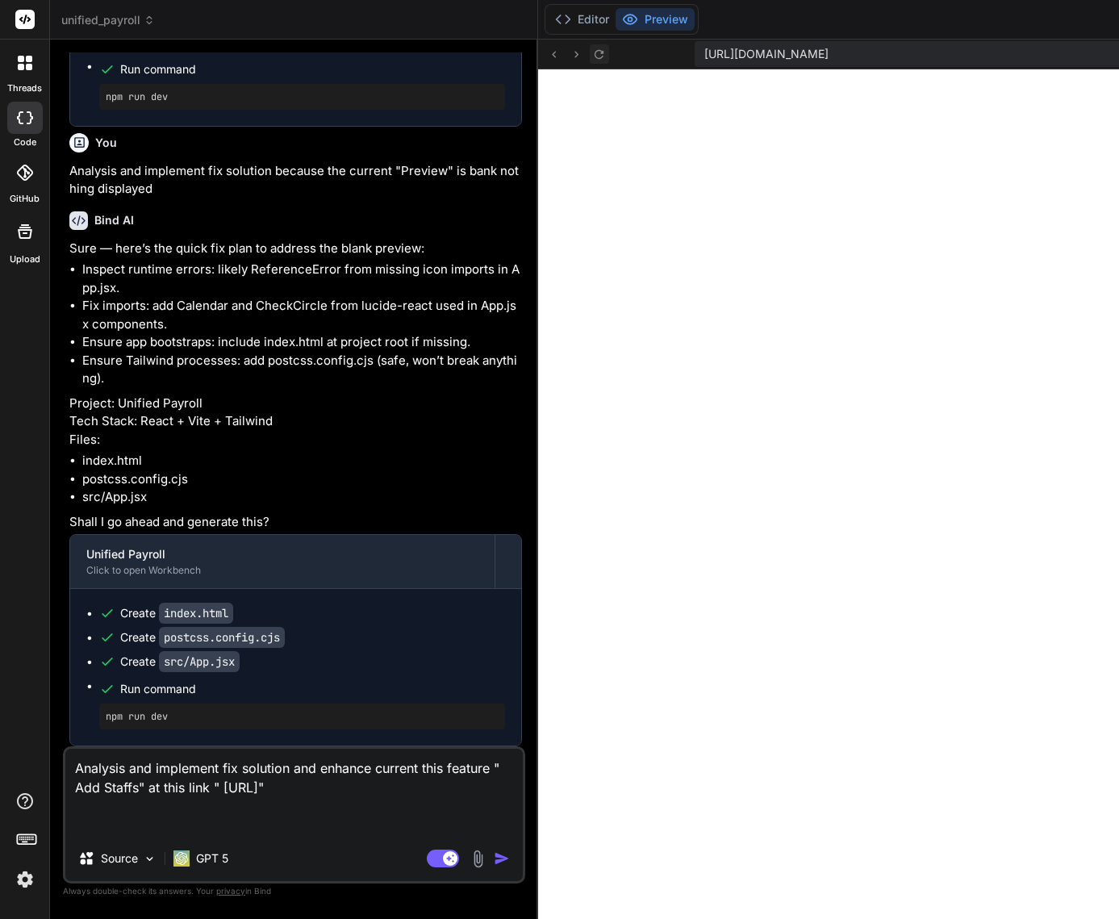
click at [592, 60] on icon at bounding box center [599, 55] width 14 height 14
drag, startPoint x: 325, startPoint y: 770, endPoint x: 328, endPoint y: 788, distance: 18.7
click at [325, 770] on textarea "Analysis and implement fix solution and enhance current this feature " Add Staf…" at bounding box center [293, 792] width 457 height 87
click at [327, 774] on textarea "Analysis and implement fix solution and enhance current this feature " Add Staf…" at bounding box center [293, 792] width 457 height 87
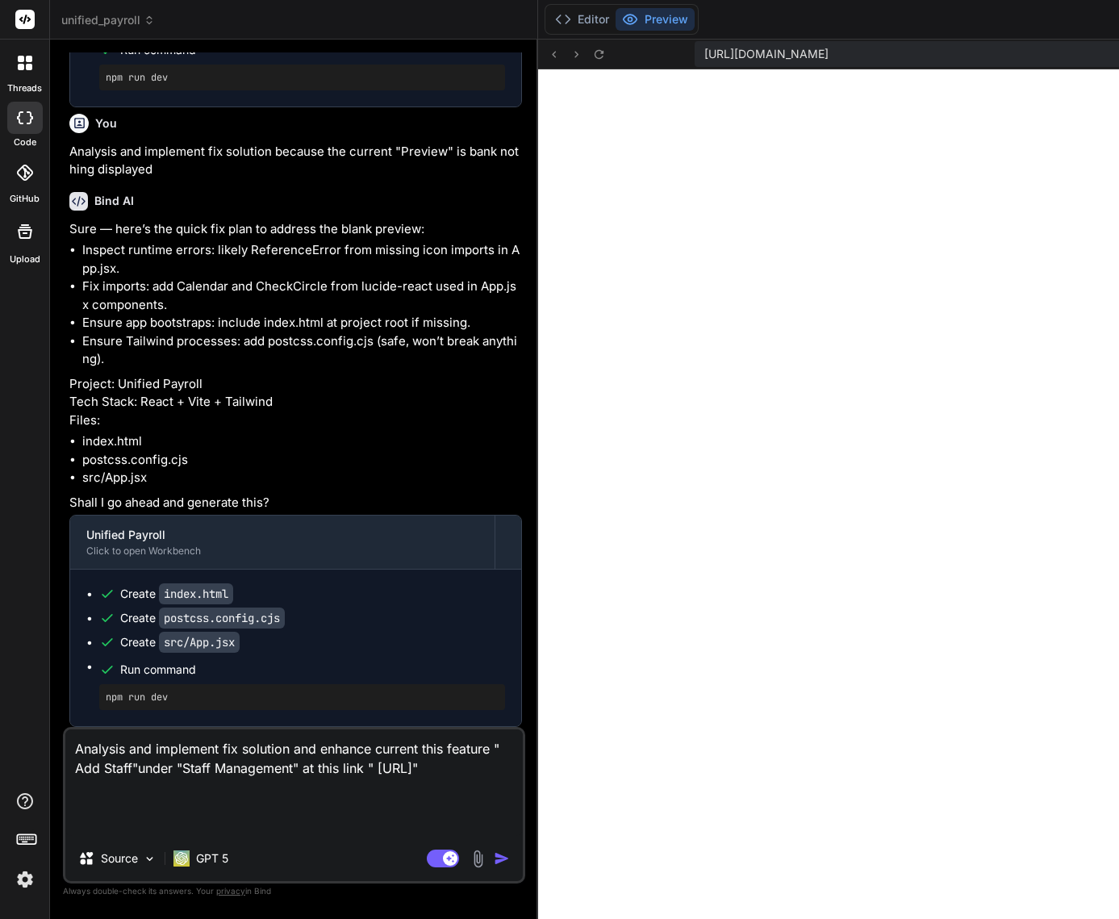
drag, startPoint x: 326, startPoint y: 750, endPoint x: 346, endPoint y: 767, distance: 26.3
click at [326, 751] on textarea "Analysis and implement fix solution and enhance current this feature " Add Staf…" at bounding box center [293, 782] width 457 height 106
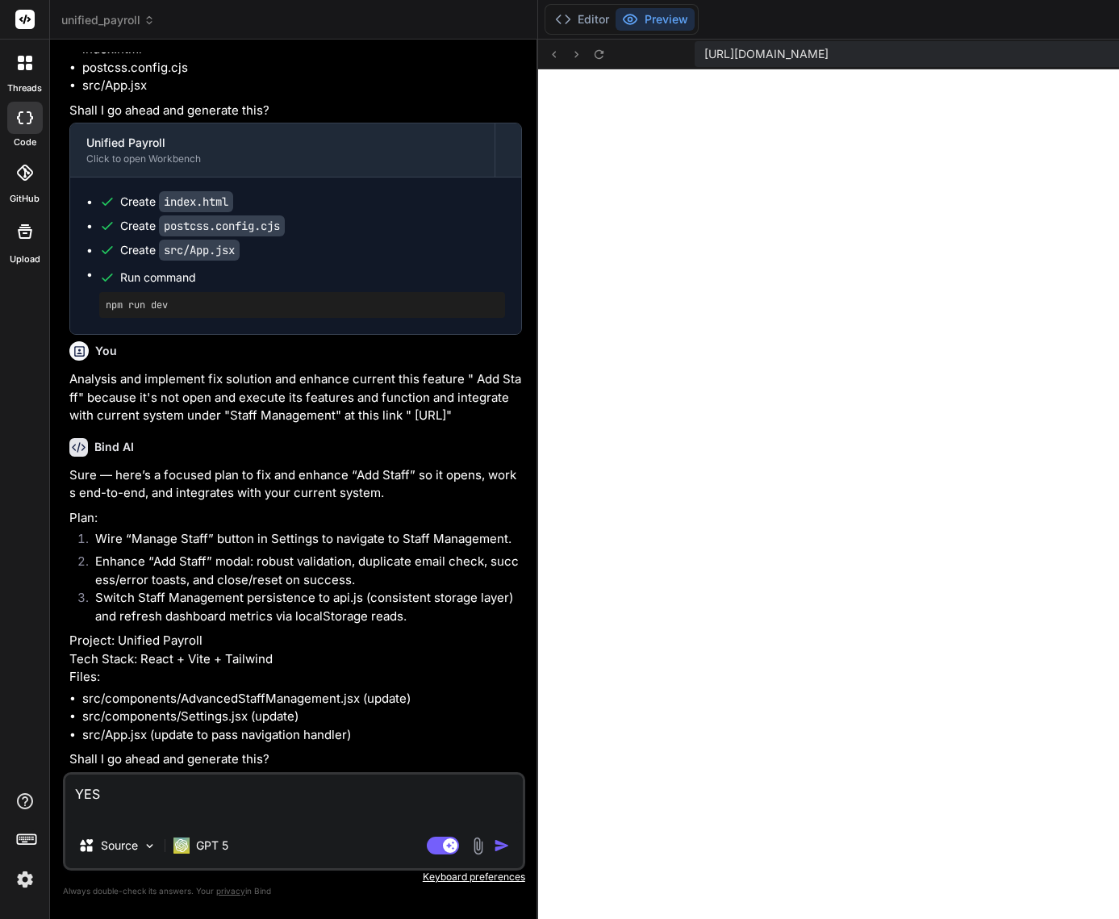
scroll to position [32928, 0]
click at [494, 850] on img "button" at bounding box center [502, 845] width 16 height 16
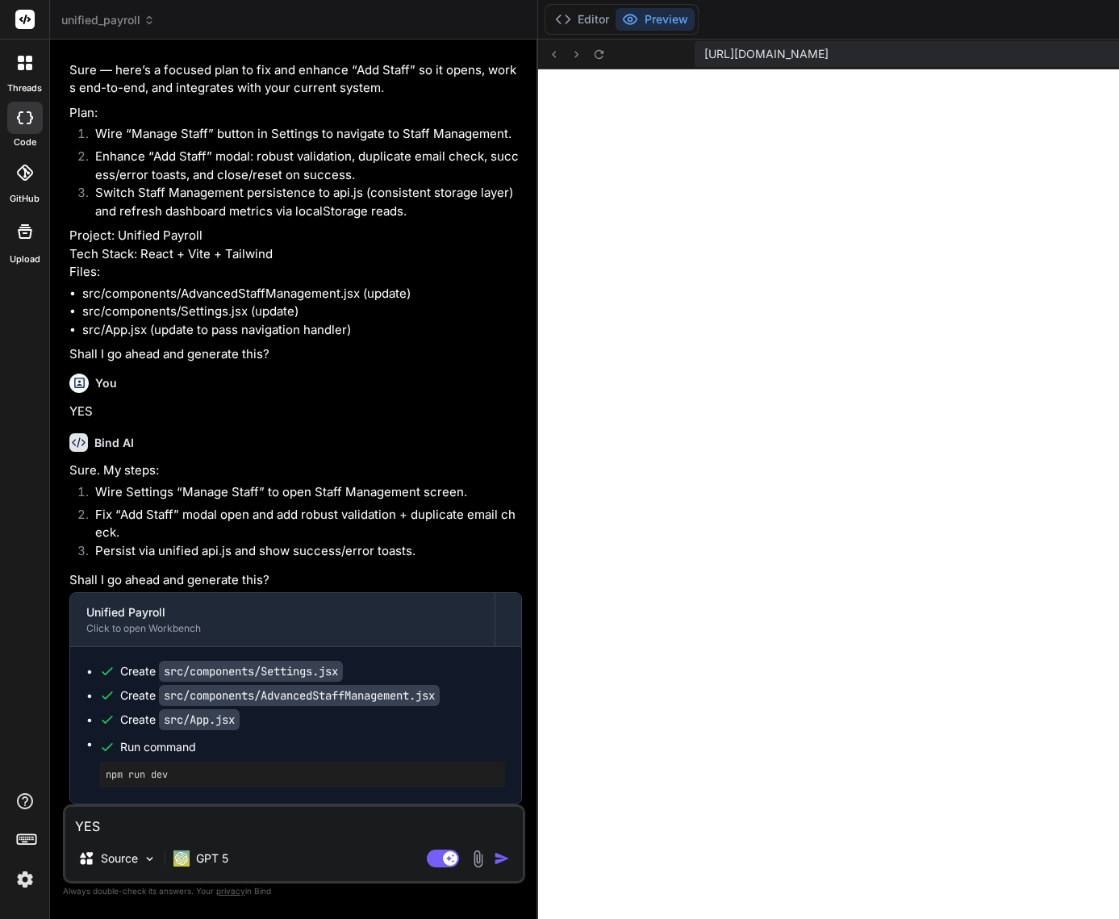
scroll to position [33378, 0]
